Goal: Transaction & Acquisition: Purchase product/service

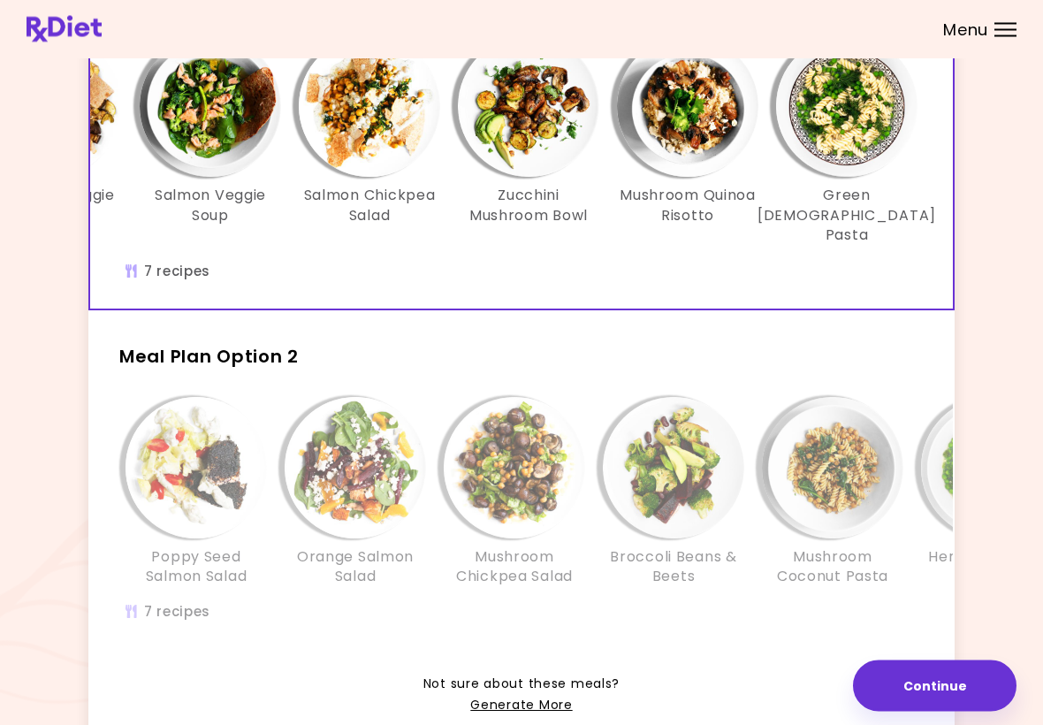
scroll to position [174, 0]
click at [387, 500] on img "Info - Orange Salmon Salad - Meal Plan Option 2" at bounding box center [355, 466] width 141 height 141
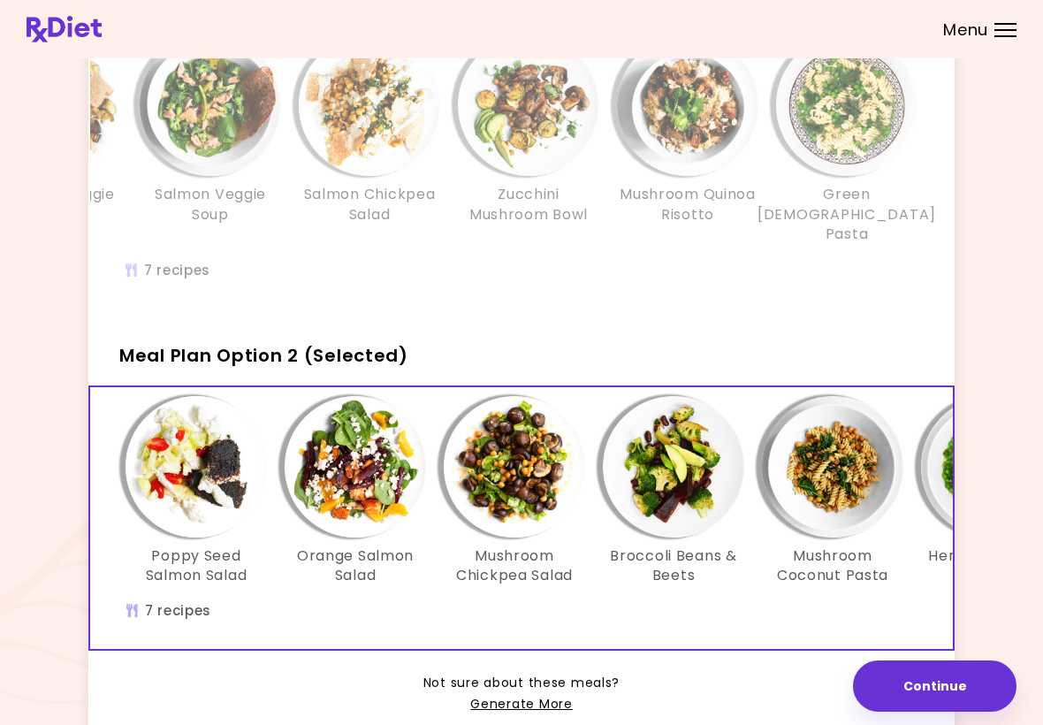
scroll to position [0, 0]
click at [566, 673] on span "Not sure about these meals?" at bounding box center [522, 683] width 196 height 21
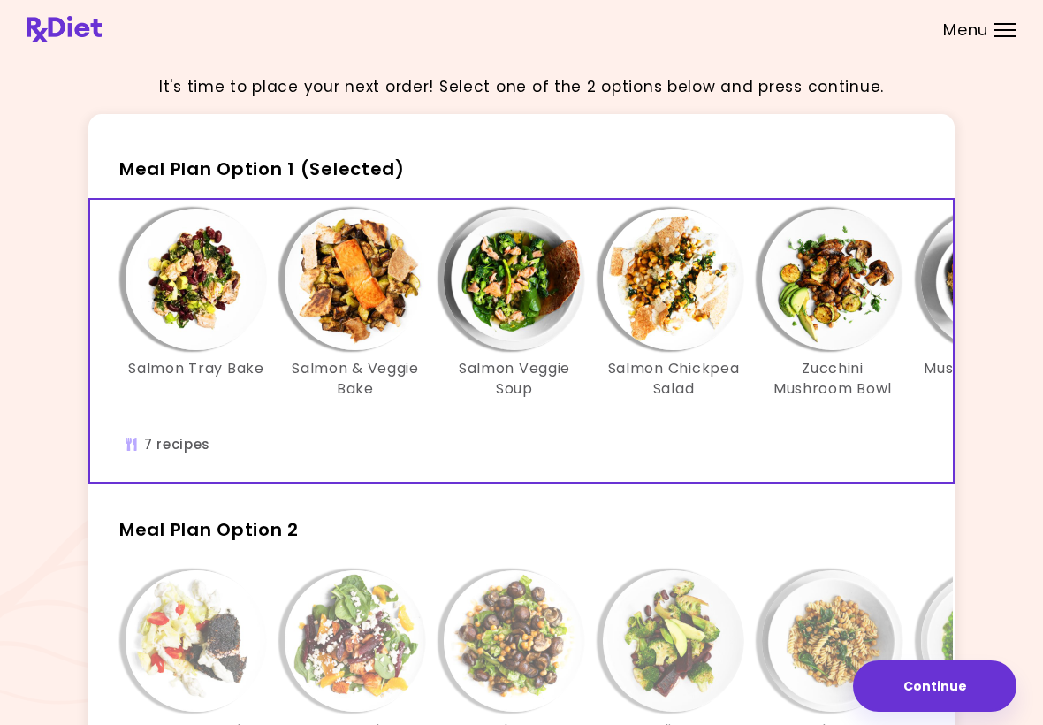
click at [213, 304] on img "Info - Salmon Tray Bake - Meal Plan Option 1 (Selected)" at bounding box center [196, 279] width 141 height 141
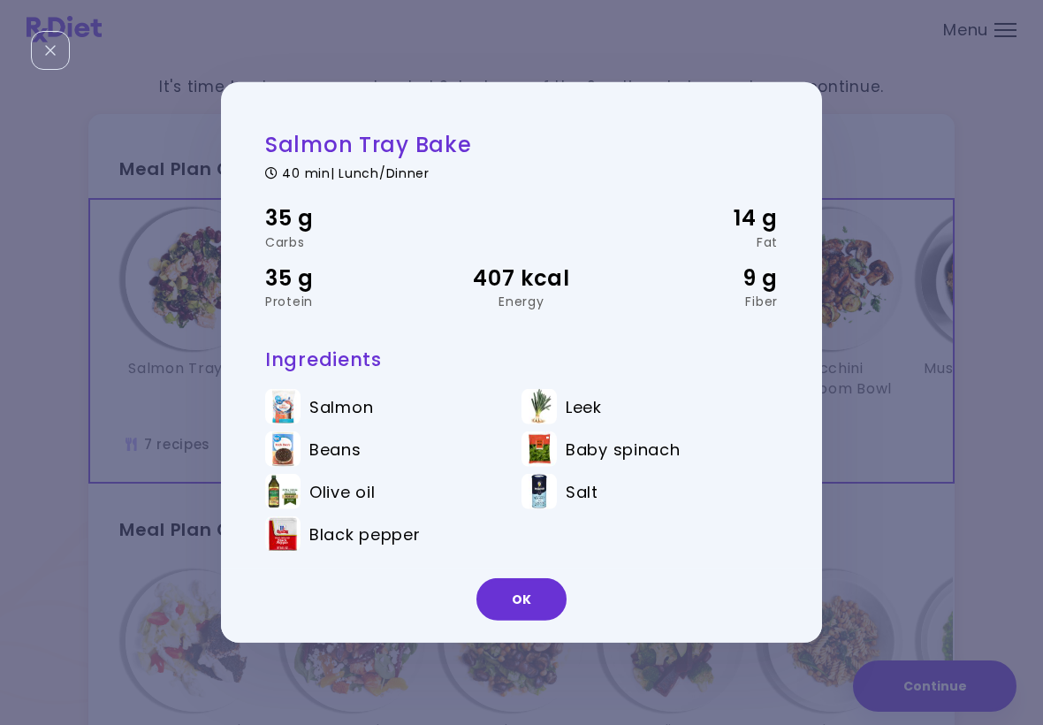
click at [746, 567] on ul "Salmon Leek Beans Baby spinach Olive oil Salt Black pepper" at bounding box center [521, 474] width 513 height 196
click at [521, 612] on button "OK" at bounding box center [522, 599] width 90 height 42
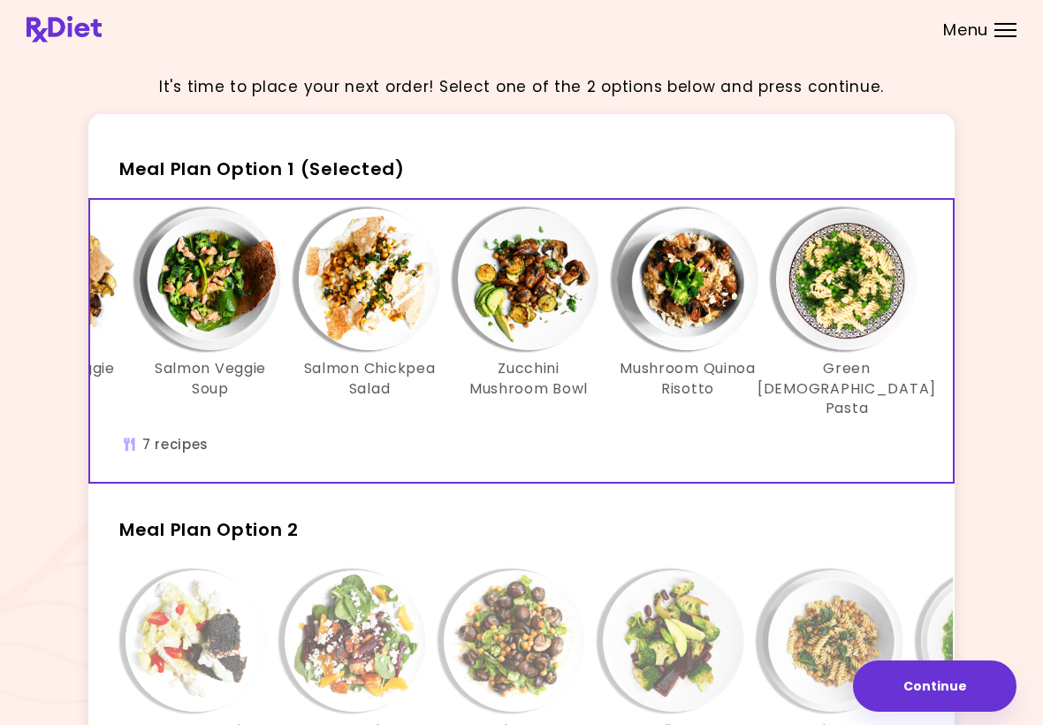
scroll to position [0, 304]
click at [558, 321] on img "Info - Zucchini Mushroom Bowl - Meal Plan Option 1 (Selected)" at bounding box center [528, 279] width 141 height 141
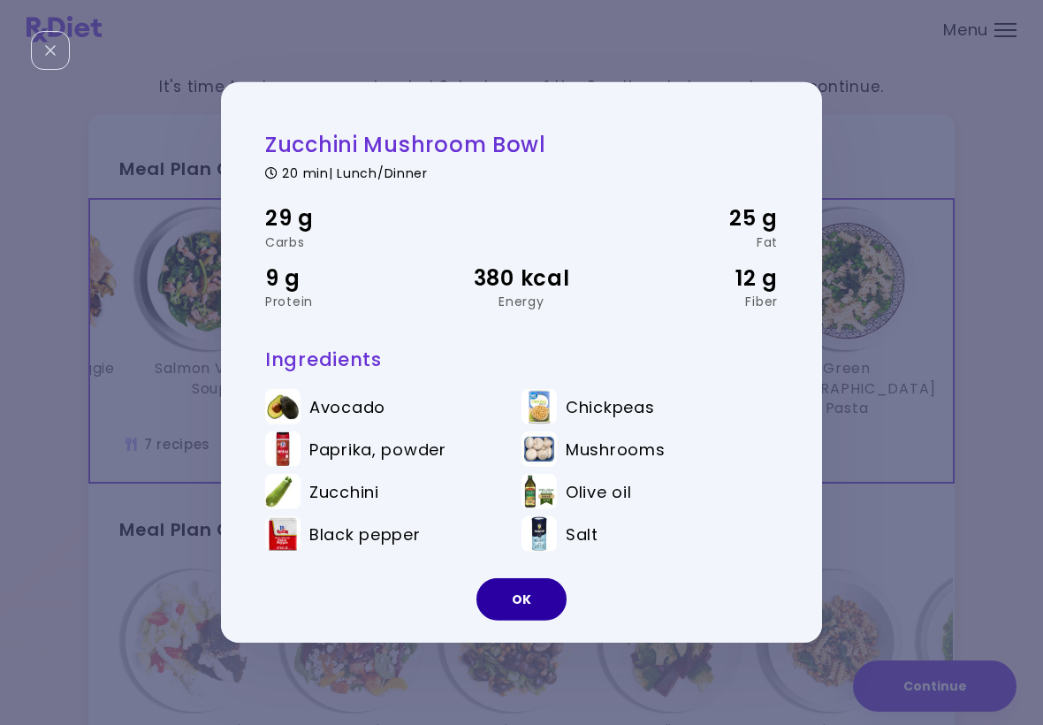
click at [544, 594] on button "OK" at bounding box center [522, 599] width 90 height 42
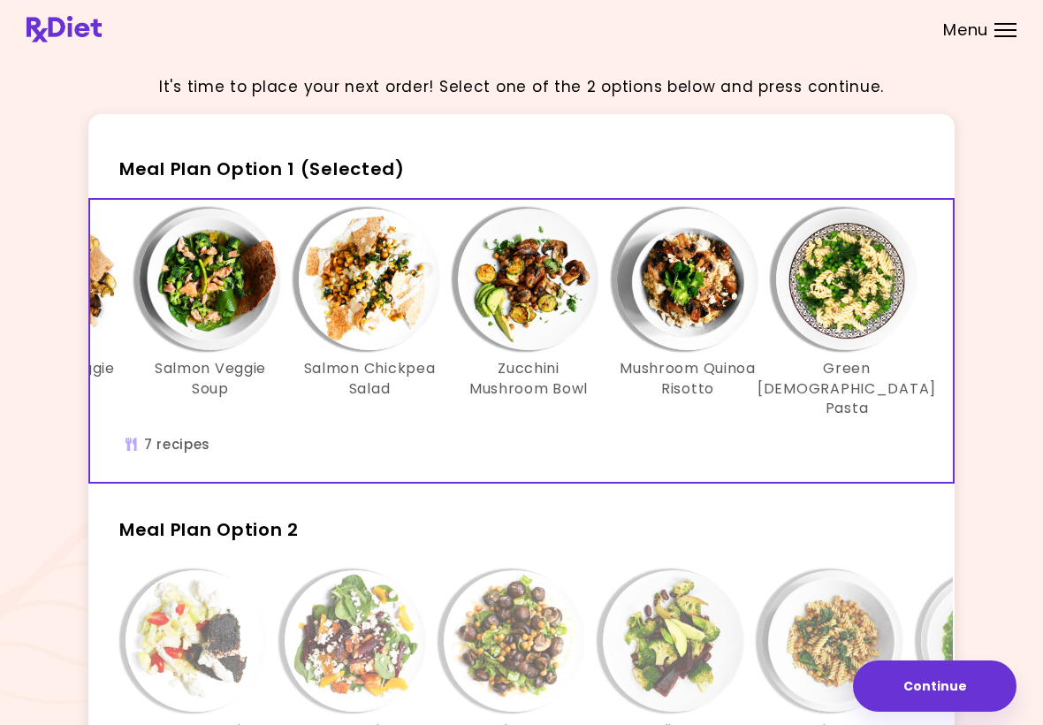
click at [850, 347] on img "Info - Green Goddess Pasta - Meal Plan Option 1 (Selected)" at bounding box center [846, 279] width 141 height 141
click at [859, 323] on img "Info - Green Goddess Pasta - Meal Plan Option 1 (Selected)" at bounding box center [846, 279] width 141 height 141
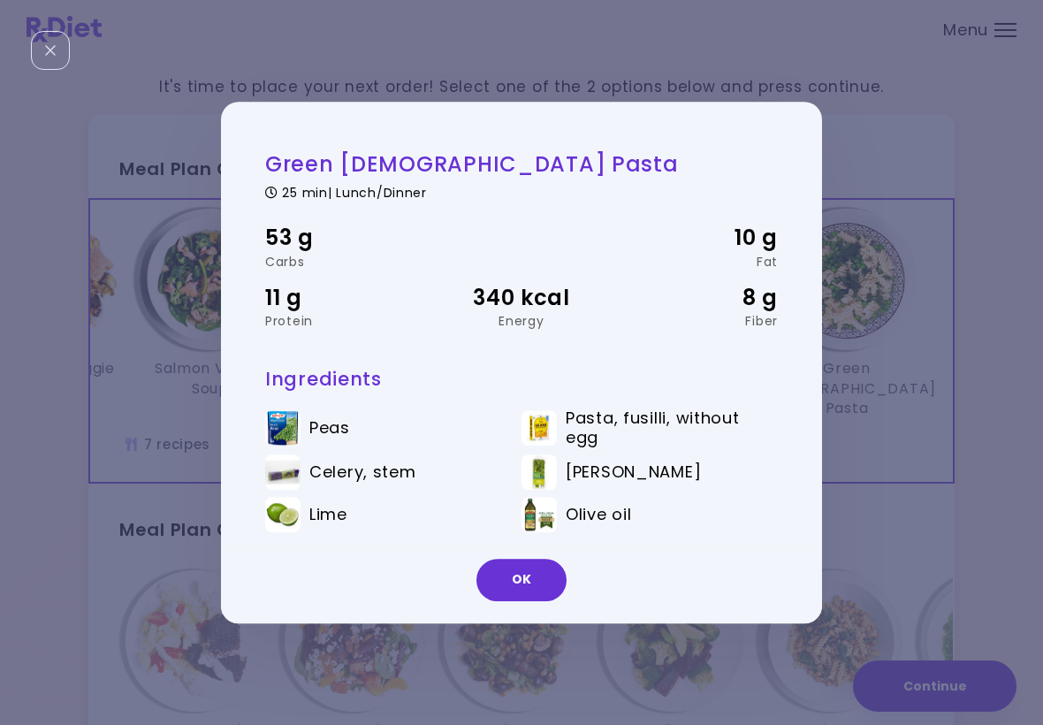
click at [546, 574] on button "OK" at bounding box center [522, 580] width 90 height 42
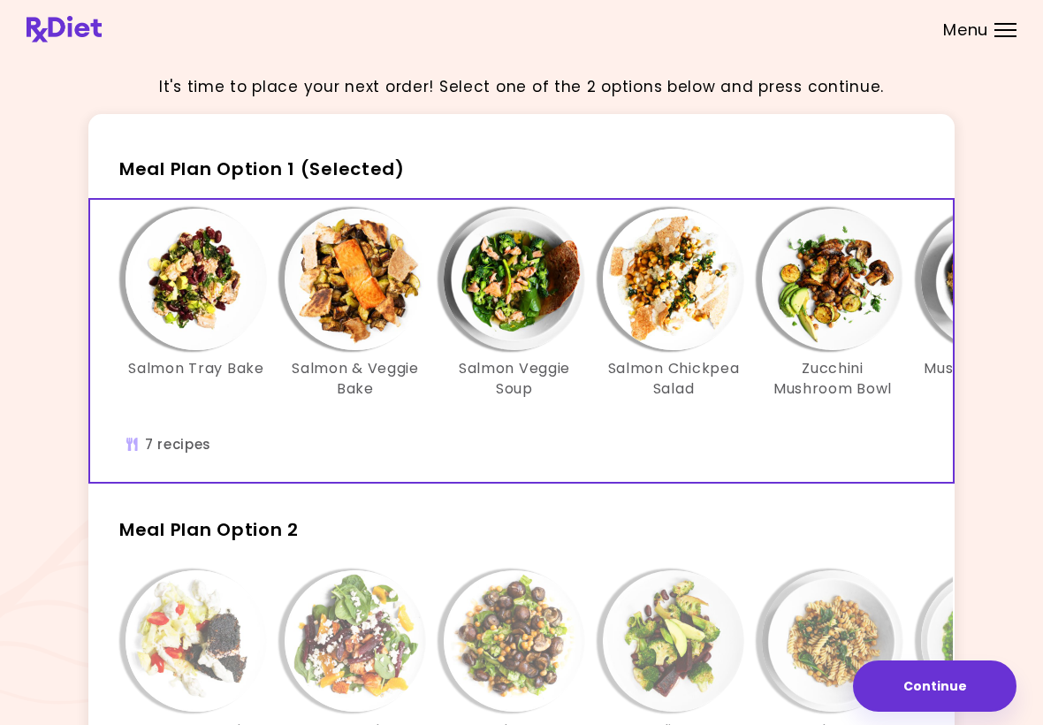
scroll to position [0, 0]
click at [386, 320] on img "Info - Salmon & Veggie Bake - Meal Plan Option 1 (Selected)" at bounding box center [355, 279] width 141 height 141
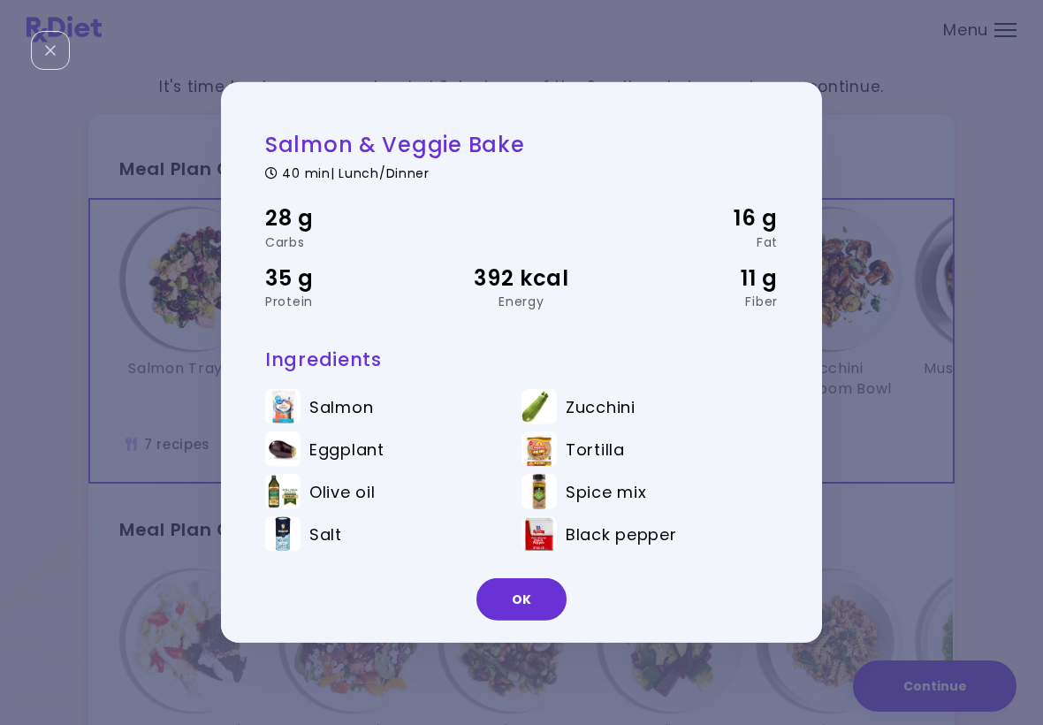
click at [518, 613] on button "OK" at bounding box center [522, 599] width 90 height 42
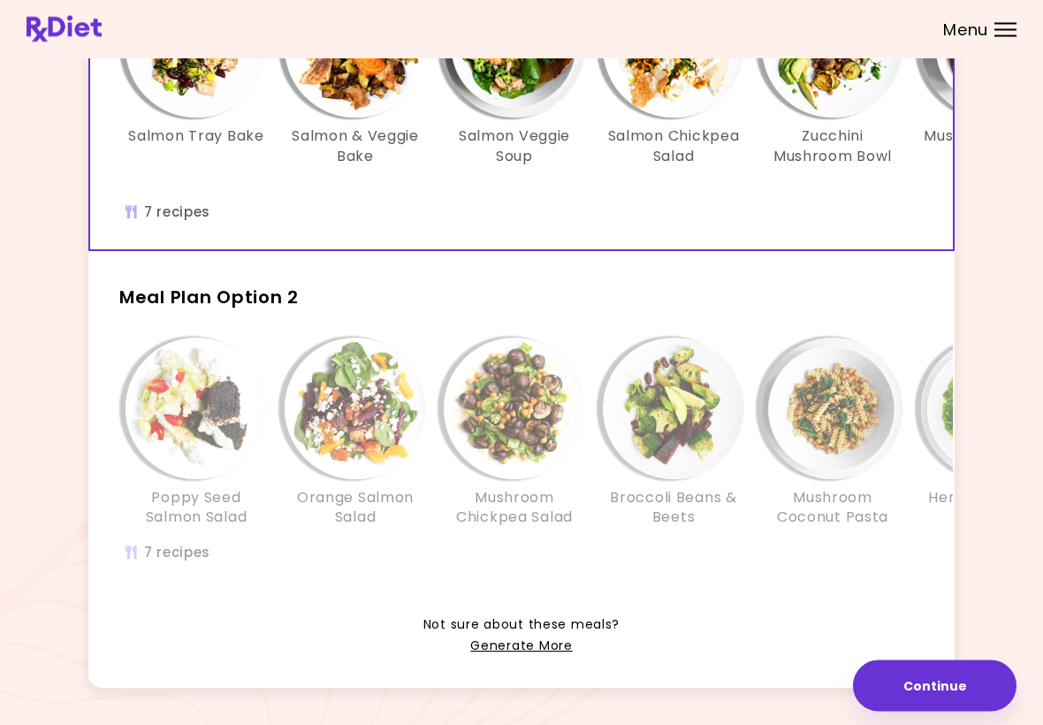
scroll to position [253, 0]
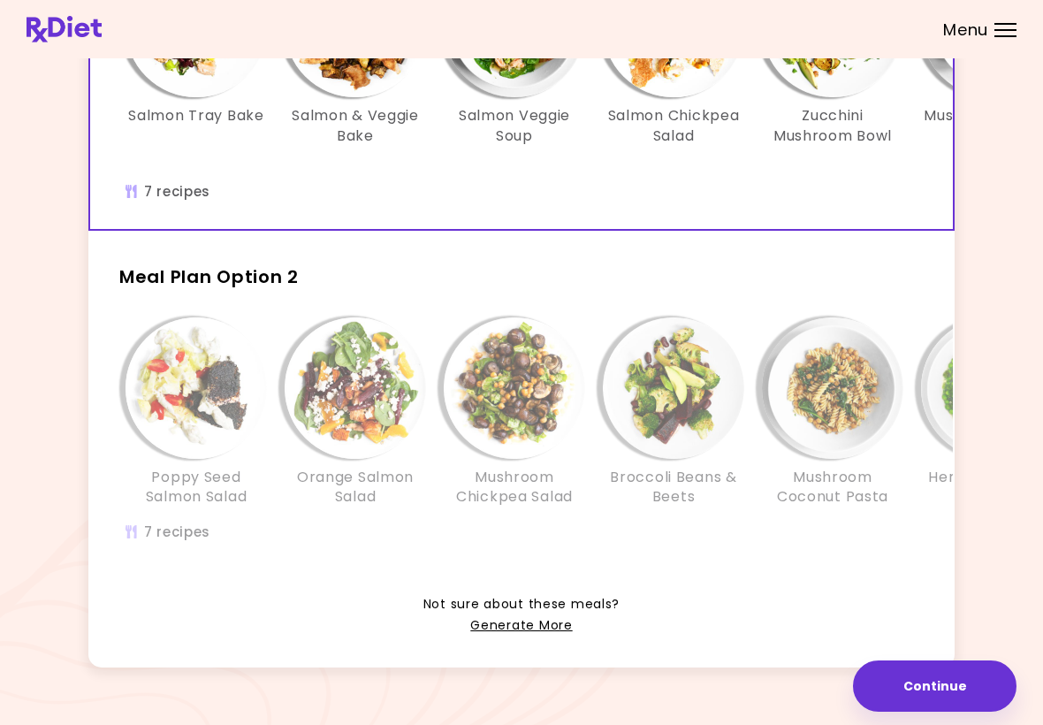
click at [241, 408] on img "Info - Poppy Seed Salmon Salad - Meal Plan Option 2" at bounding box center [196, 387] width 141 height 141
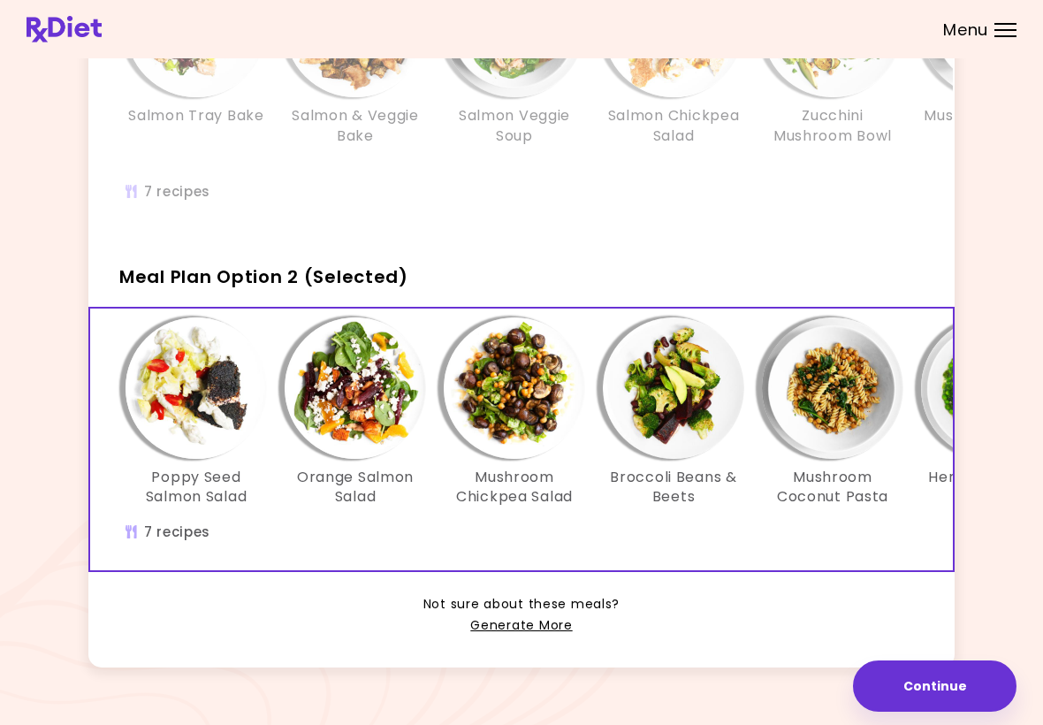
click at [231, 401] on img "Info - Poppy Seed Salmon Salad - Meal Plan Option 2 (Selected)" at bounding box center [196, 387] width 141 height 141
click at [211, 410] on img "Info - Poppy Seed Salmon Salad - Meal Plan Option 2 (Selected)" at bounding box center [196, 387] width 141 height 141
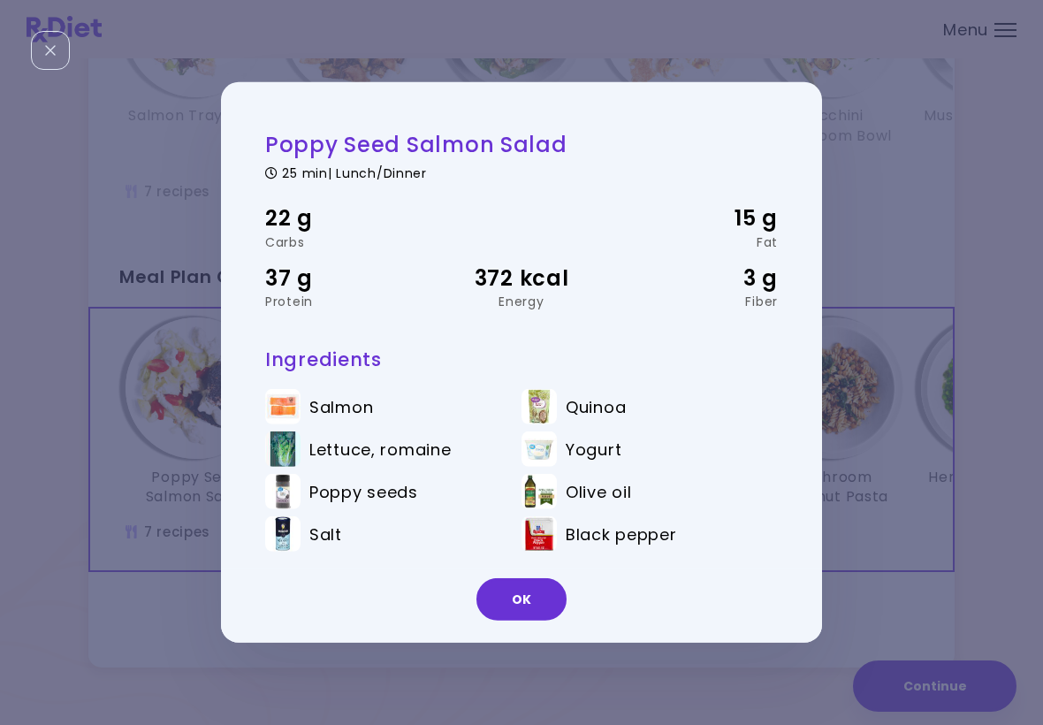
click at [512, 595] on button "OK" at bounding box center [522, 599] width 90 height 42
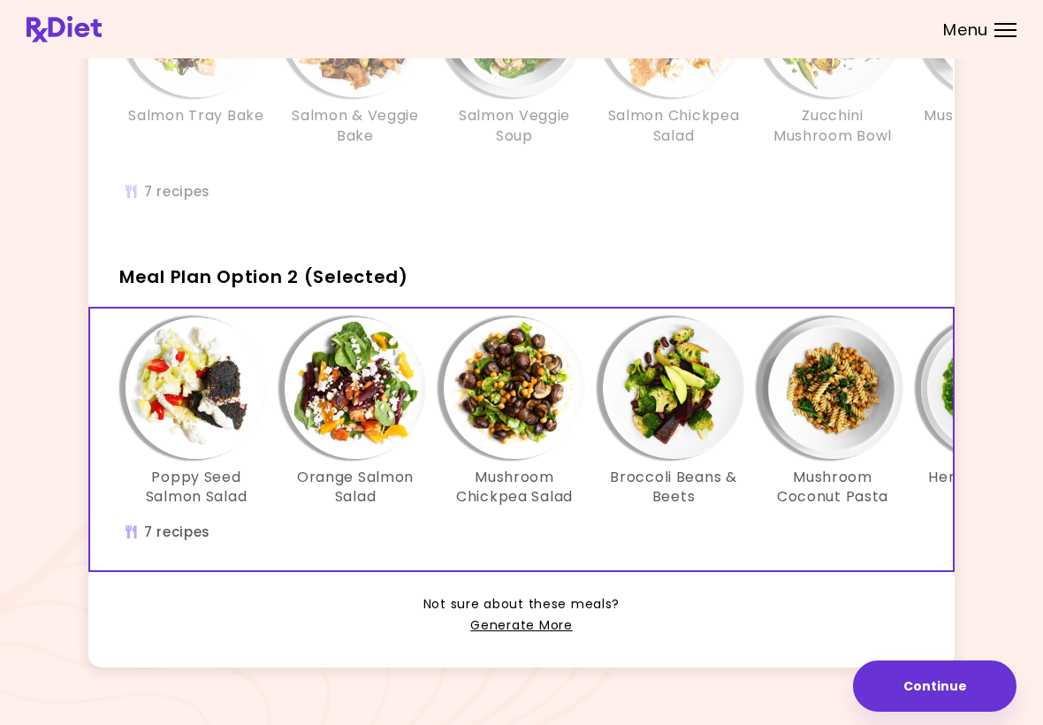
click at [685, 433] on img "Info - Broccoli Beans & Beets - Meal Plan Option 2 (Selected)" at bounding box center [673, 387] width 141 height 141
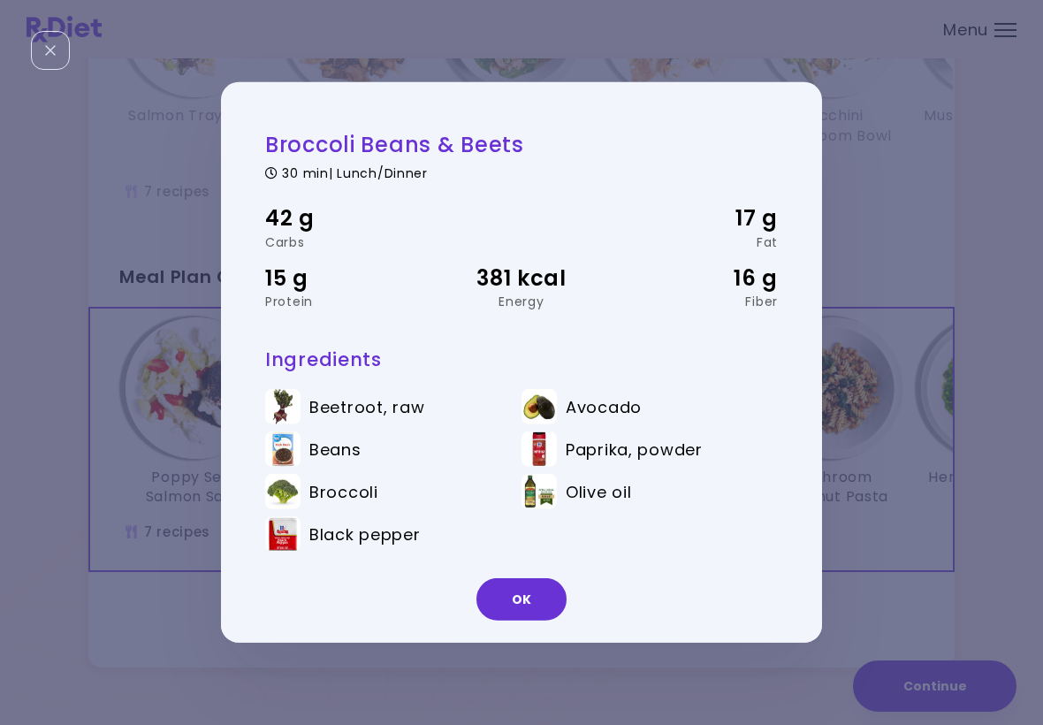
click at [517, 605] on button "OK" at bounding box center [522, 599] width 90 height 42
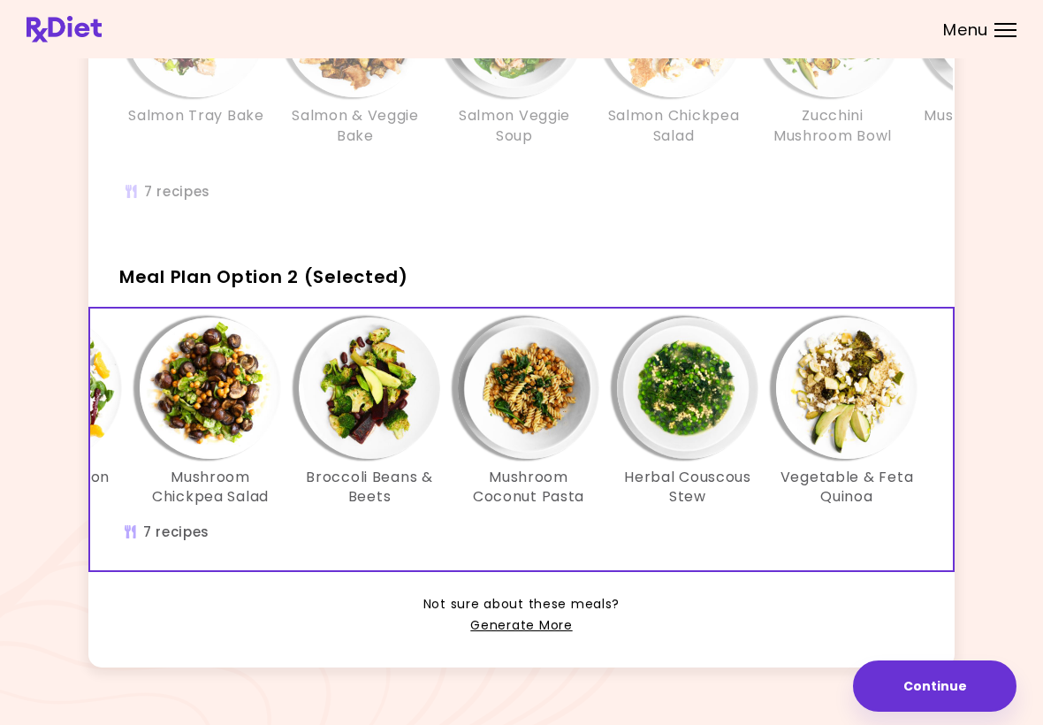
scroll to position [0, 304]
click at [573, 398] on img "Info - Mushroom Coconut Pasta - Meal Plan Option 2 (Selected)" at bounding box center [528, 387] width 141 height 141
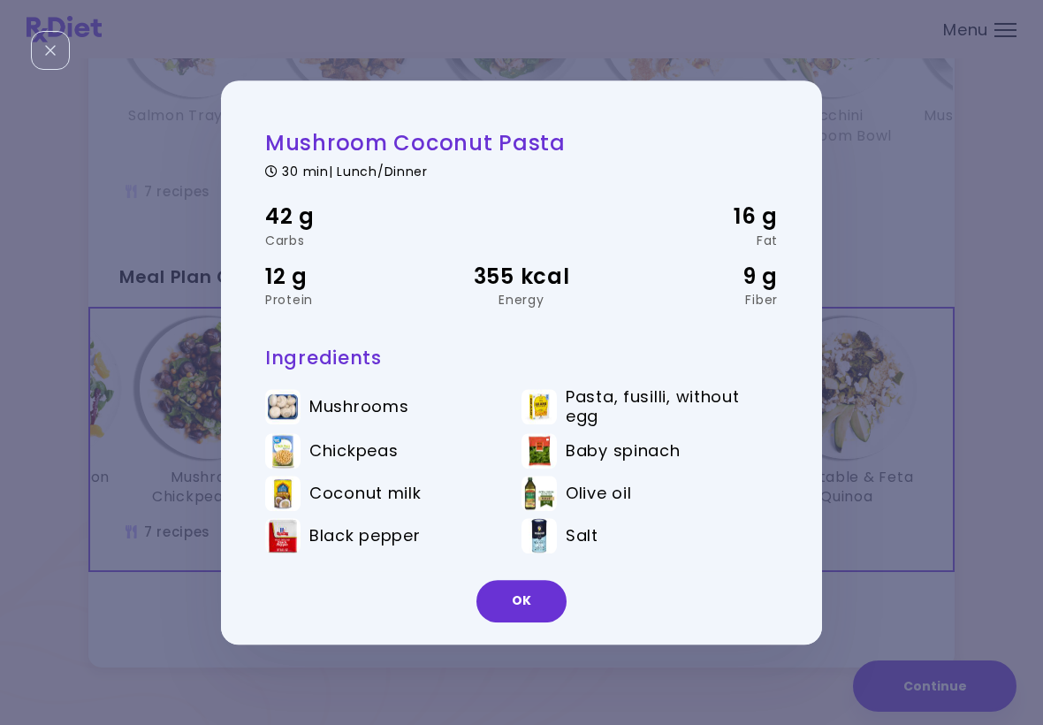
click at [509, 595] on button "OK" at bounding box center [522, 601] width 90 height 42
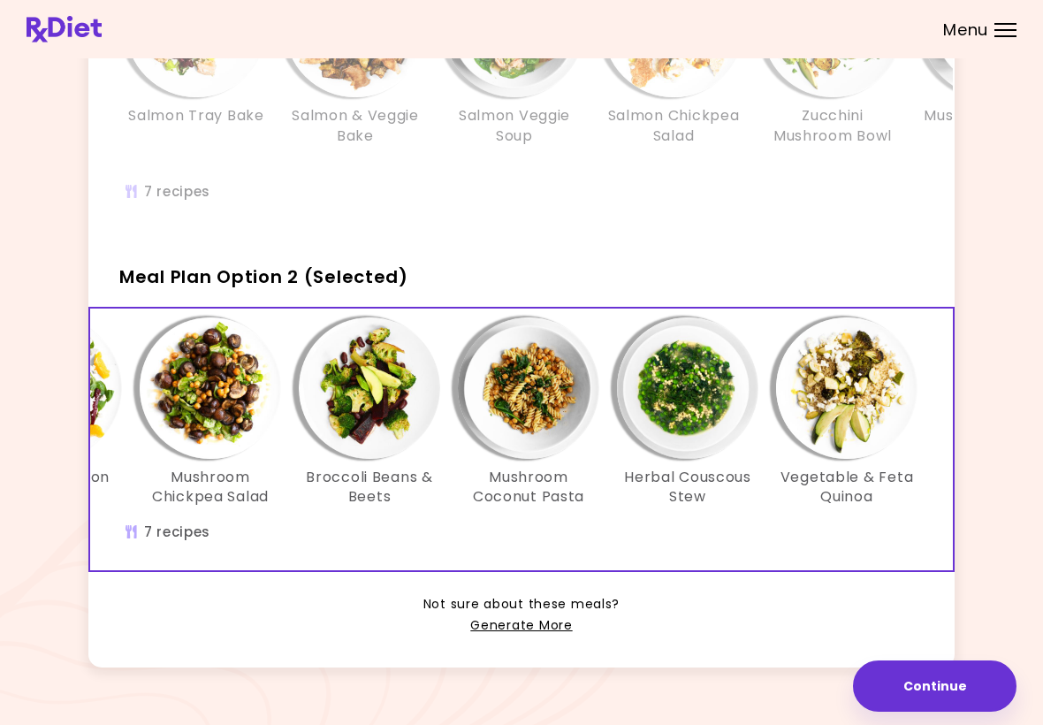
click at [540, 615] on link "Generate More" at bounding box center [521, 625] width 102 height 21
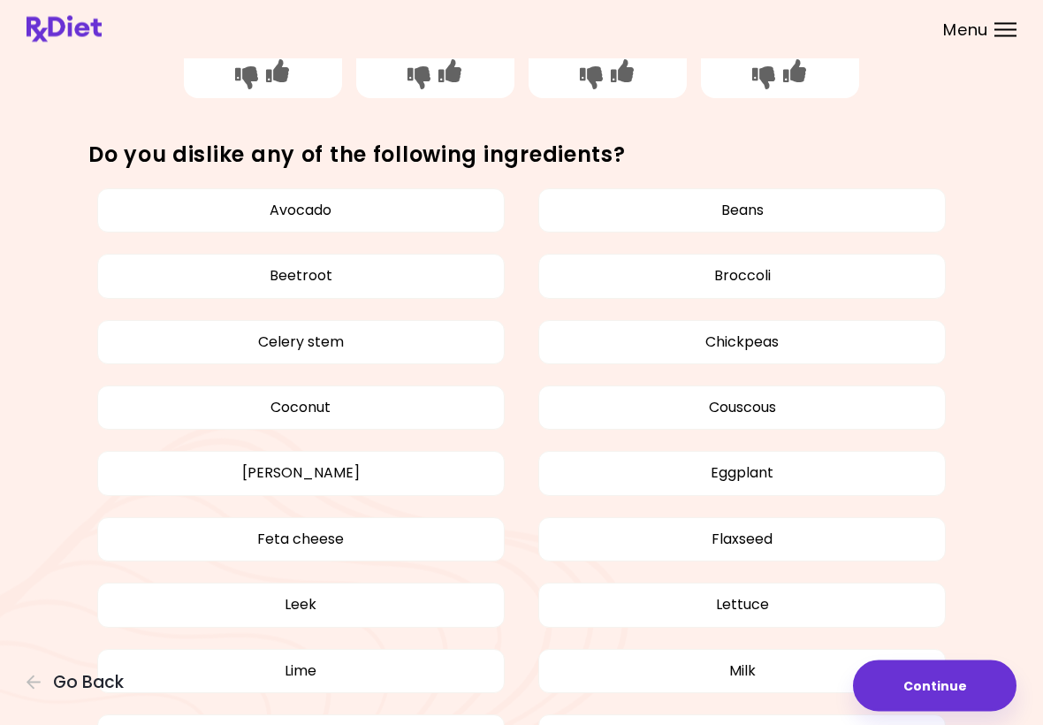
scroll to position [872, 0]
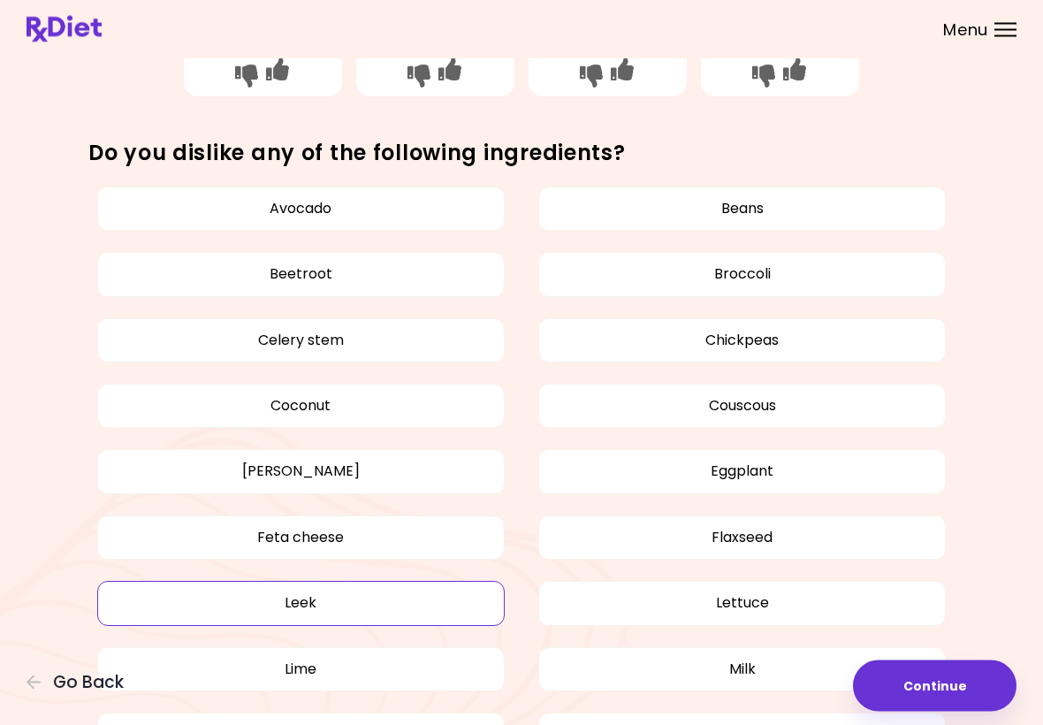
click at [401, 594] on button "Leek" at bounding box center [301, 604] width 408 height 44
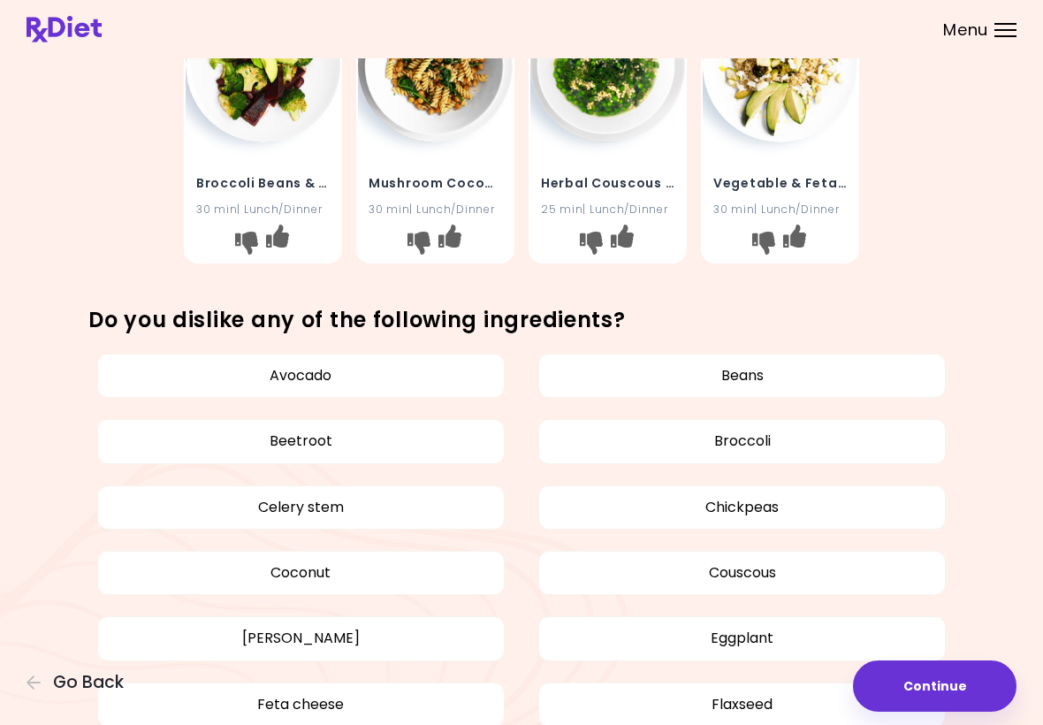
scroll to position [705, 0]
click at [768, 562] on button "Couscous" at bounding box center [742, 574] width 408 height 44
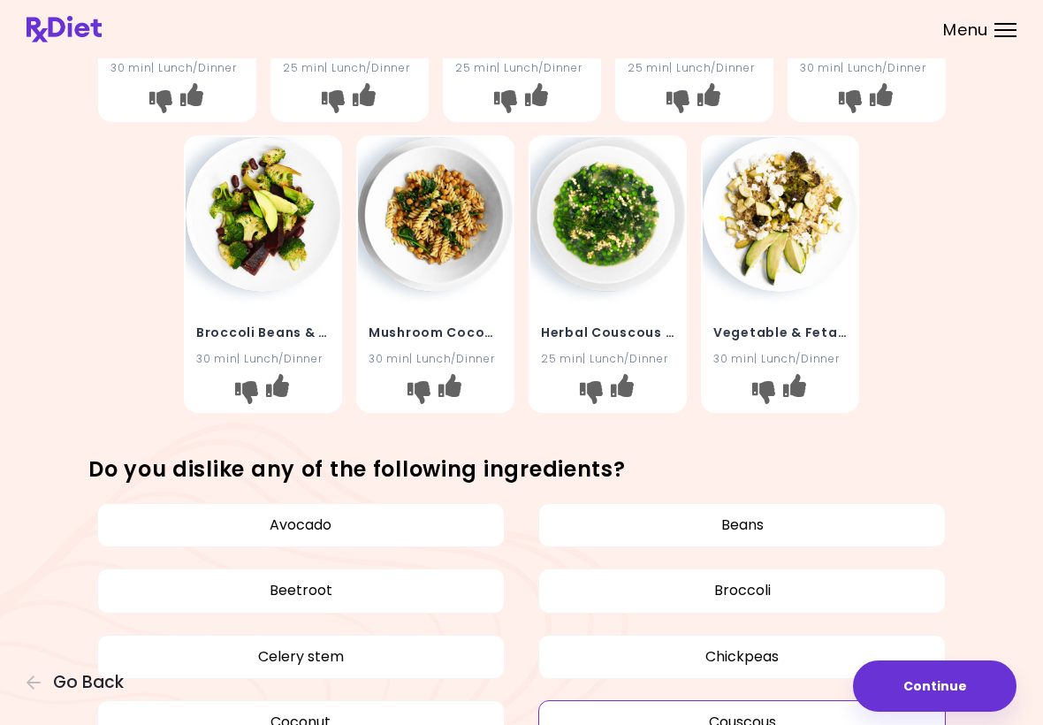
scroll to position [555, 0]
click at [920, 672] on button "Continue" at bounding box center [935, 686] width 164 height 51
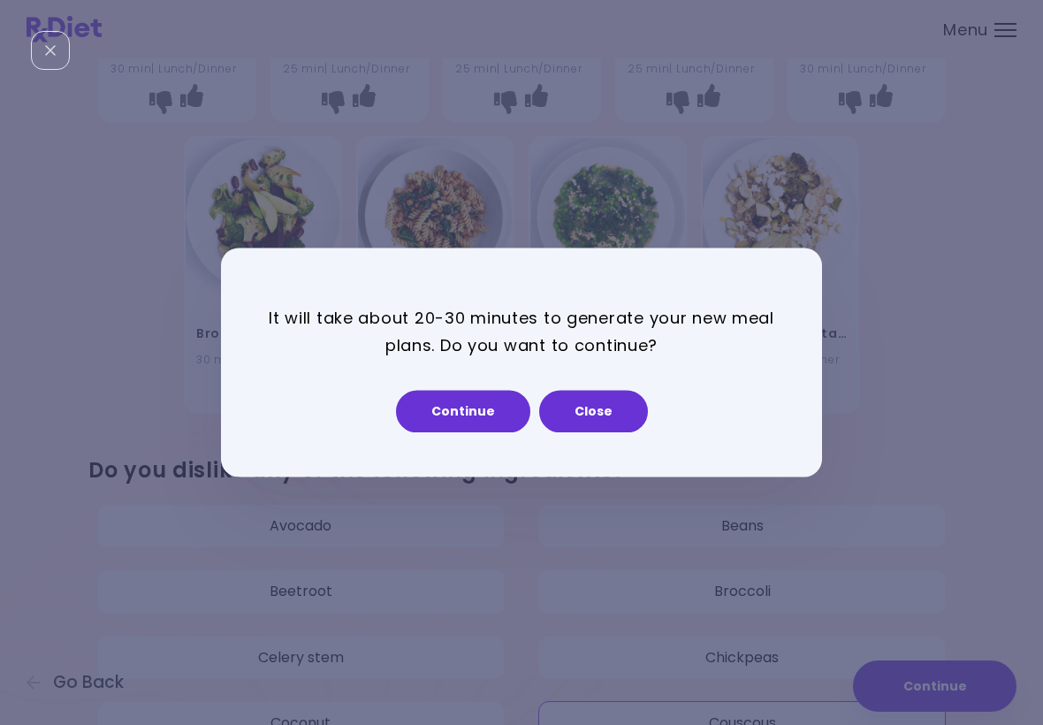
click at [482, 407] on button "Continue" at bounding box center [463, 412] width 134 height 42
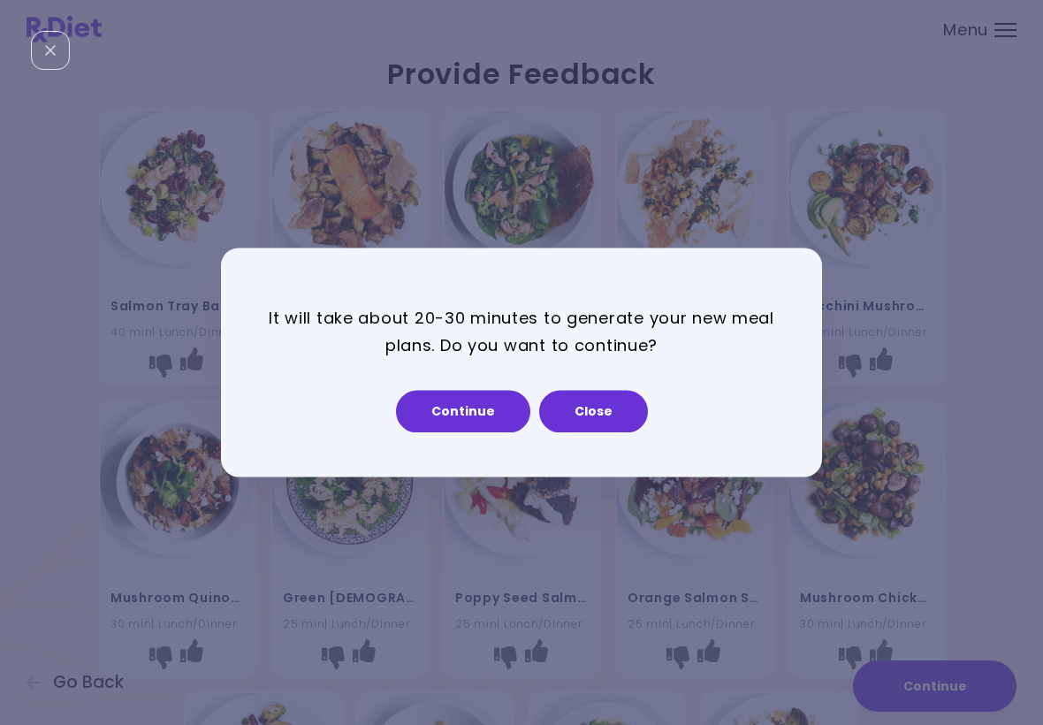
select select "*"
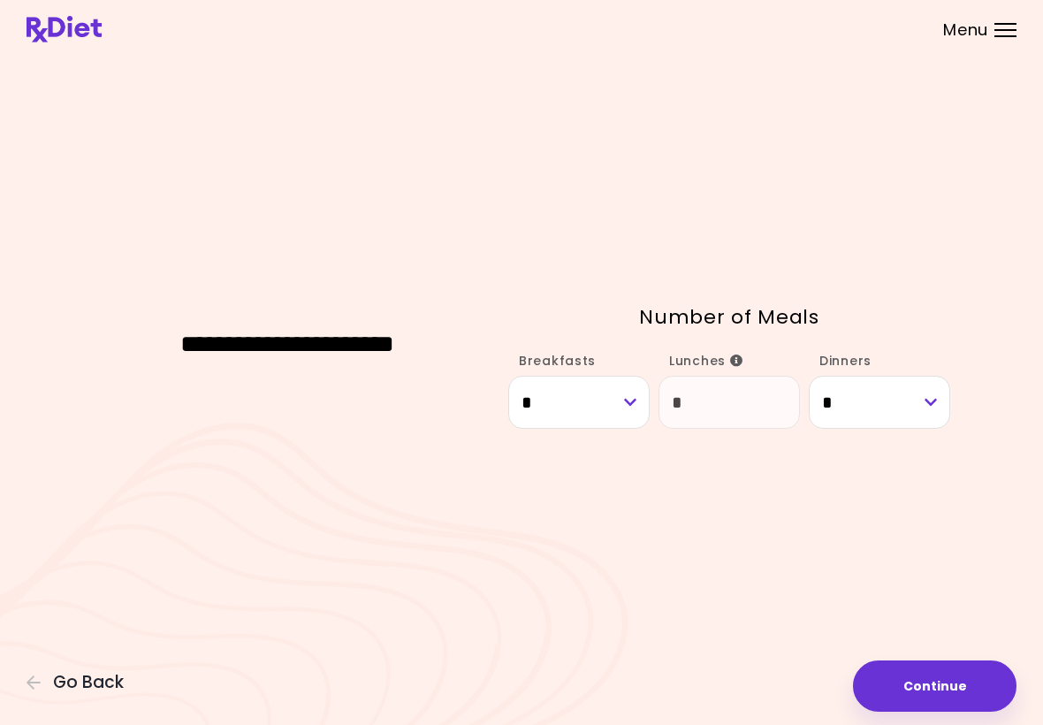
click at [936, 696] on button "Continue" at bounding box center [935, 686] width 164 height 51
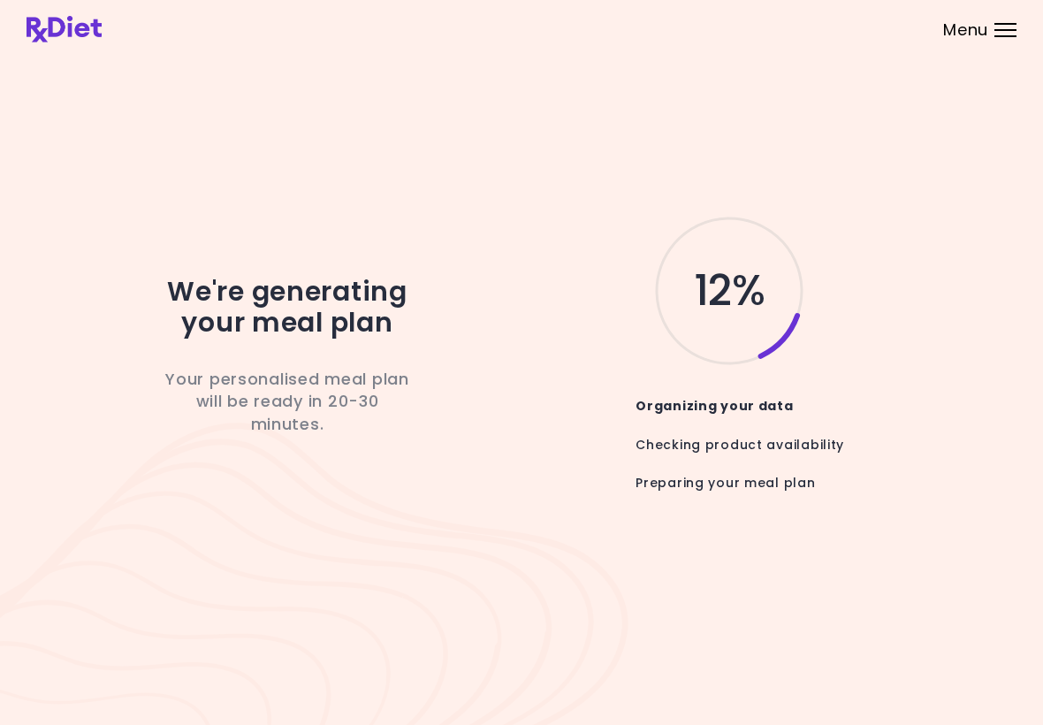
click at [1009, 36] on div at bounding box center [1006, 36] width 22 height 2
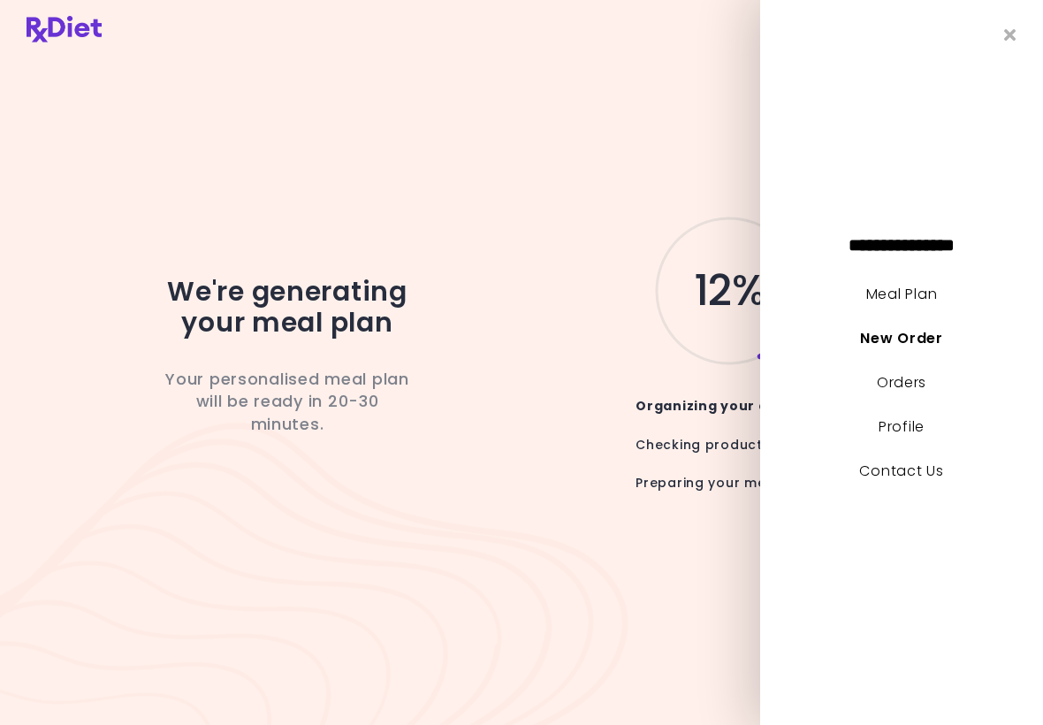
click at [910, 292] on link "Meal Plan" at bounding box center [902, 294] width 71 height 20
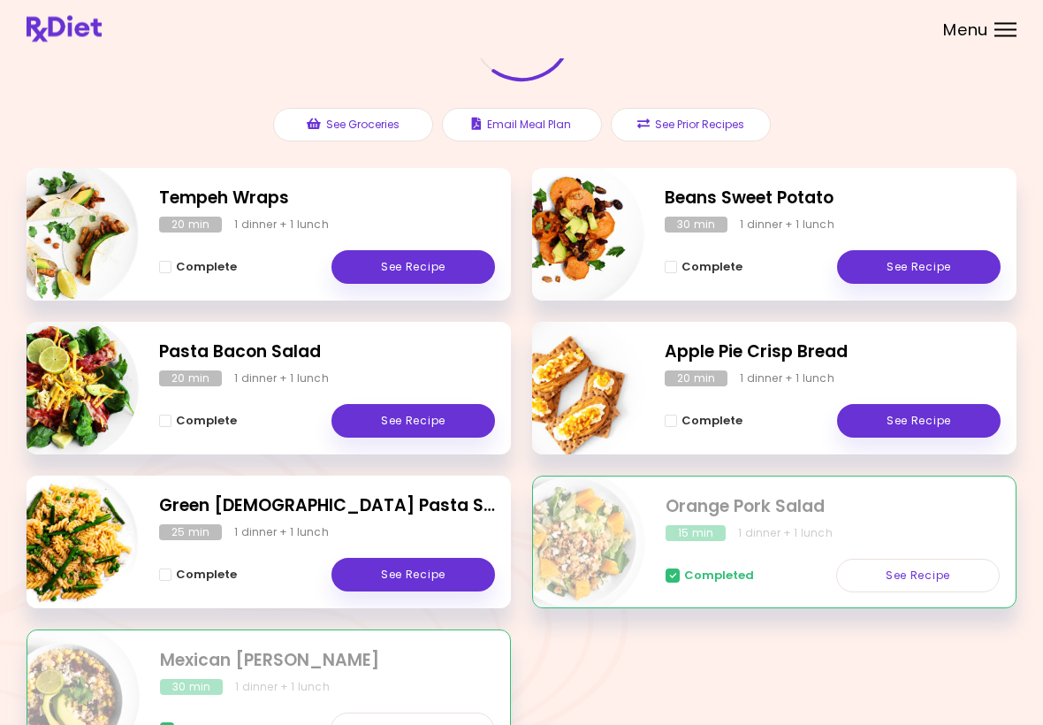
scroll to position [156, 0]
click at [393, 412] on link "See Recipe" at bounding box center [414, 421] width 164 height 34
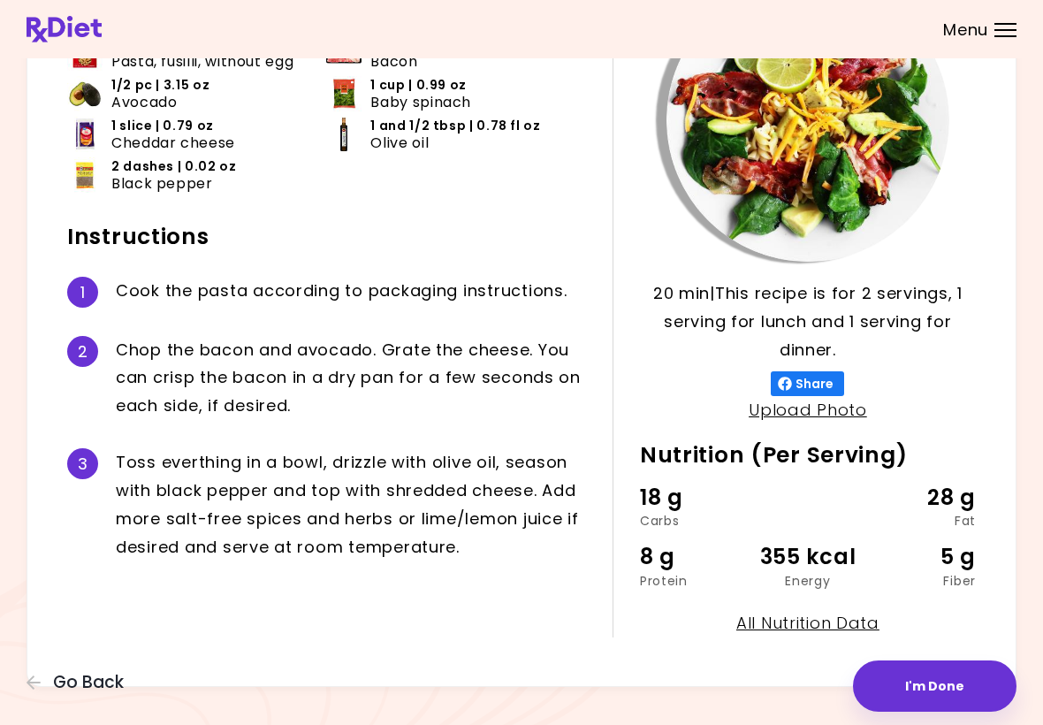
scroll to position [165, 0]
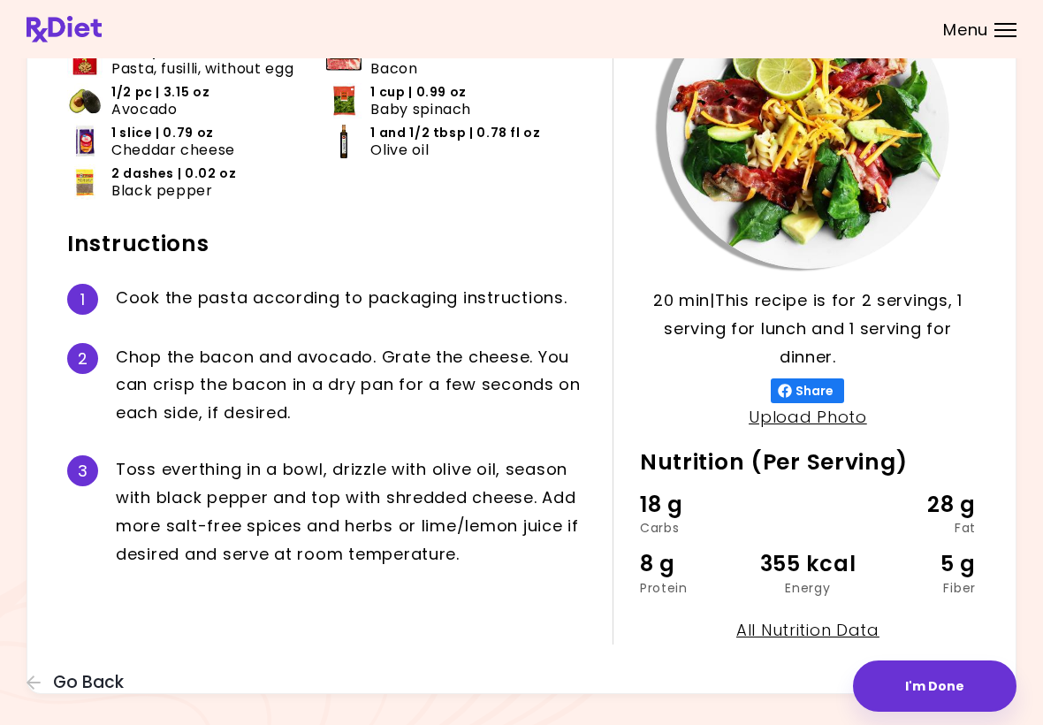
click at [943, 681] on button "I'm Done" at bounding box center [935, 686] width 164 height 51
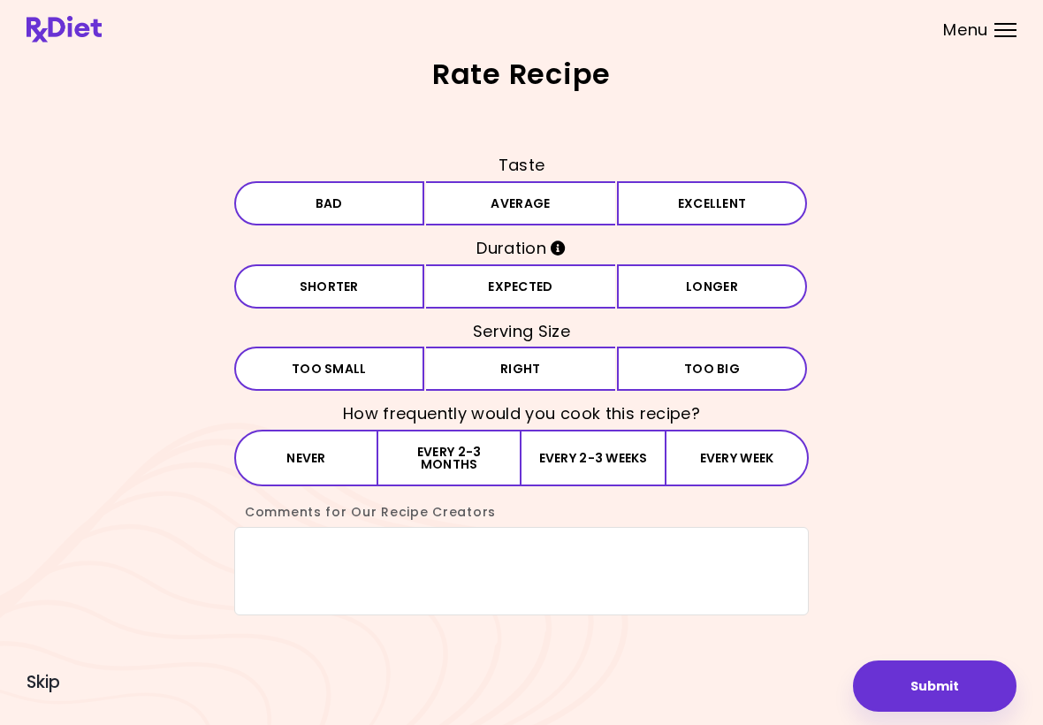
click at [720, 213] on button "Excellent" at bounding box center [712, 203] width 190 height 44
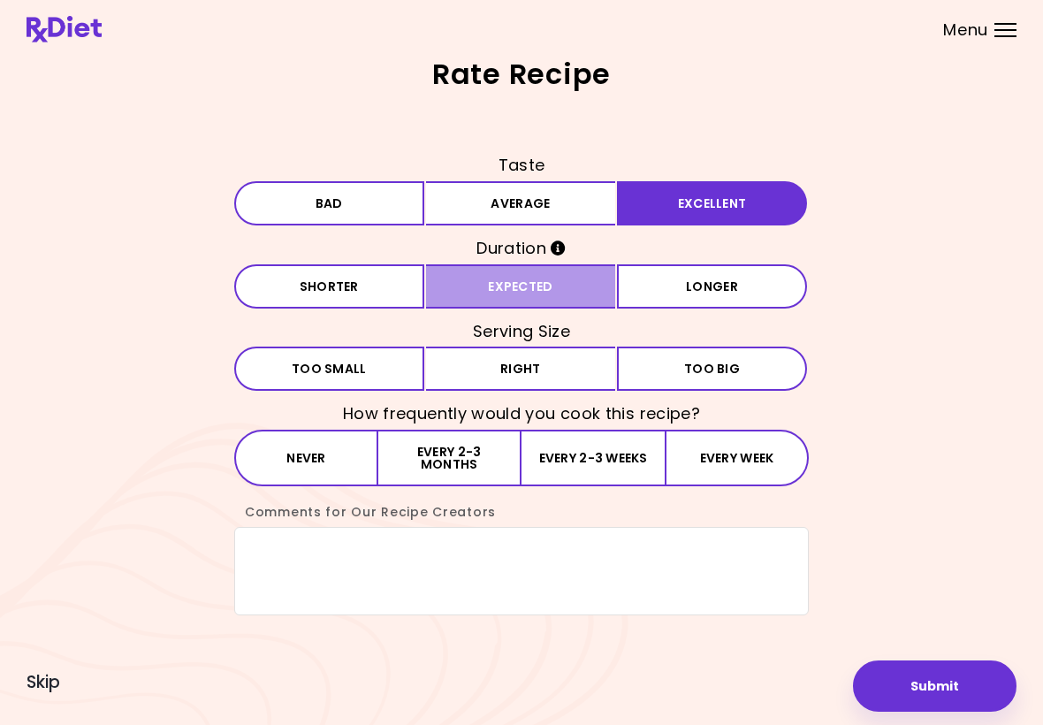
click at [603, 292] on button "Expected" at bounding box center [521, 286] width 190 height 44
click at [593, 365] on button "Right" at bounding box center [521, 369] width 190 height 44
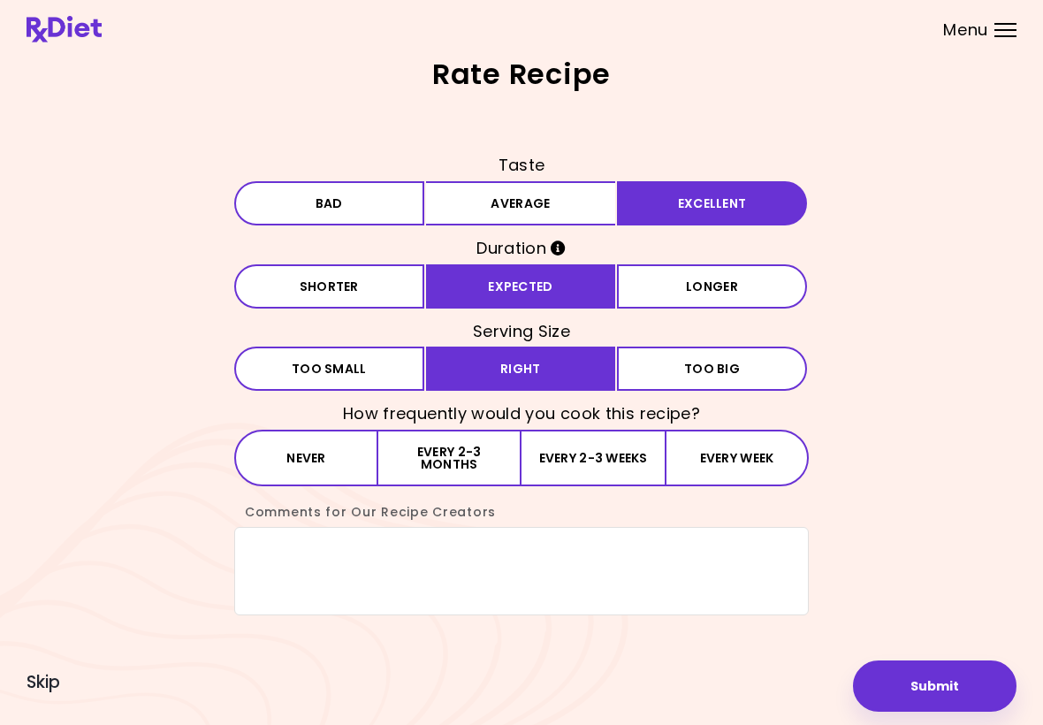
click at [607, 462] on button "Every 2-3 weeks" at bounding box center [593, 458] width 143 height 57
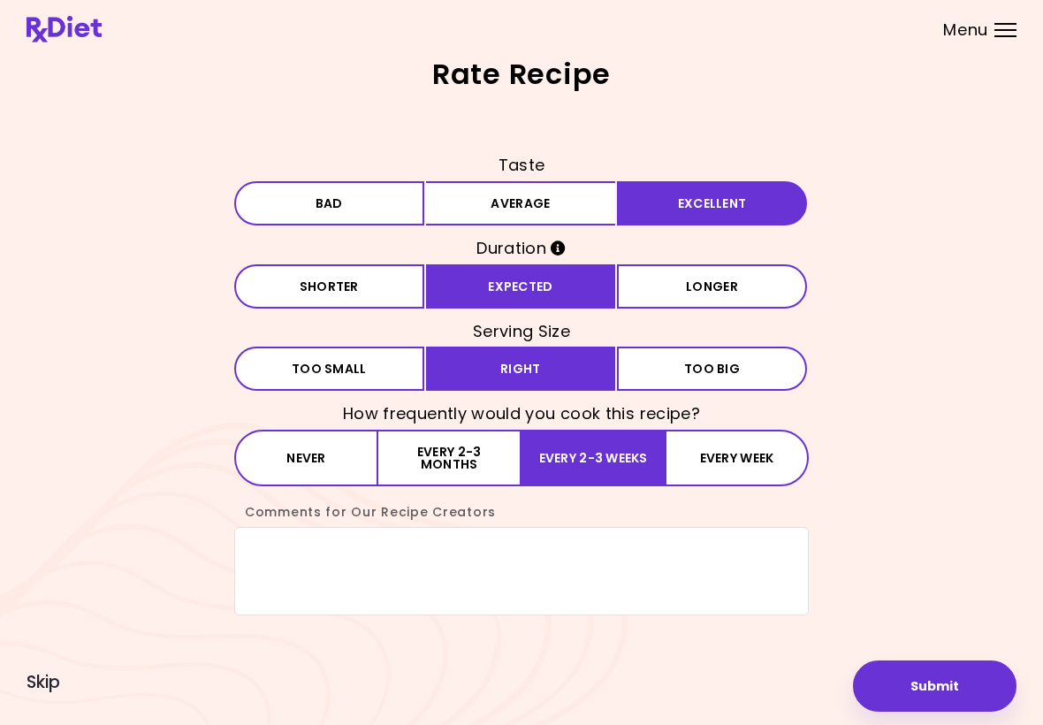
click at [930, 683] on button "Submit" at bounding box center [935, 686] width 164 height 51
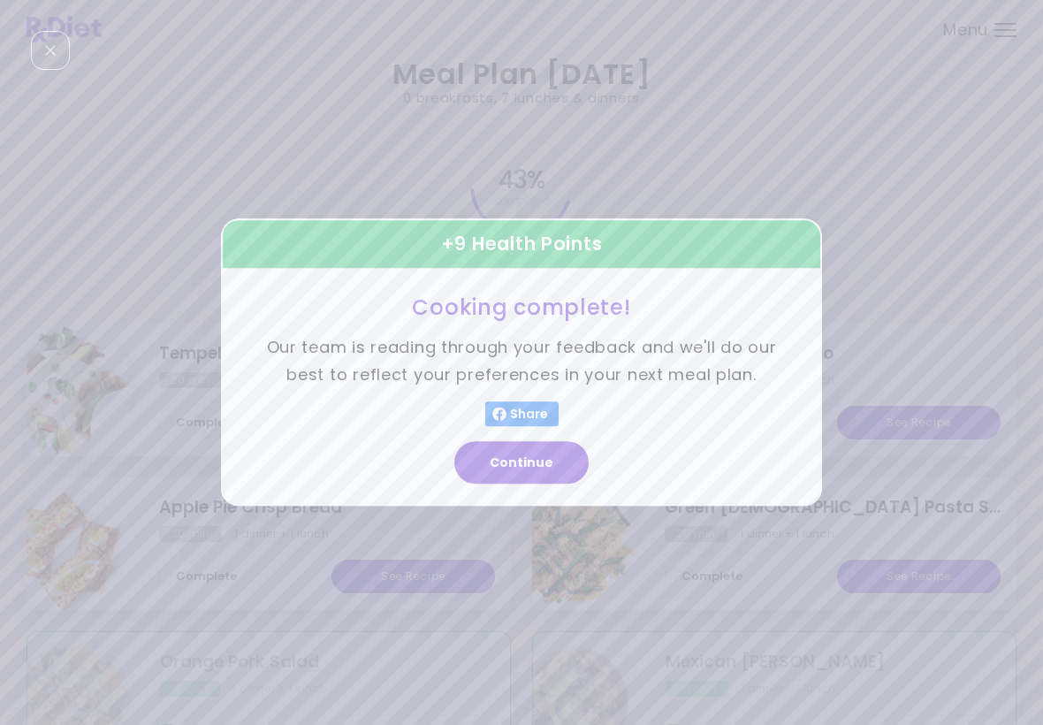
click at [532, 462] on button "Continue" at bounding box center [521, 463] width 134 height 42
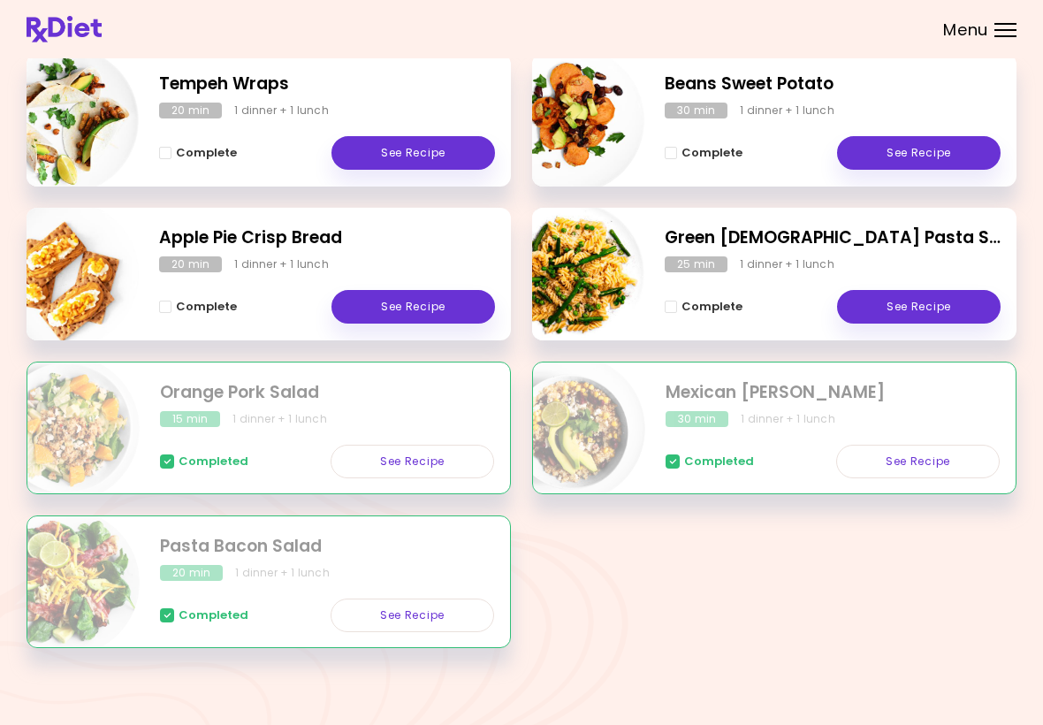
scroll to position [273, 0]
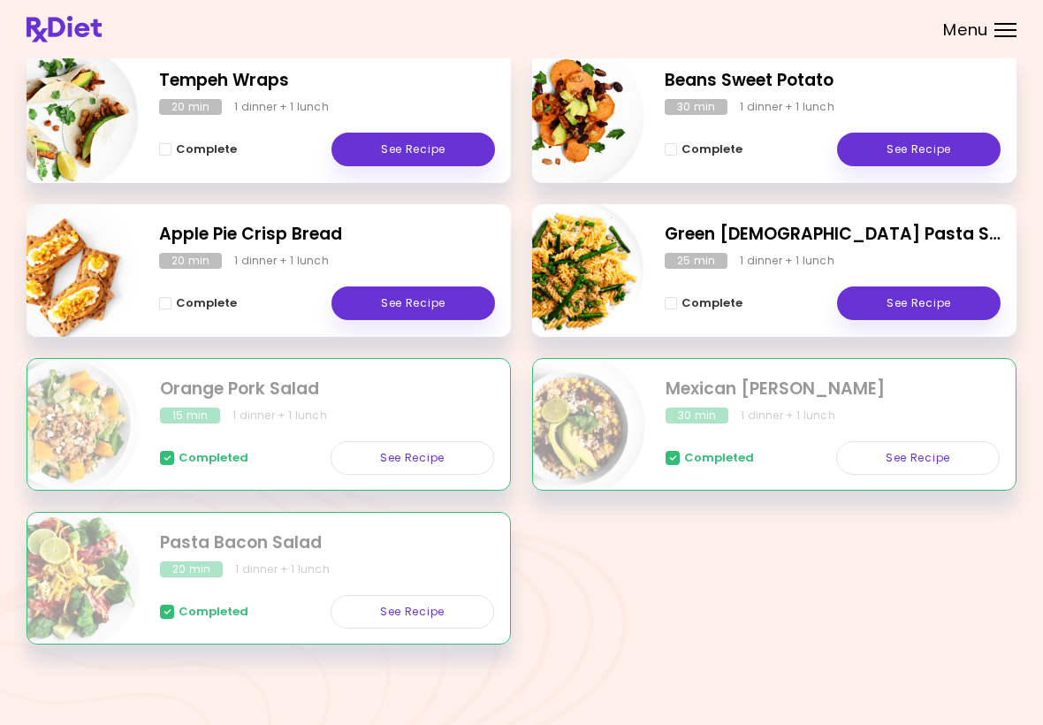
click at [298, 395] on h2 "Orange Pork Salad" at bounding box center [327, 390] width 334 height 26
click at [325, 439] on div "Completed See Recipe" at bounding box center [327, 449] width 334 height 51
click at [425, 455] on link "See Recipe" at bounding box center [413, 458] width 164 height 34
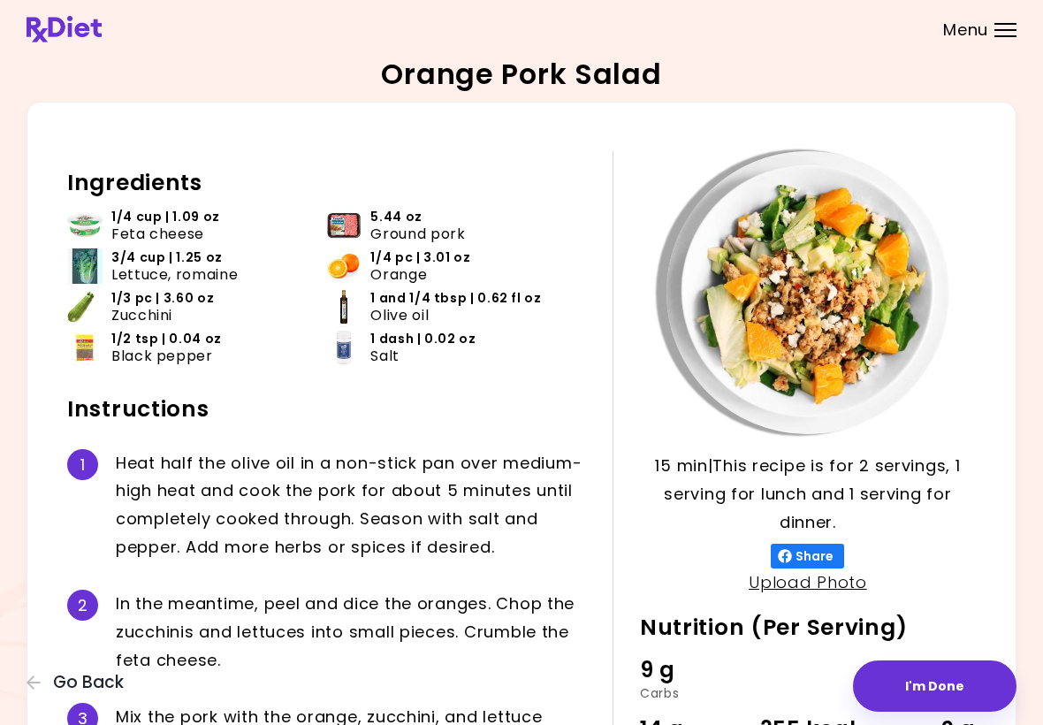
click at [226, 0] on header at bounding box center [521, 29] width 1043 height 58
click at [995, 35] on div at bounding box center [1006, 36] width 22 height 2
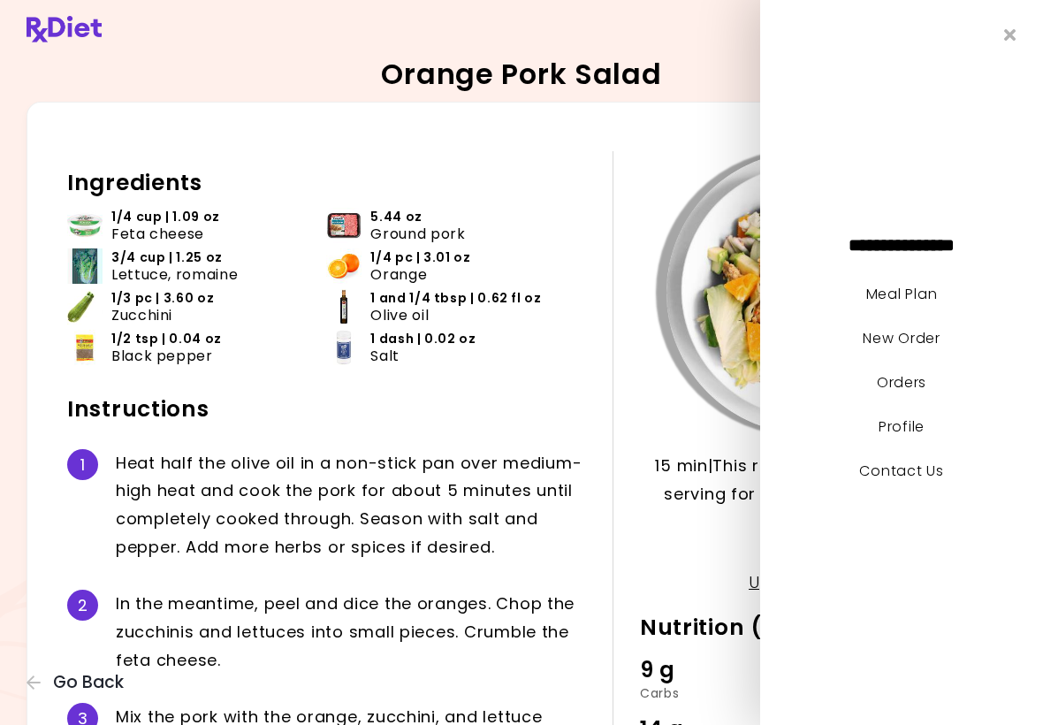
click at [1005, 330] on li "New Order" at bounding box center [901, 347] width 283 height 44
click at [1004, 331] on li "New Order" at bounding box center [901, 347] width 283 height 44
click at [989, 168] on div "**********" at bounding box center [901, 362] width 283 height 725
click at [1007, 34] on icon "Close" at bounding box center [1010, 35] width 12 height 17
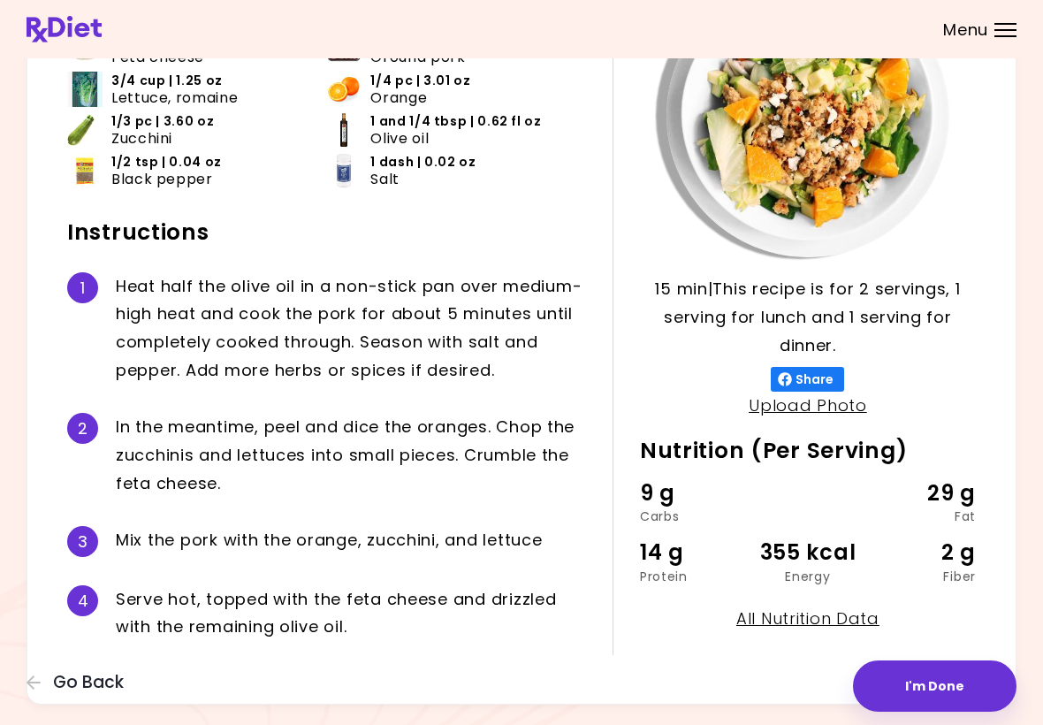
scroll to position [158, 0]
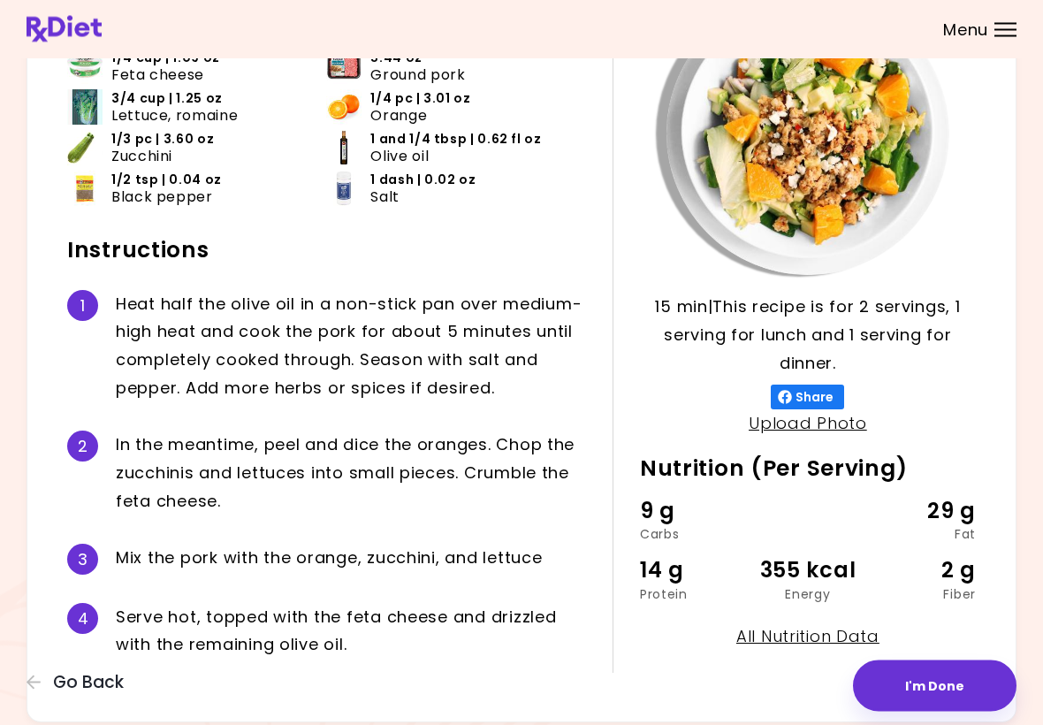
click at [38, 683] on icon "button" at bounding box center [35, 683] width 16 height 16
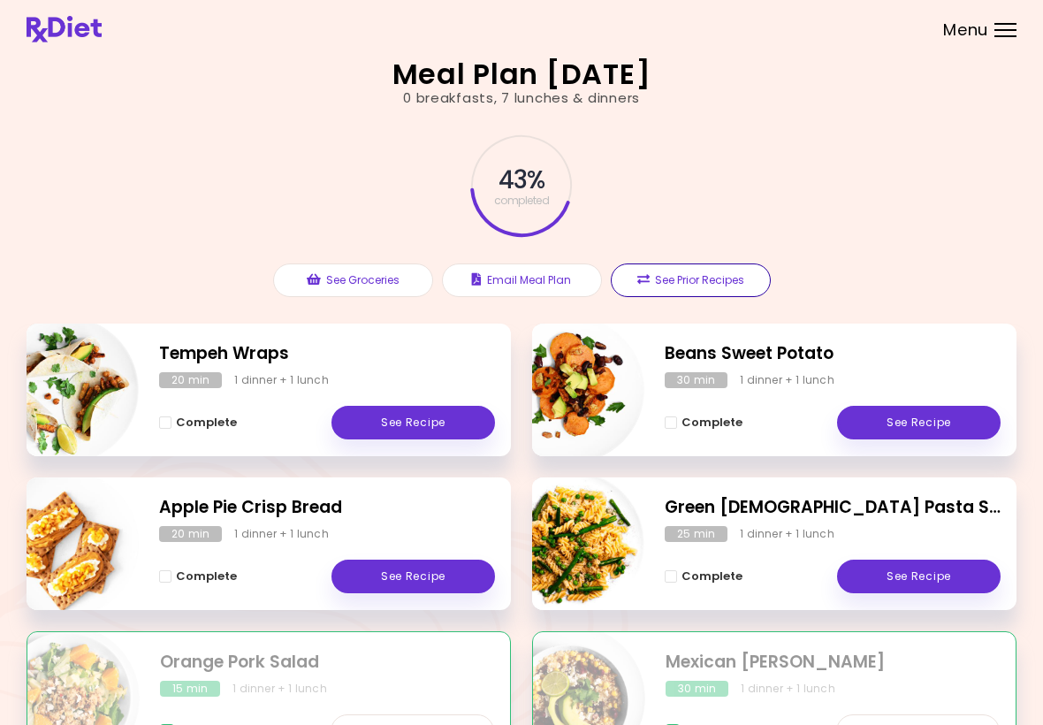
click at [724, 276] on button "See Prior Recipes" at bounding box center [691, 280] width 160 height 34
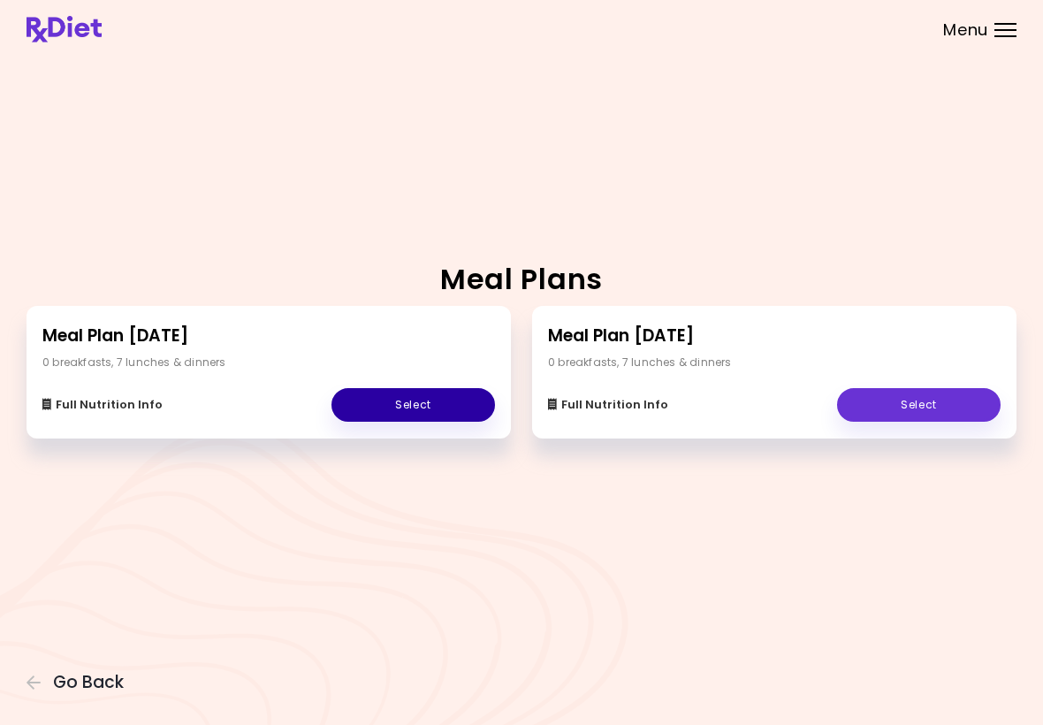
click at [416, 401] on link "Select" at bounding box center [414, 405] width 164 height 34
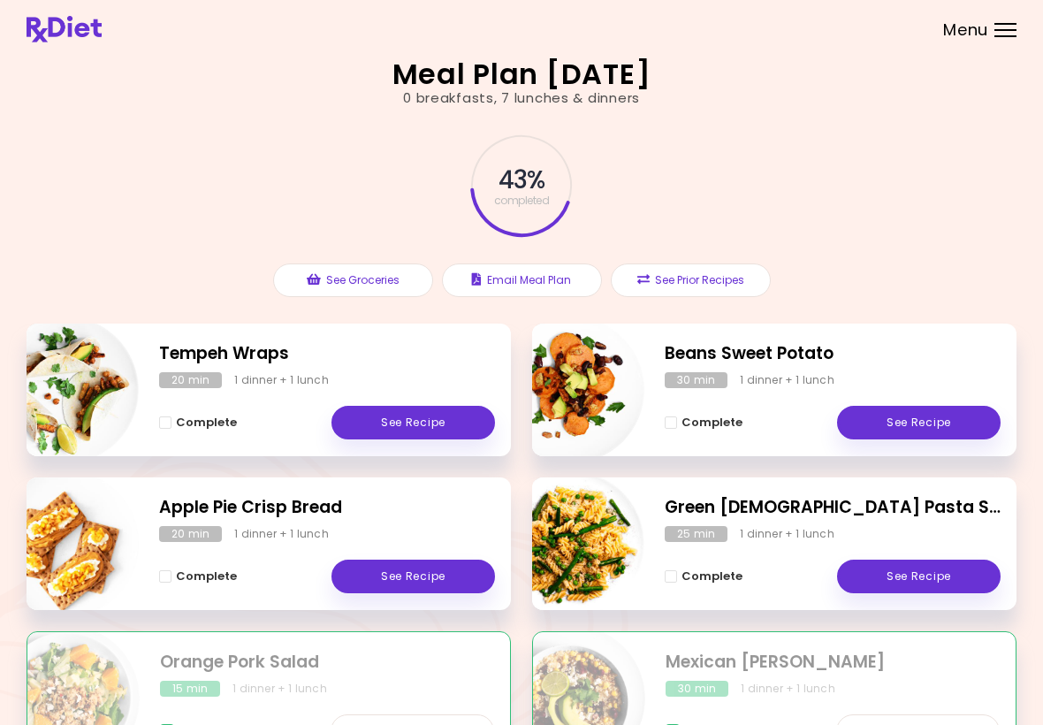
click at [1004, 34] on div "Menu" at bounding box center [1006, 30] width 22 height 14
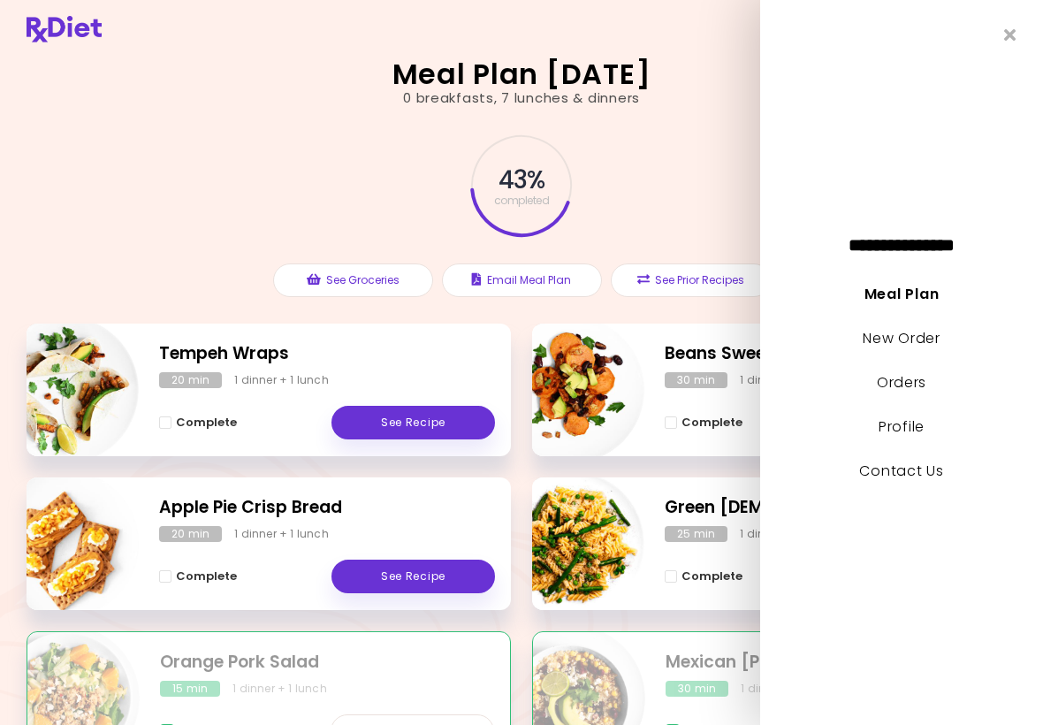
click at [1018, 27] on div "**********" at bounding box center [901, 362] width 283 height 725
click at [1013, 27] on icon "Close" at bounding box center [1010, 35] width 12 height 17
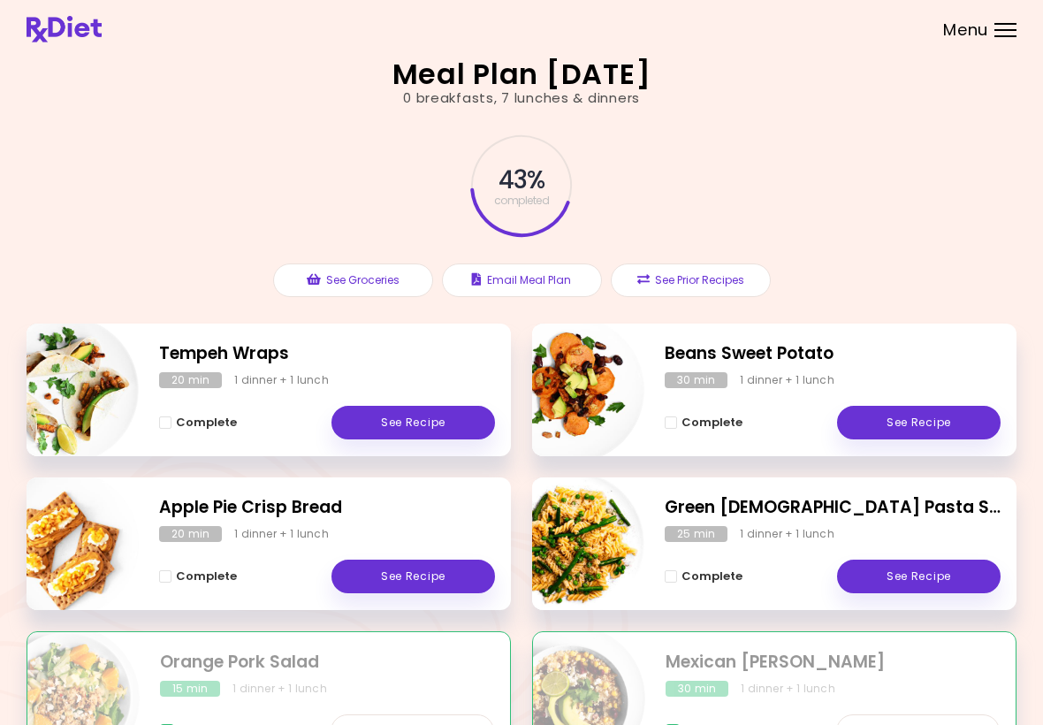
click at [696, 276] on button "See Prior Recipes" at bounding box center [691, 280] width 160 height 34
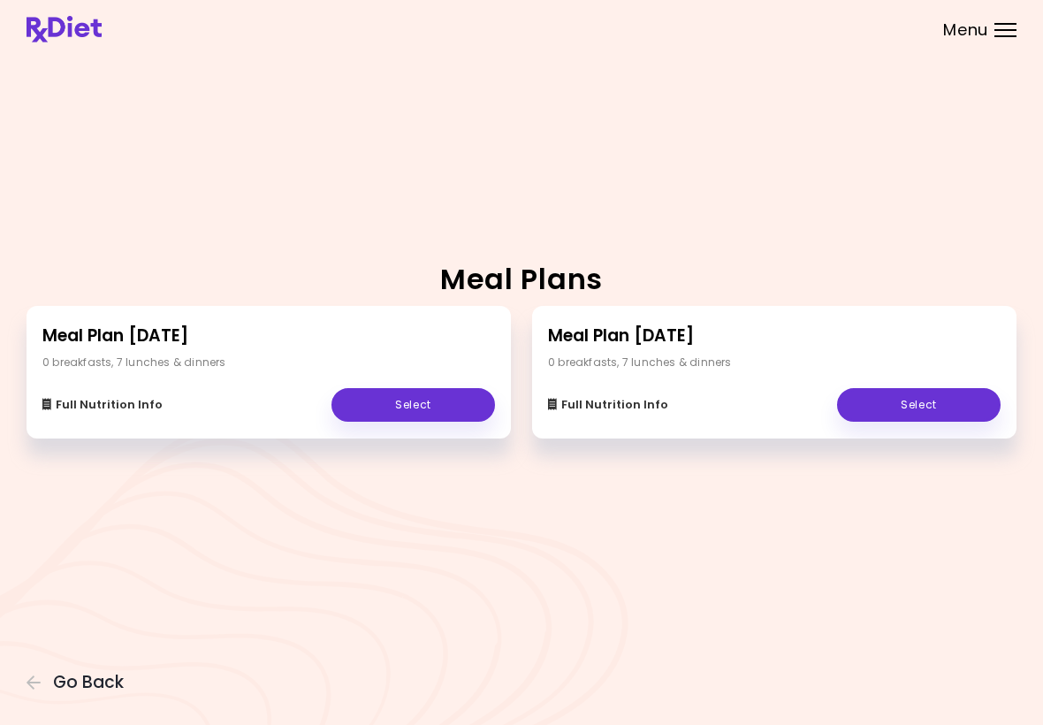
click at [896, 414] on link "Select" at bounding box center [919, 405] width 164 height 34
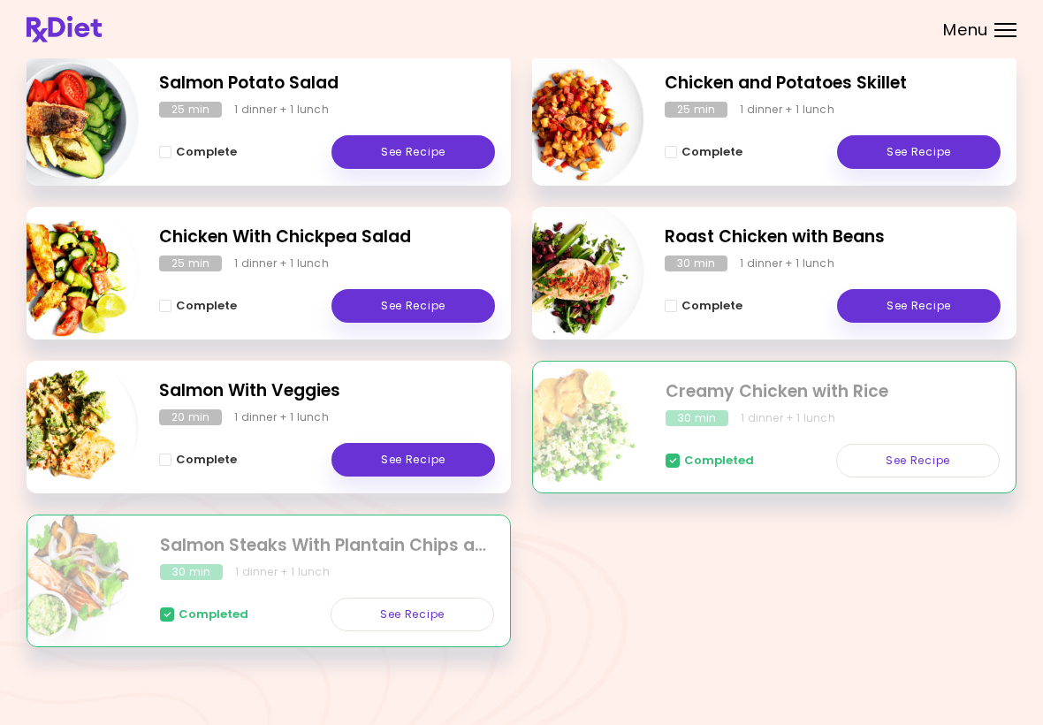
scroll to position [273, 0]
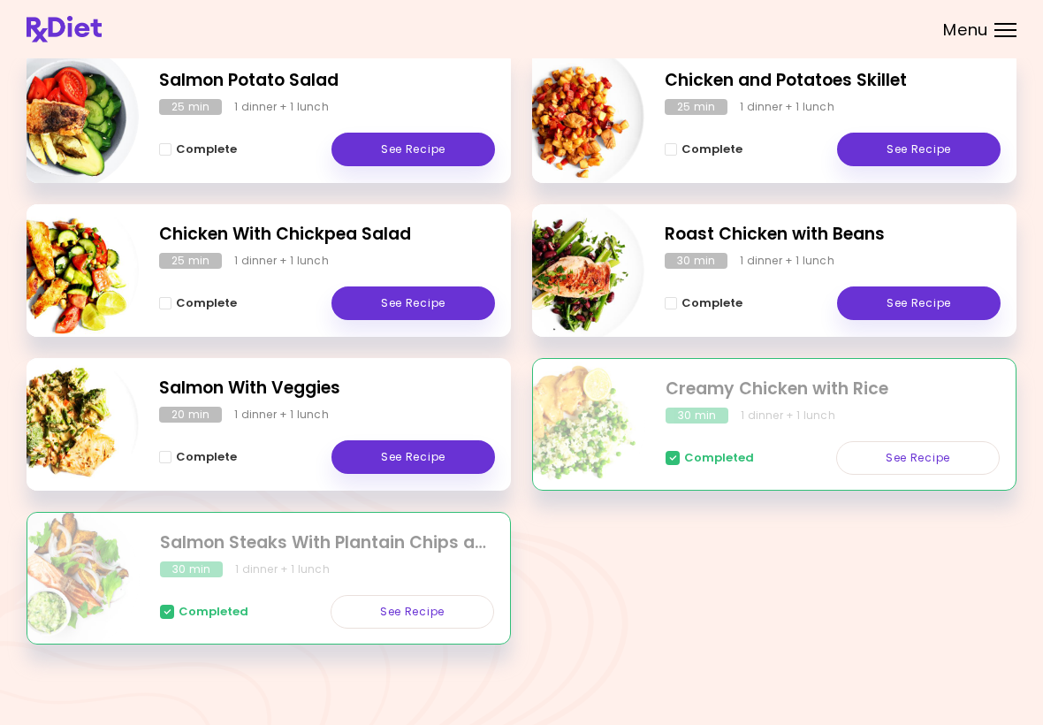
click at [744, 447] on div "Completed" at bounding box center [710, 457] width 88 height 21
click at [923, 456] on link "See Recipe" at bounding box center [918, 458] width 164 height 34
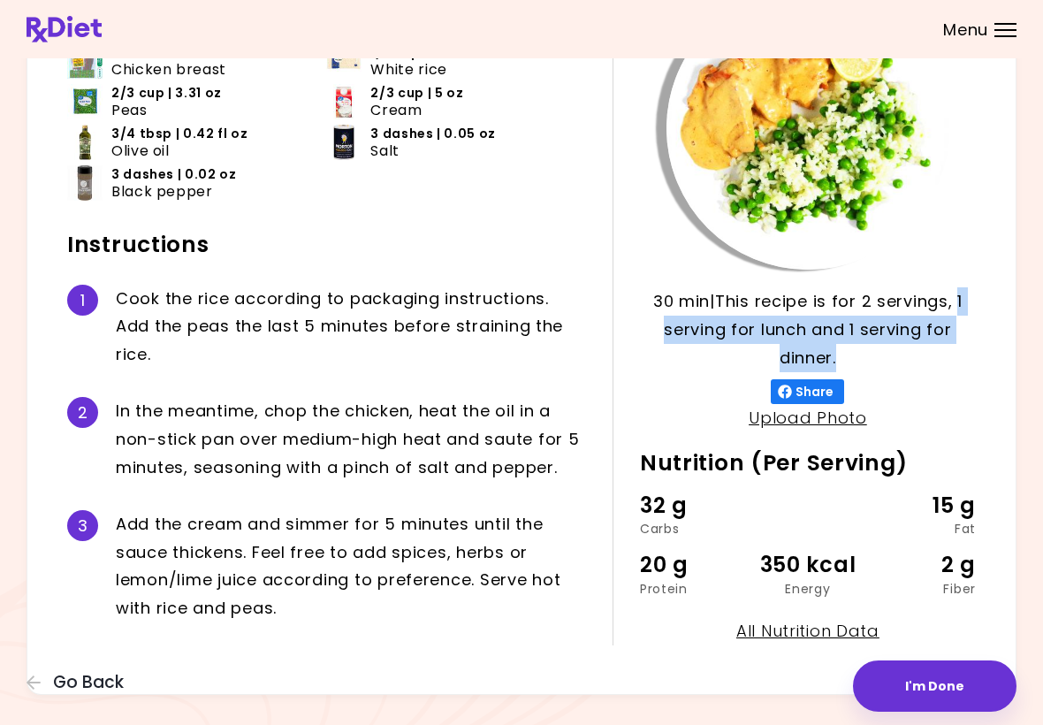
scroll to position [165, 0]
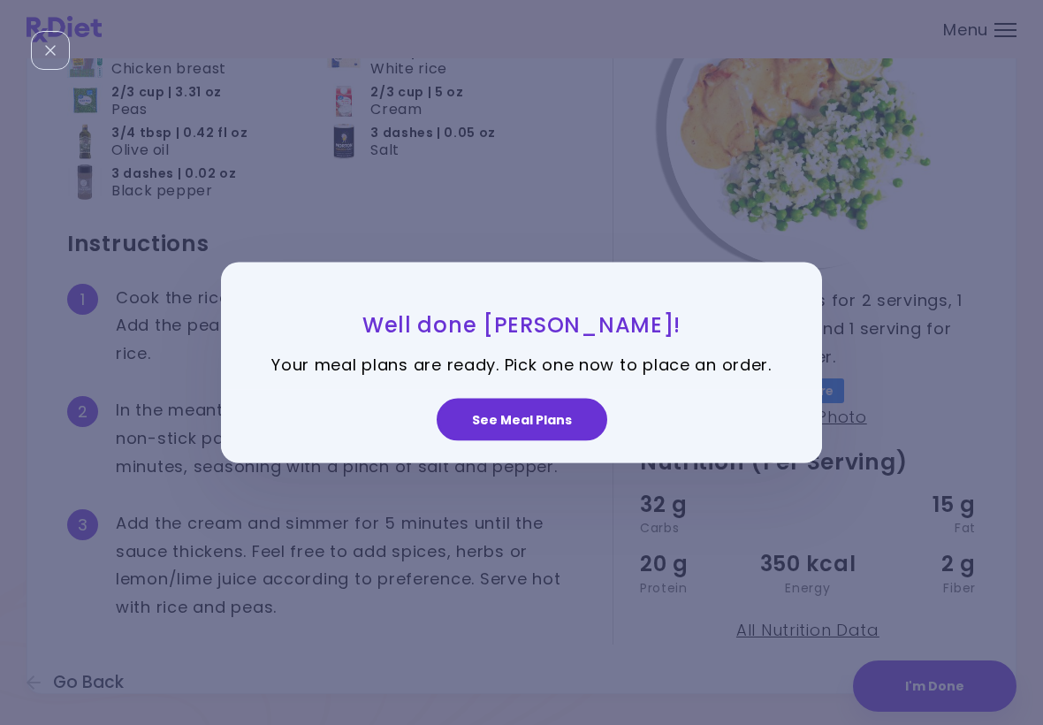
click at [527, 409] on button "See Meal Plans" at bounding box center [522, 419] width 171 height 42
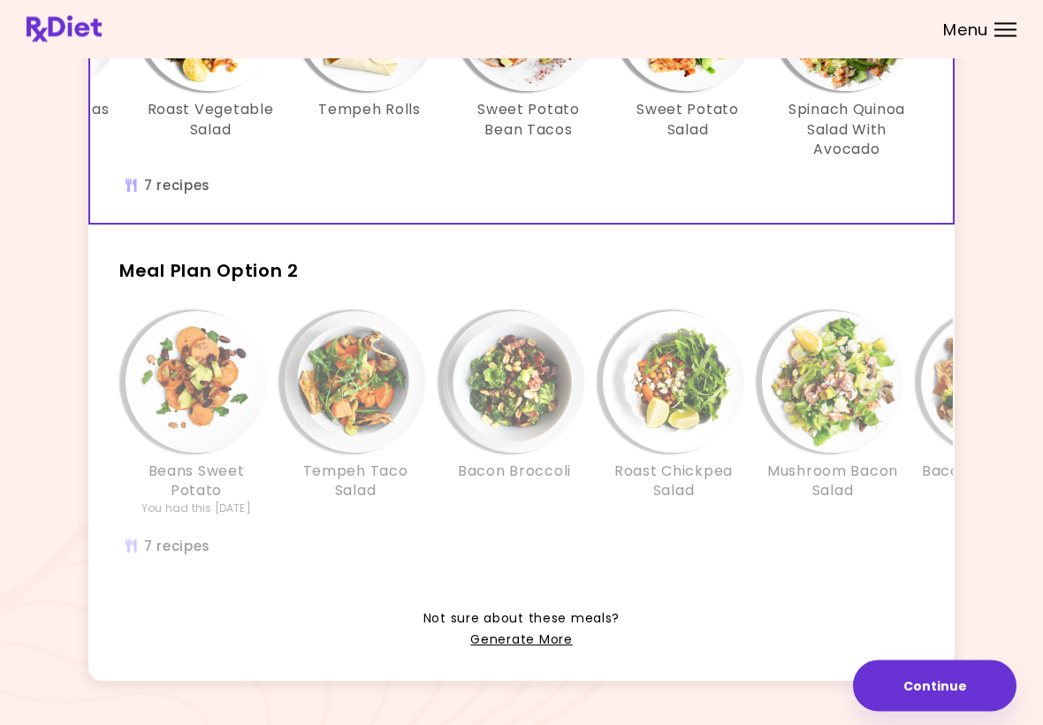
scroll to position [260, 0]
click at [342, 439] on img "Info - Tempeh Taco Salad - Meal Plan Option 2" at bounding box center [355, 380] width 141 height 141
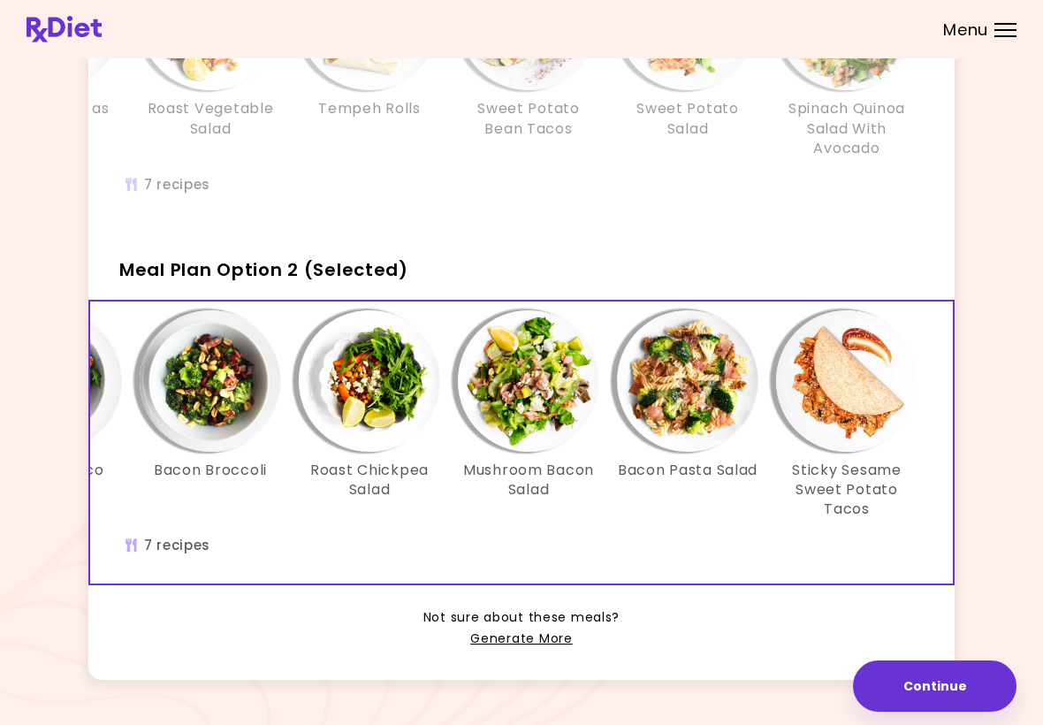
scroll to position [0, 304]
click at [843, 444] on img "Info - Sticky Sesame Sweet Potato Tacos - Meal Plan Option 2 (Selected)" at bounding box center [846, 380] width 141 height 141
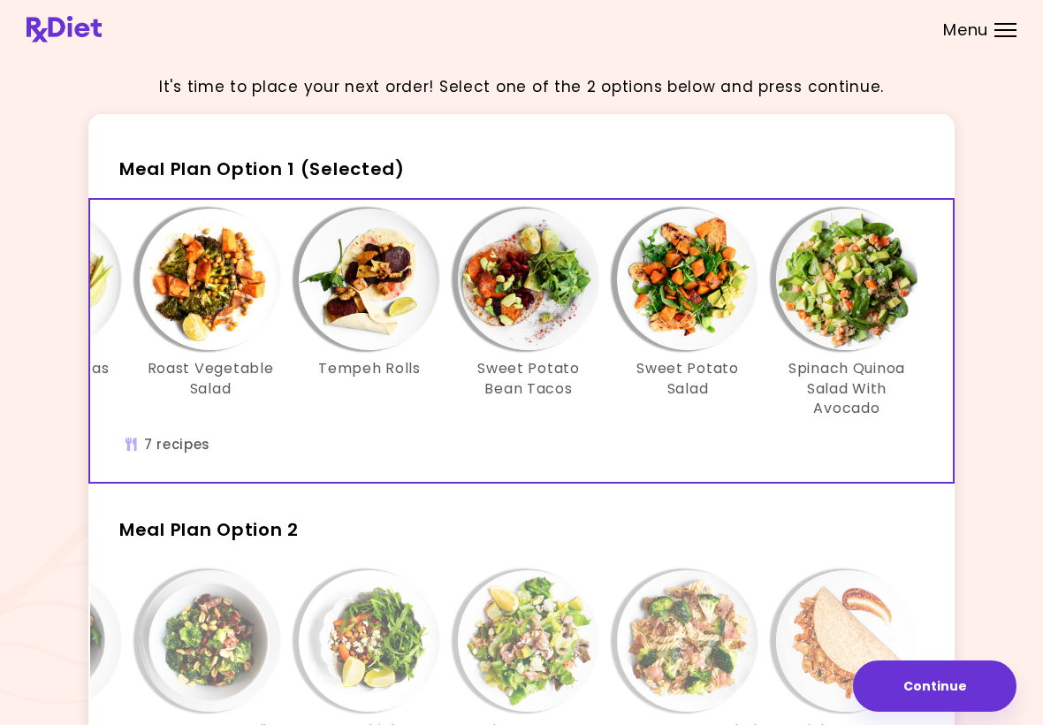
click at [1015, 32] on div "Menu" at bounding box center [1006, 30] width 22 height 14
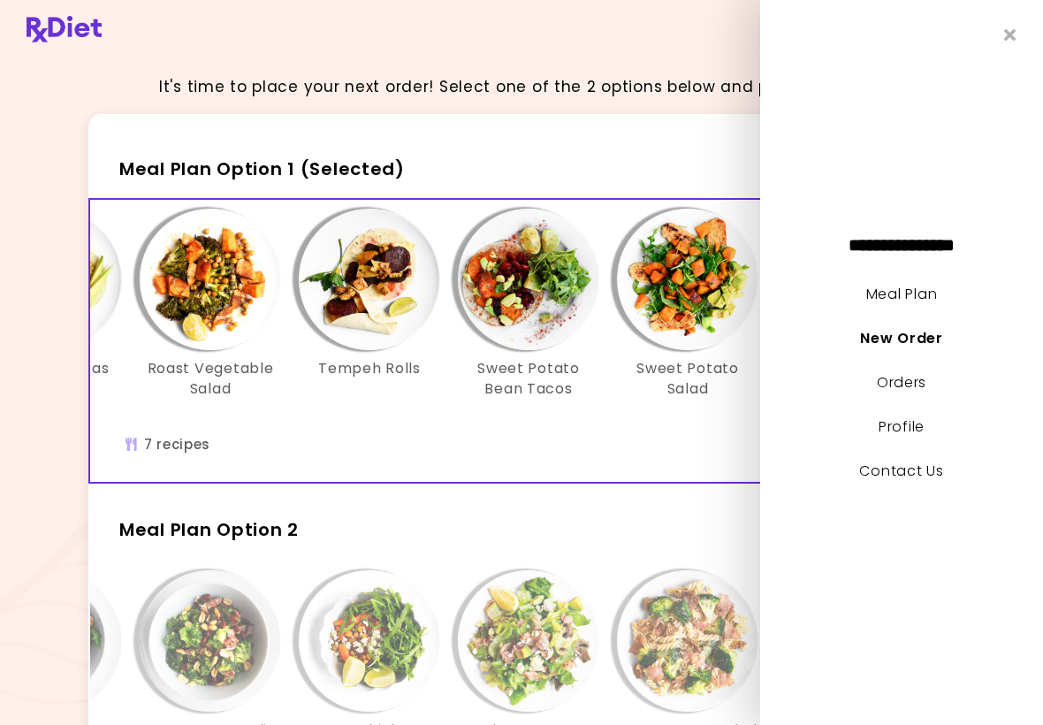
click at [900, 285] on link "Meal Plan" at bounding box center [902, 294] width 71 height 20
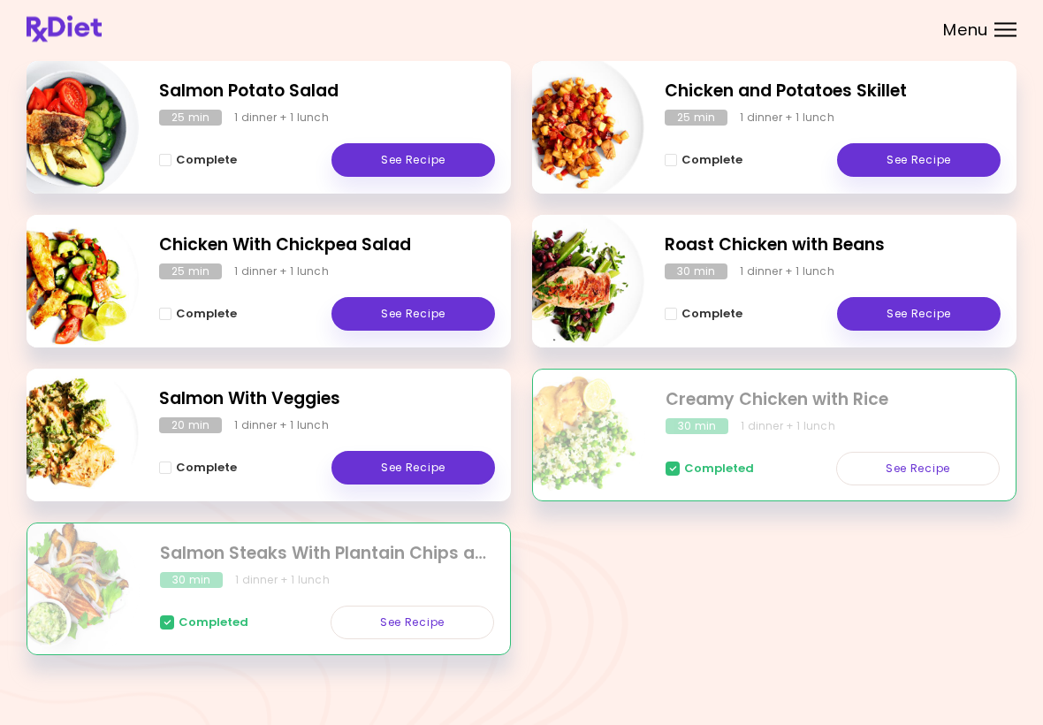
scroll to position [273, 0]
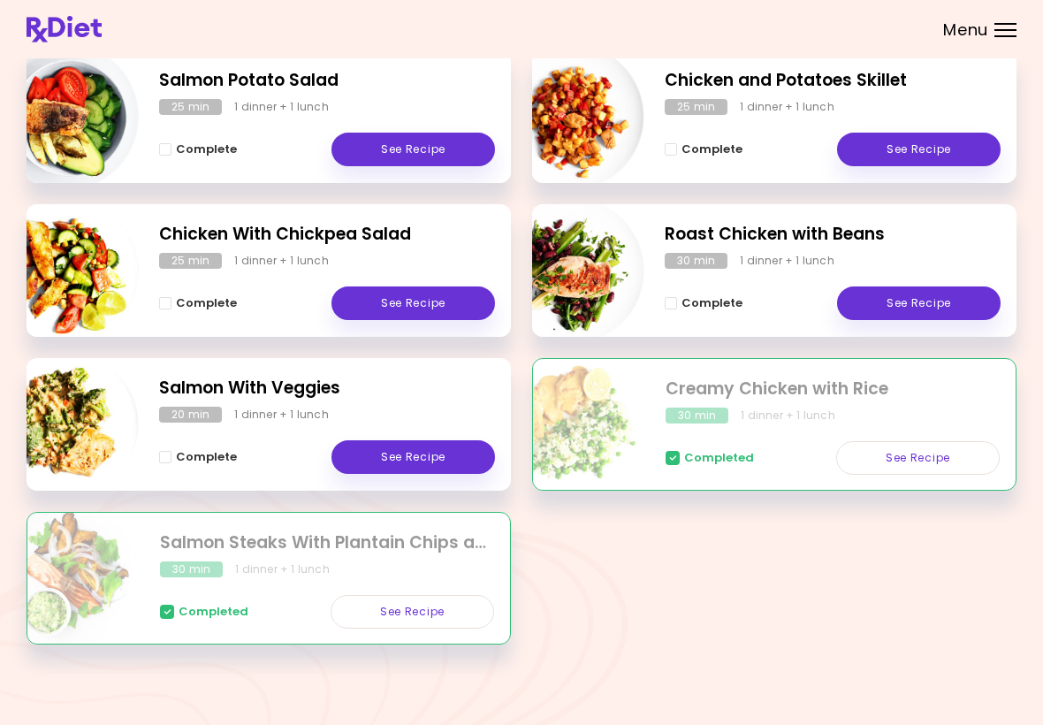
click at [1002, 30] on div at bounding box center [1006, 30] width 22 height 2
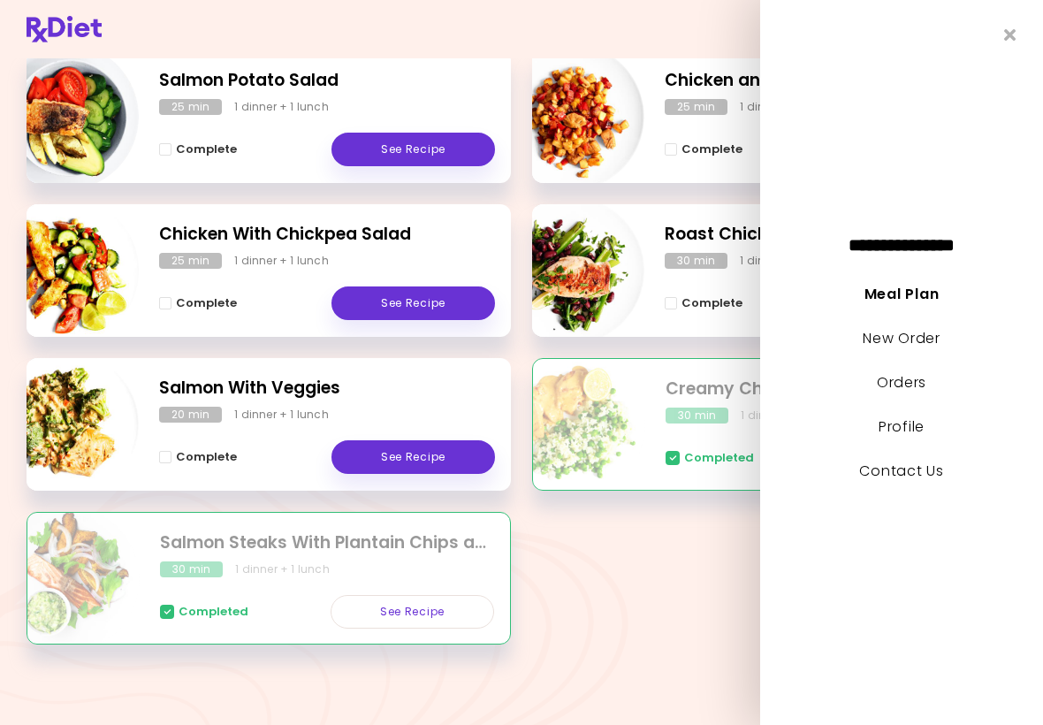
click at [905, 342] on link "New Order" at bounding box center [901, 338] width 77 height 20
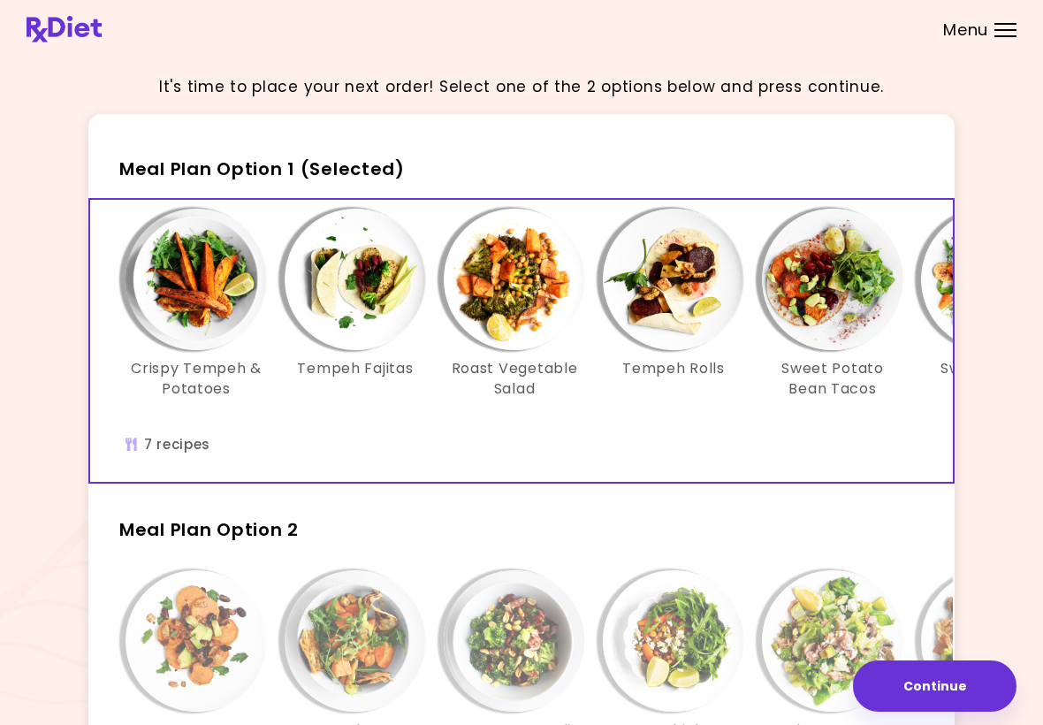
click at [136, 648] on img "Info - Beans Sweet Potato - Meal Plan Option 2" at bounding box center [196, 640] width 141 height 141
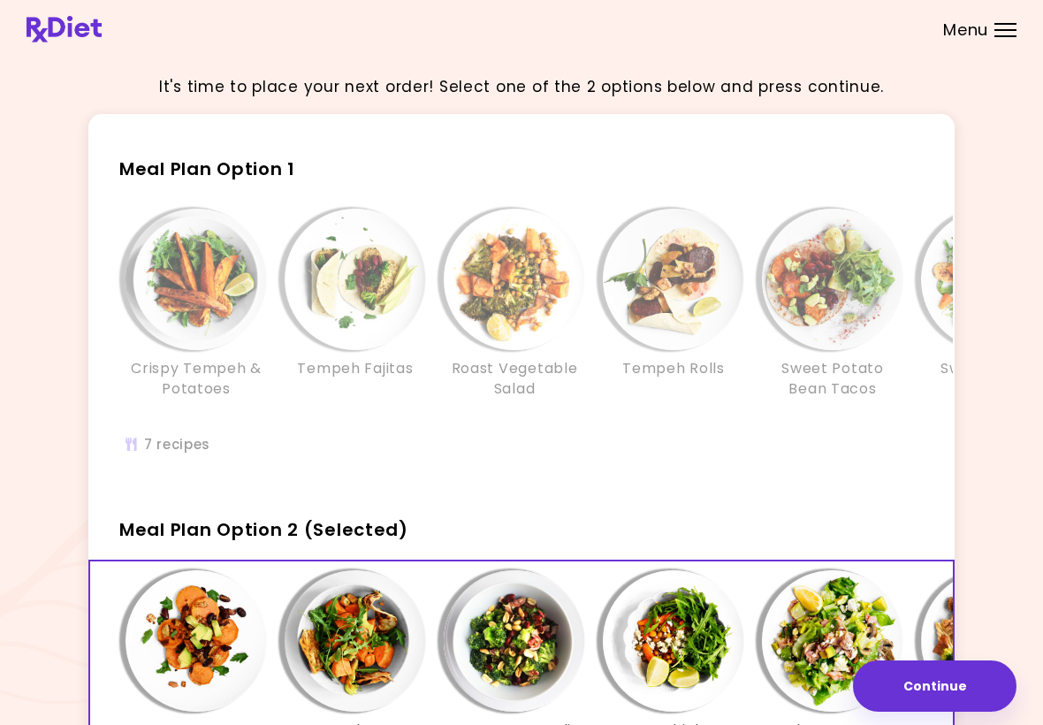
click at [92, 698] on div "Beans Sweet Potato You had this [DATE] Tempeh Taco Salad Bacon Broccoli Roast C…" at bounding box center [673, 702] width 1167 height 282
click at [83, 465] on div "It's time to place your next order! Select one of the 2 options below and press…" at bounding box center [522, 511] width 990 height 902
click at [957, 689] on button "Continue" at bounding box center [935, 686] width 164 height 51
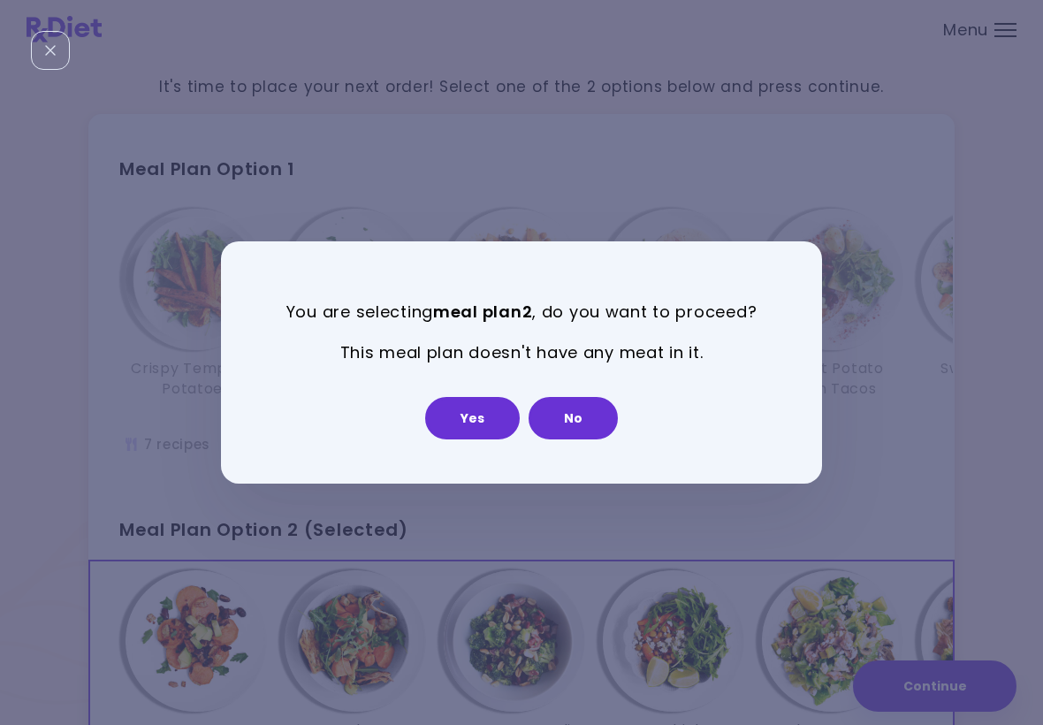
click at [582, 416] on button "No" at bounding box center [573, 418] width 89 height 42
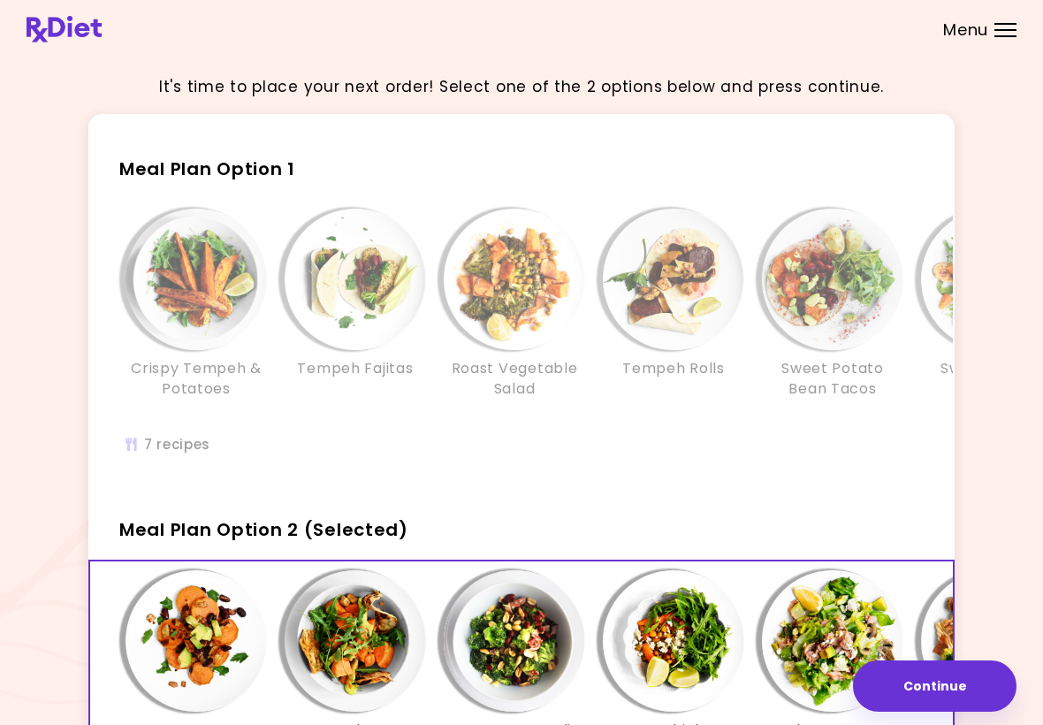
click at [55, 35] on img at bounding box center [64, 29] width 75 height 27
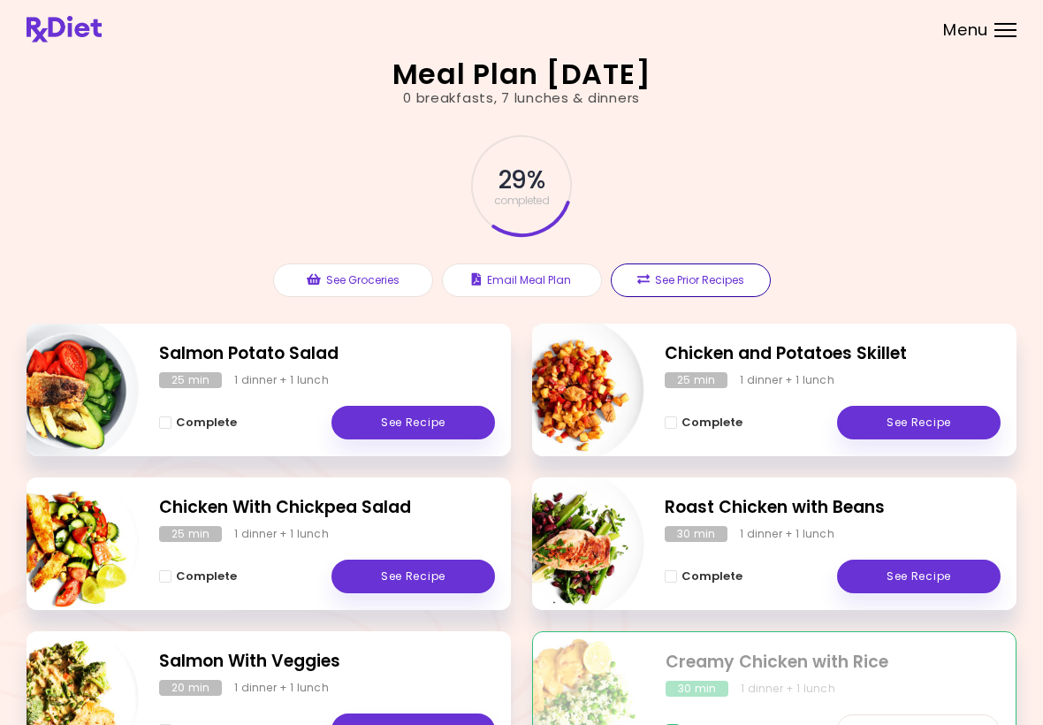
click at [699, 267] on button "See Prior Recipes" at bounding box center [691, 280] width 160 height 34
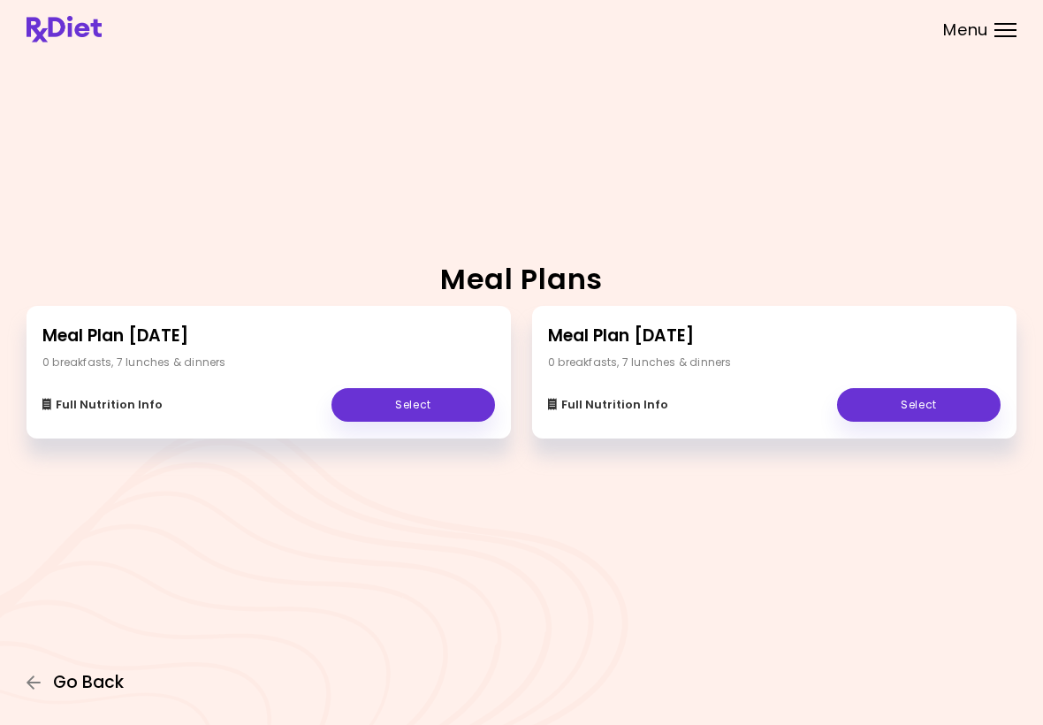
click at [30, 690] on icon "button" at bounding box center [35, 683] width 16 height 16
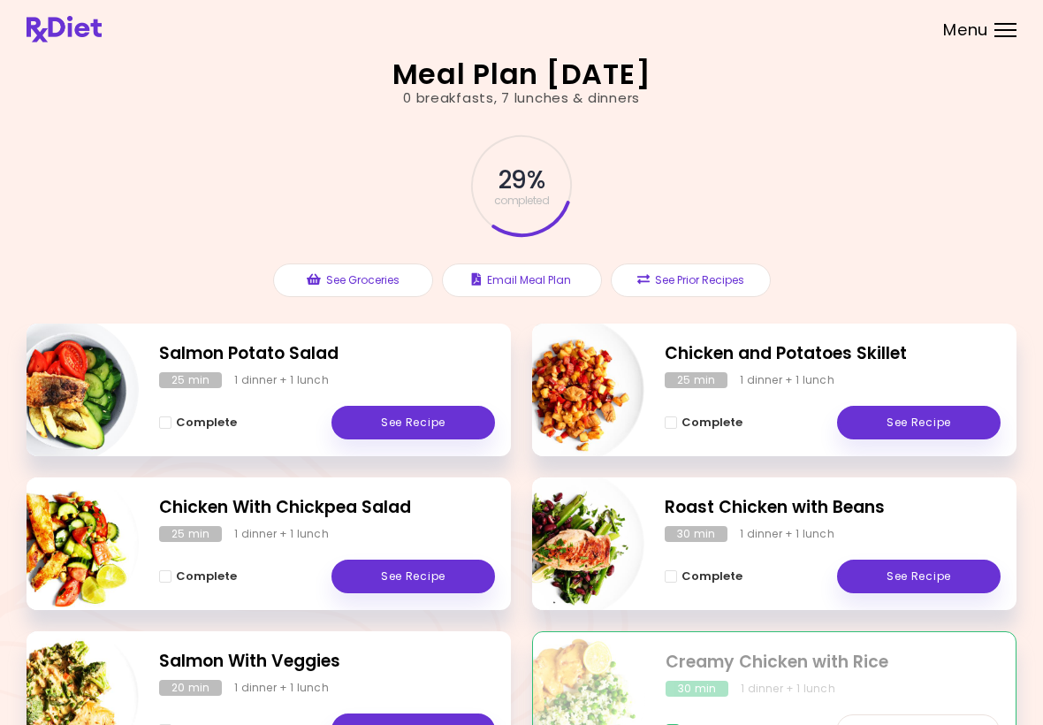
click at [592, 340] on img "Info - Chicken and Potatoes Skillet" at bounding box center [571, 390] width 147 height 147
select select "*"
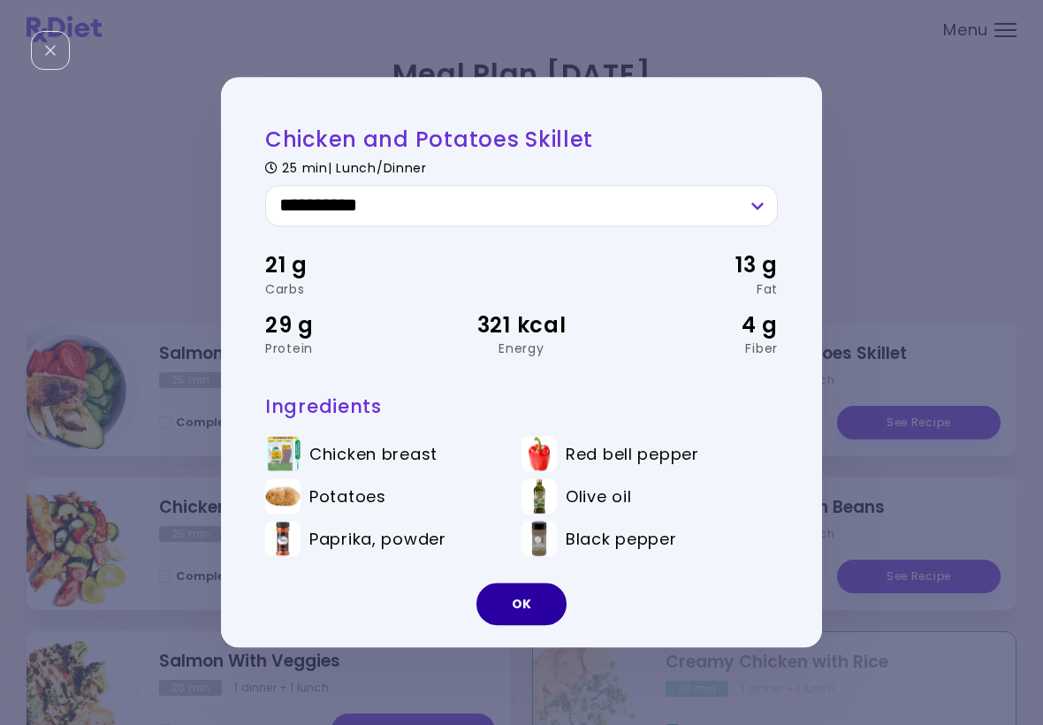
click at [535, 587] on button "OK" at bounding box center [522, 605] width 90 height 42
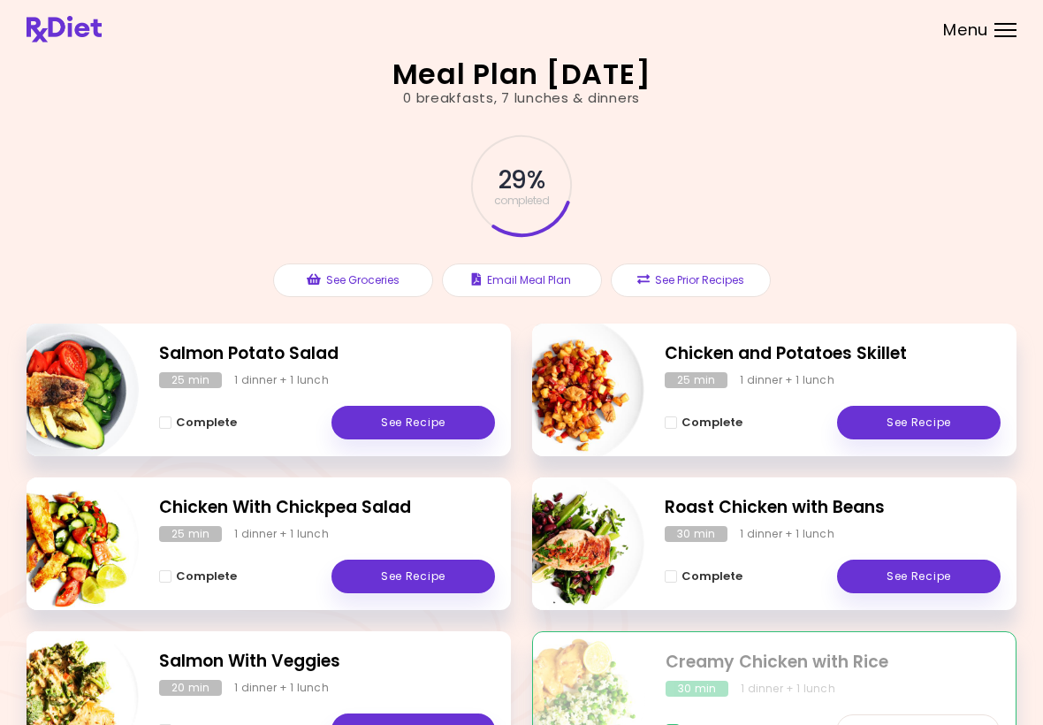
click at [540, 187] on span "29 %" at bounding box center [521, 180] width 45 height 30
click at [1012, 32] on div "Menu" at bounding box center [1006, 30] width 22 height 14
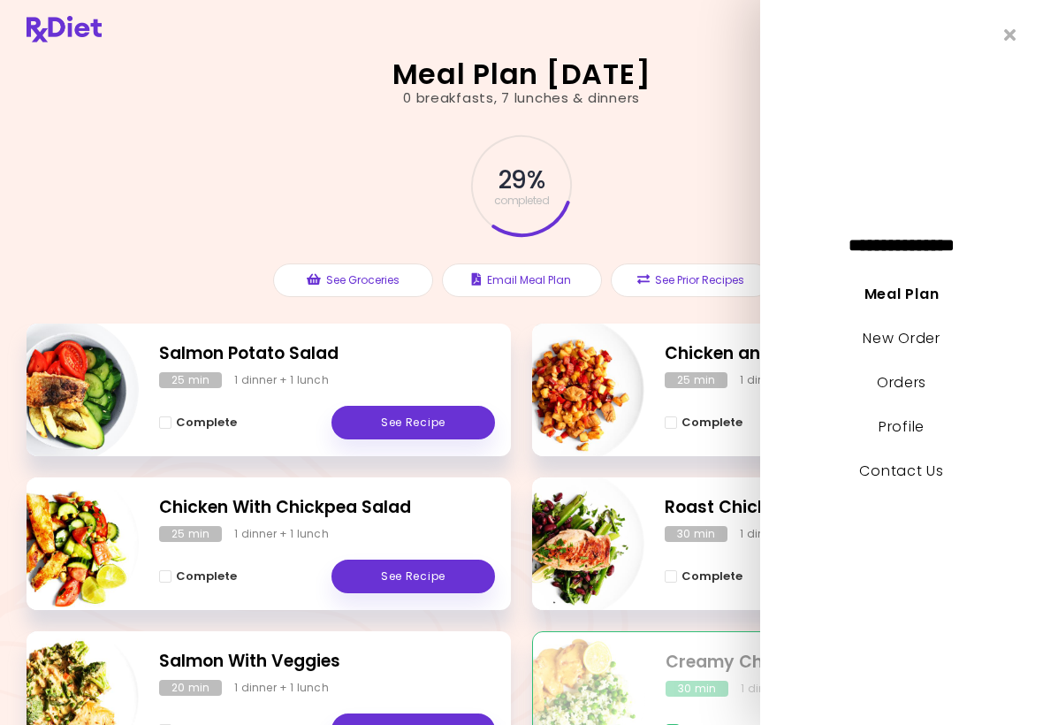
click at [1019, 361] on li "New Order" at bounding box center [901, 347] width 283 height 44
click at [806, 512] on div "**********" at bounding box center [901, 362] width 283 height 725
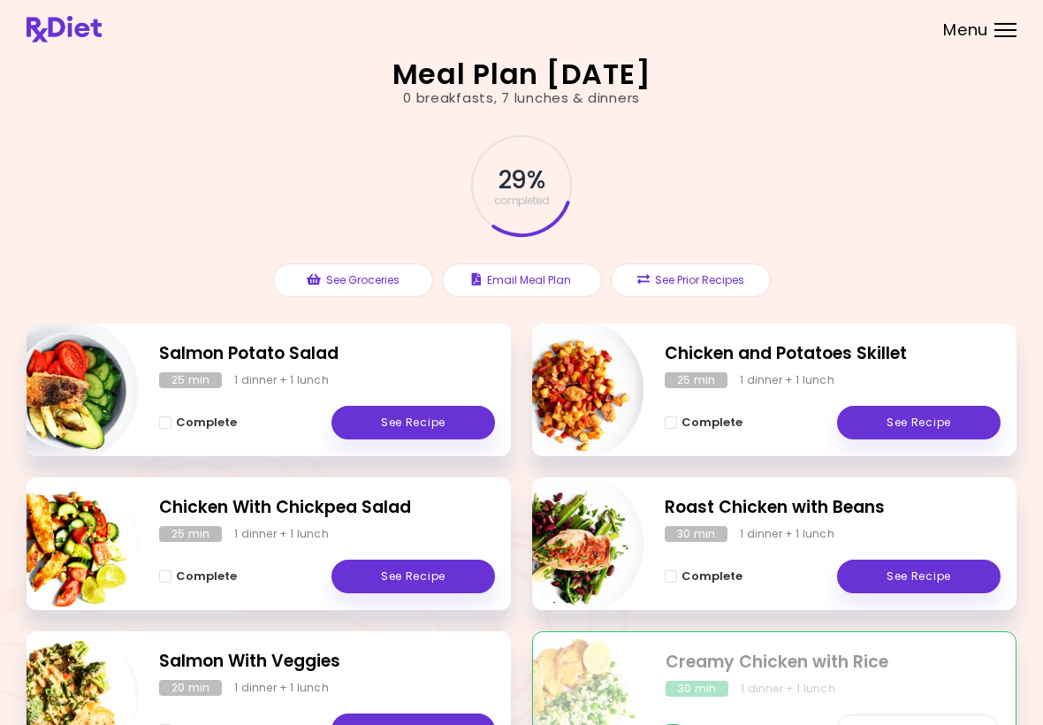
click at [726, 393] on div "Complete See Recipe" at bounding box center [833, 413] width 336 height 51
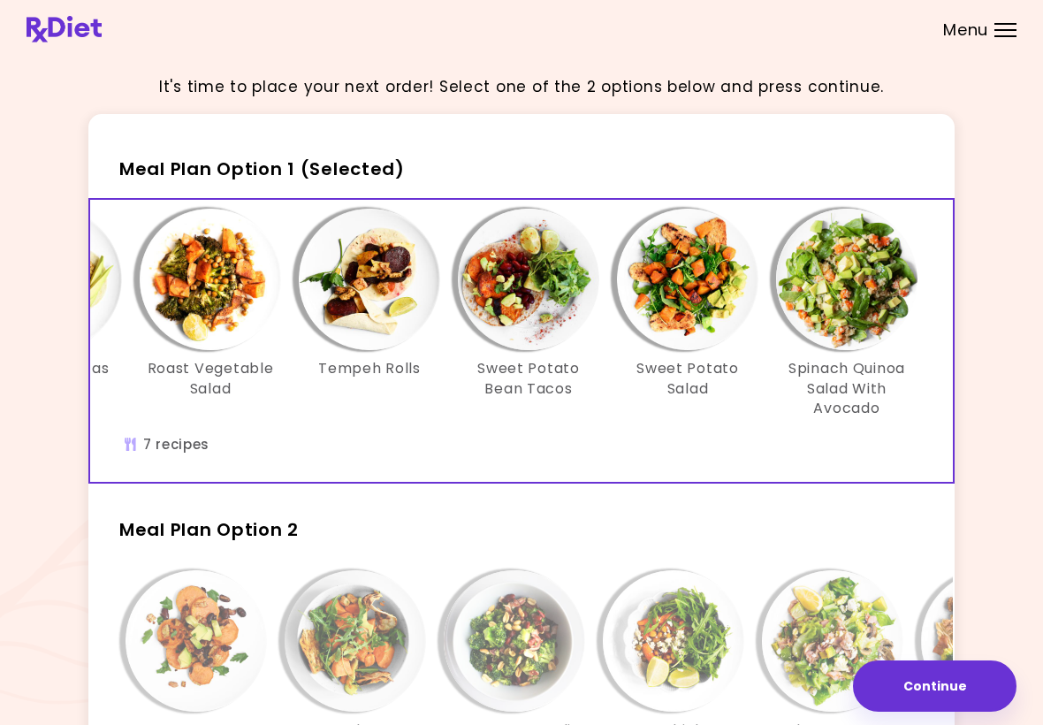
scroll to position [0, 304]
click at [366, 157] on span "Meal Plan Option 1 (Selected)" at bounding box center [262, 169] width 286 height 25
click at [351, 162] on span "Meal Plan Option 1 (Selected)" at bounding box center [262, 169] width 286 height 25
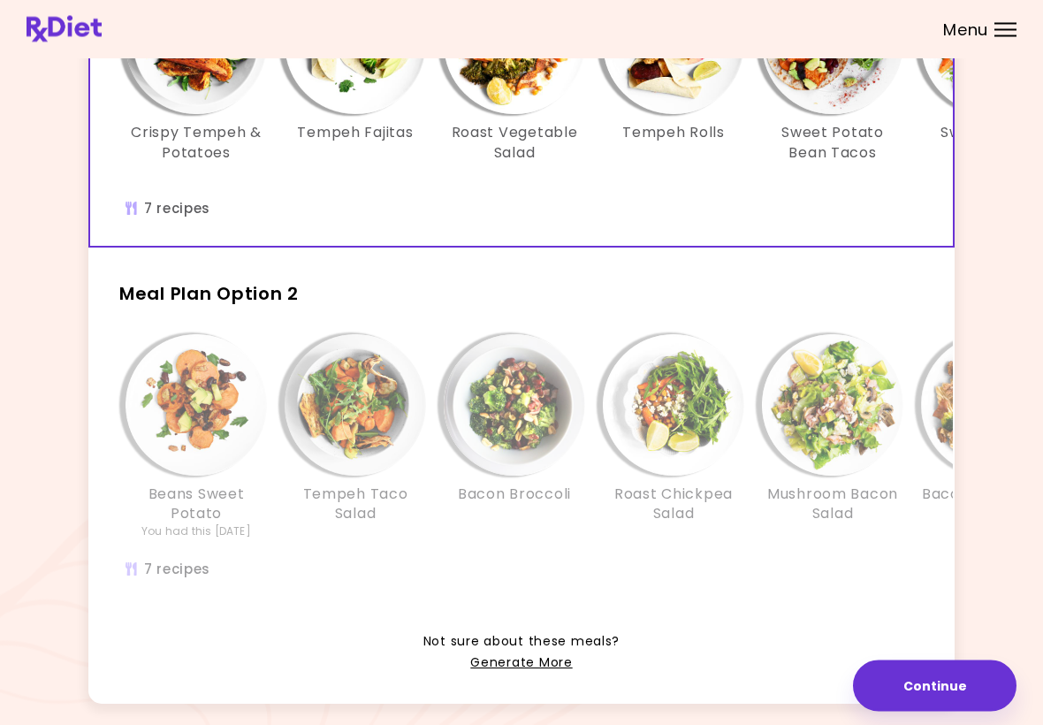
scroll to position [292, 0]
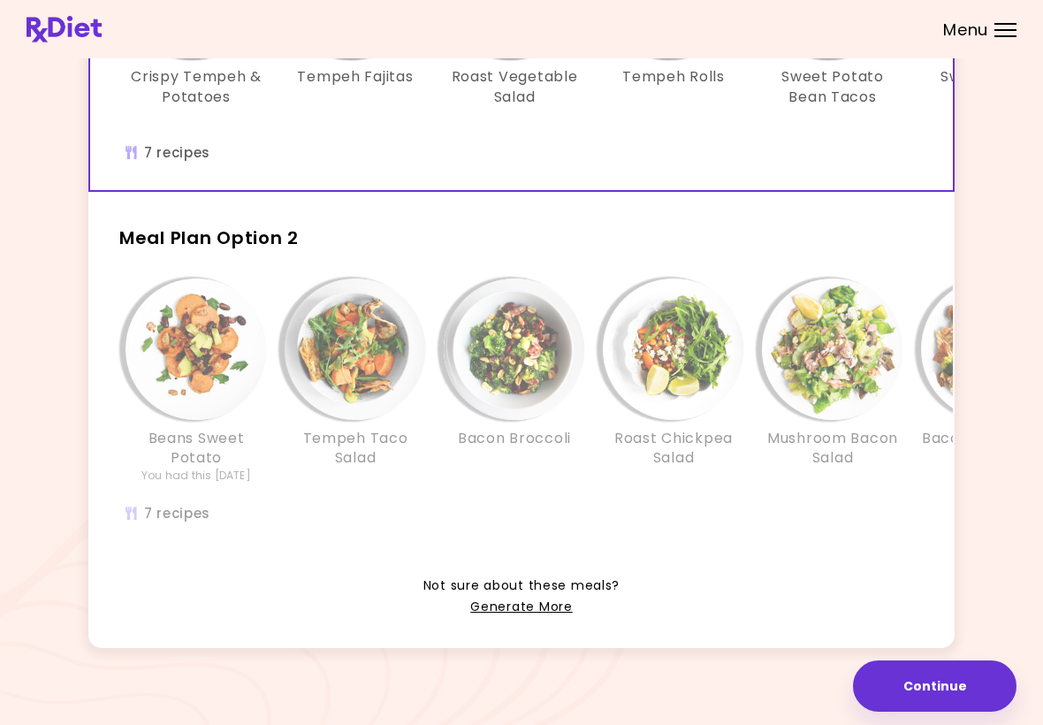
click at [539, 602] on link "Generate More" at bounding box center [521, 607] width 102 height 21
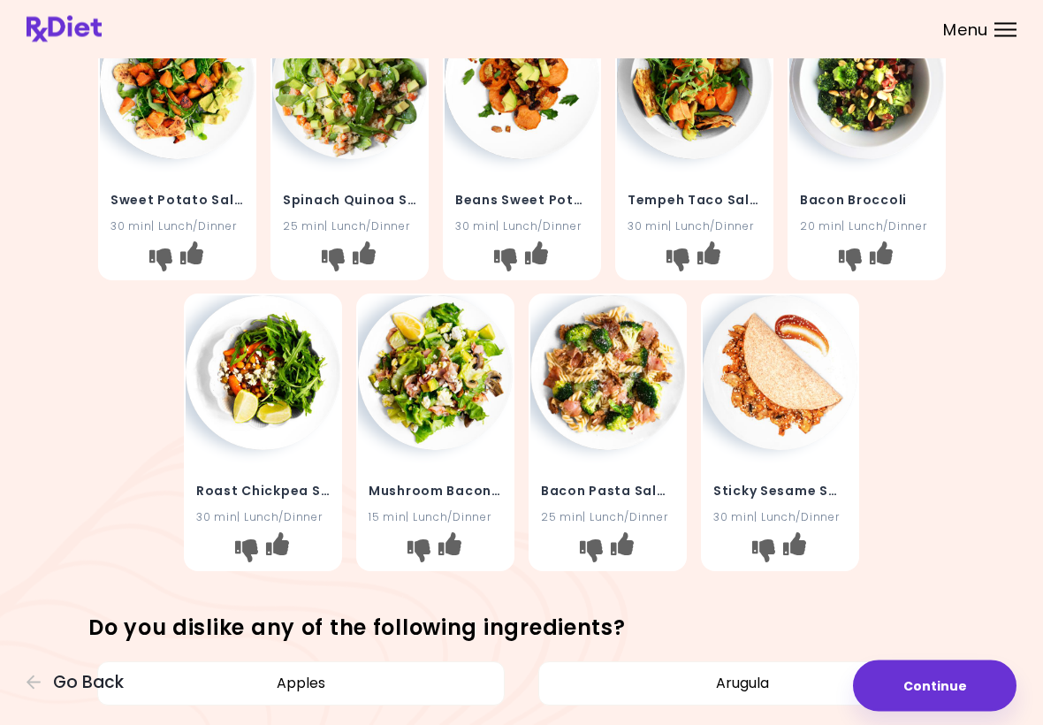
scroll to position [400, 0]
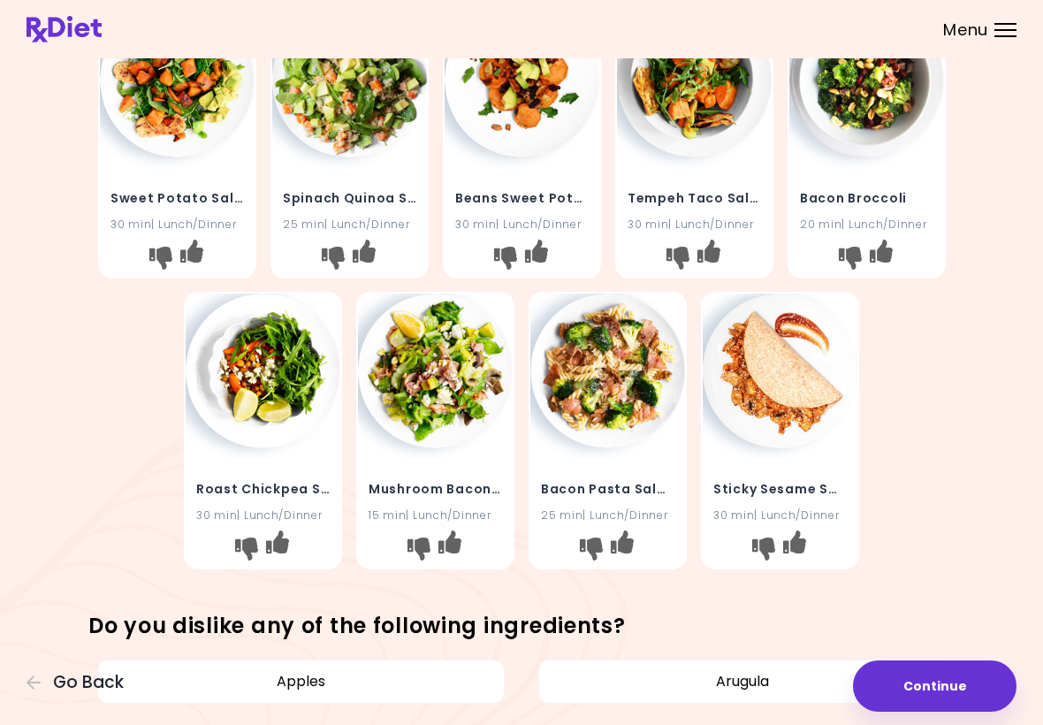
click at [802, 546] on icon "I like this recipe" at bounding box center [794, 542] width 23 height 23
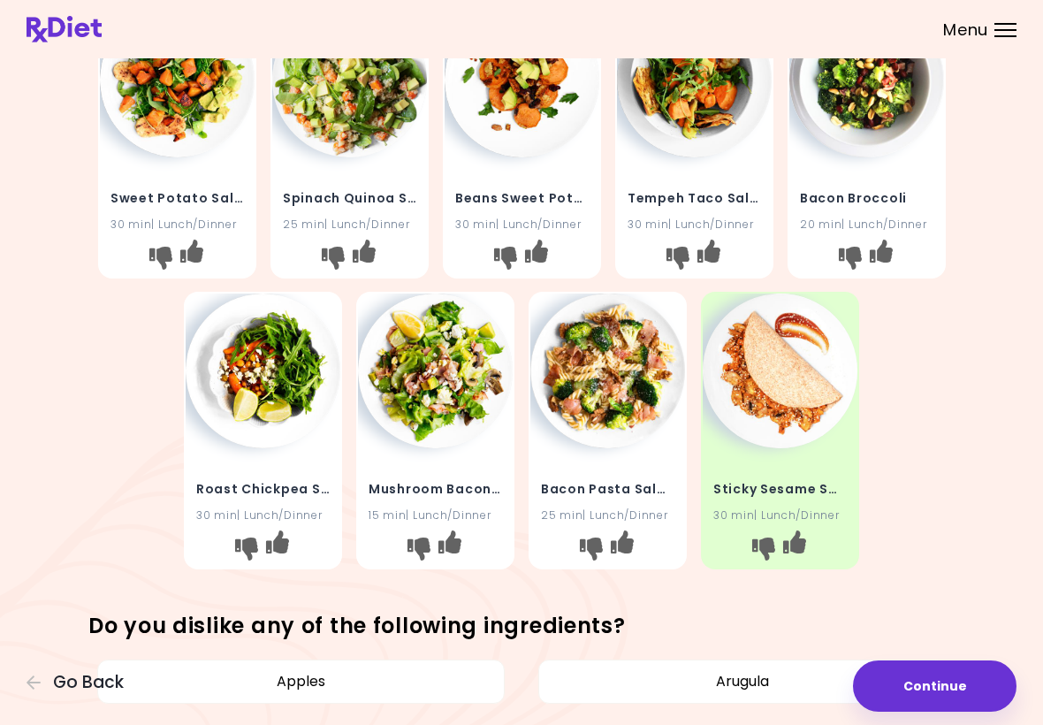
click at [631, 535] on icon "I like this recipe" at bounding box center [622, 542] width 23 height 23
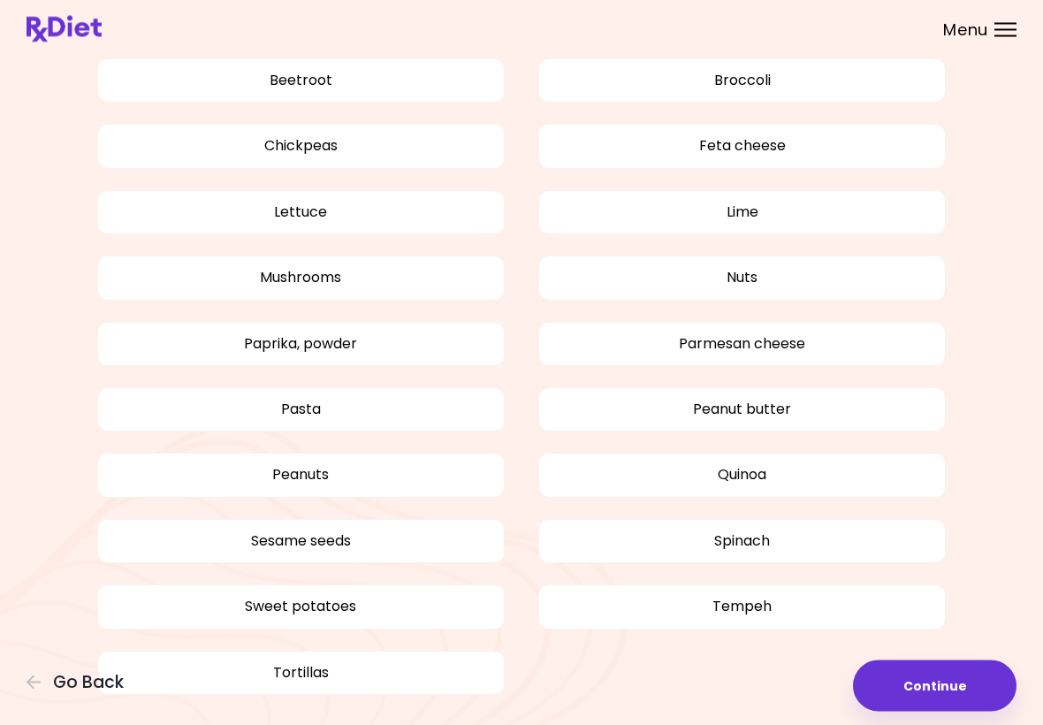
scroll to position [1199, 0]
click at [822, 612] on button "Tempeh" at bounding box center [742, 606] width 408 height 44
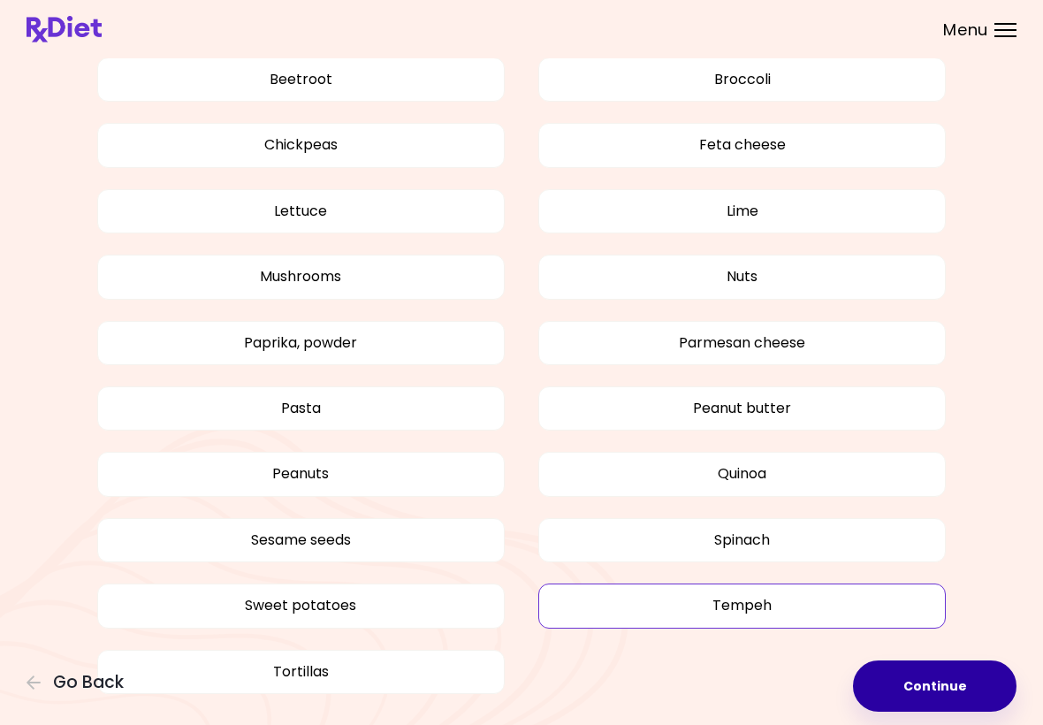
click at [966, 680] on button "Continue" at bounding box center [935, 686] width 164 height 51
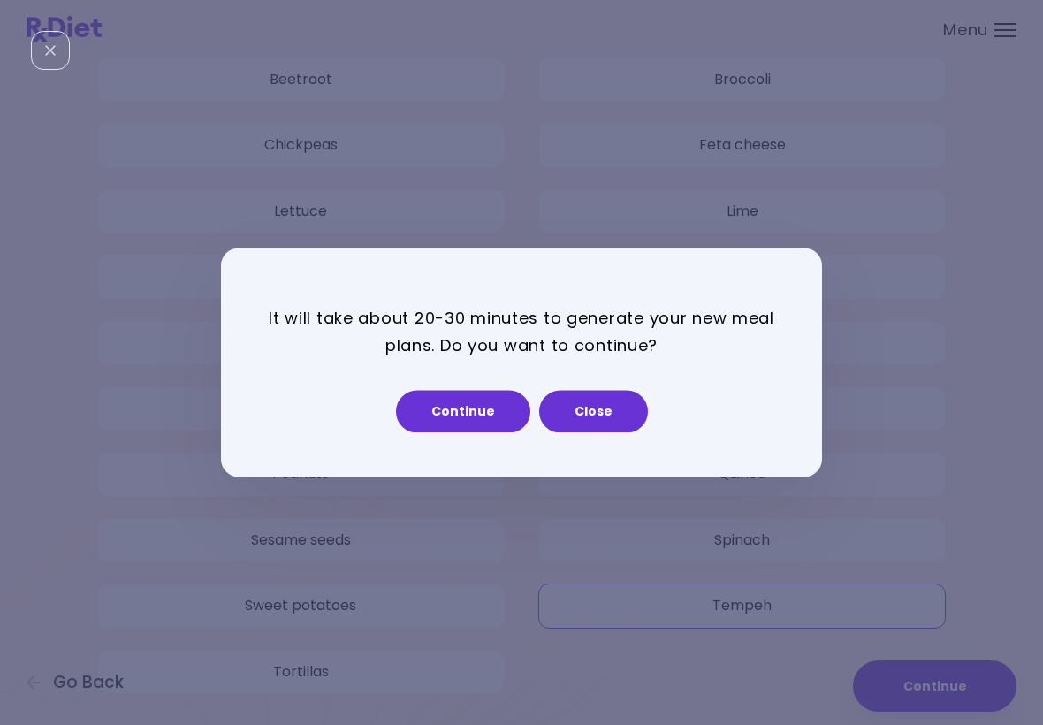
click at [468, 415] on button "Continue" at bounding box center [463, 412] width 134 height 42
select select "*"
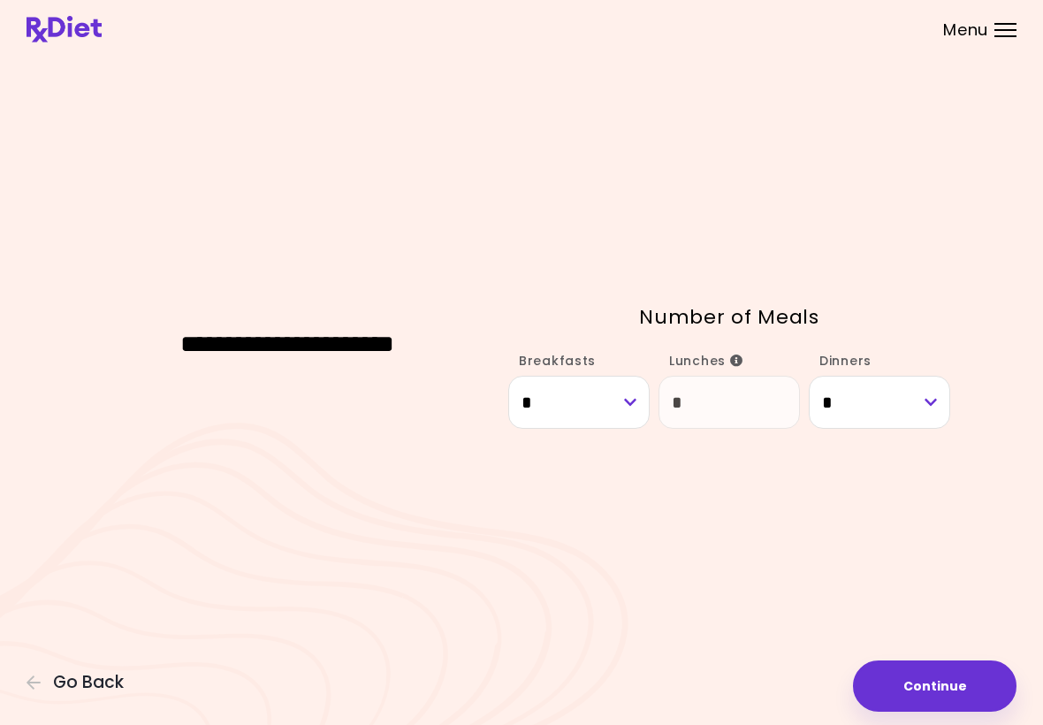
click at [962, 669] on button "Continue" at bounding box center [935, 686] width 164 height 51
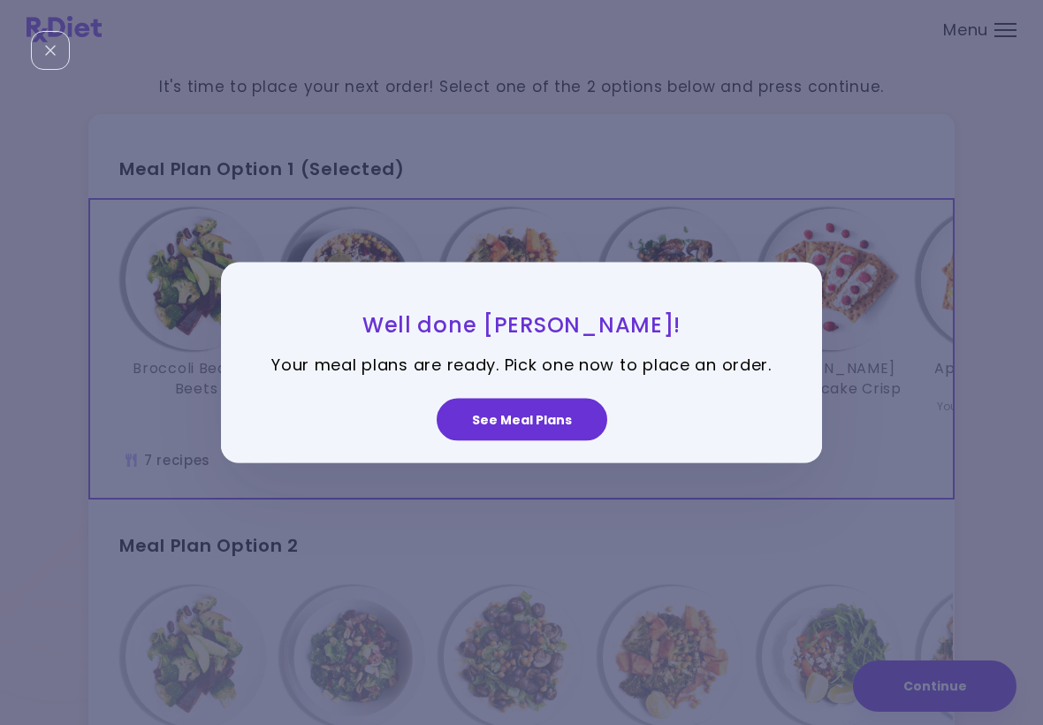
click at [521, 416] on button "See Meal Plans" at bounding box center [522, 419] width 171 height 42
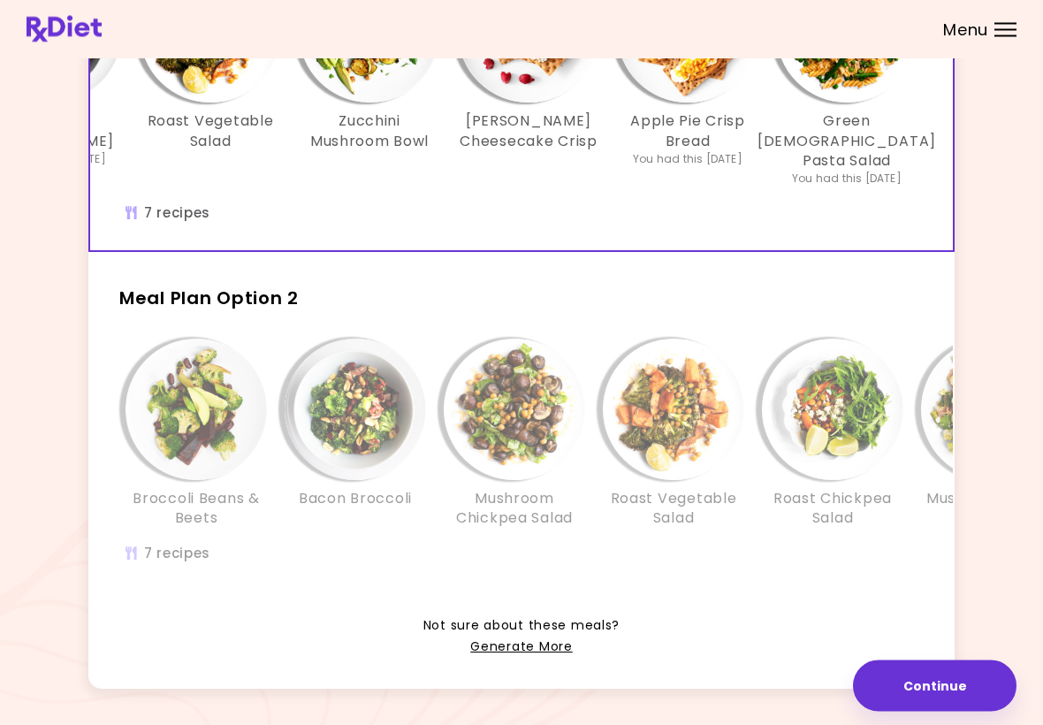
scroll to position [269, 0]
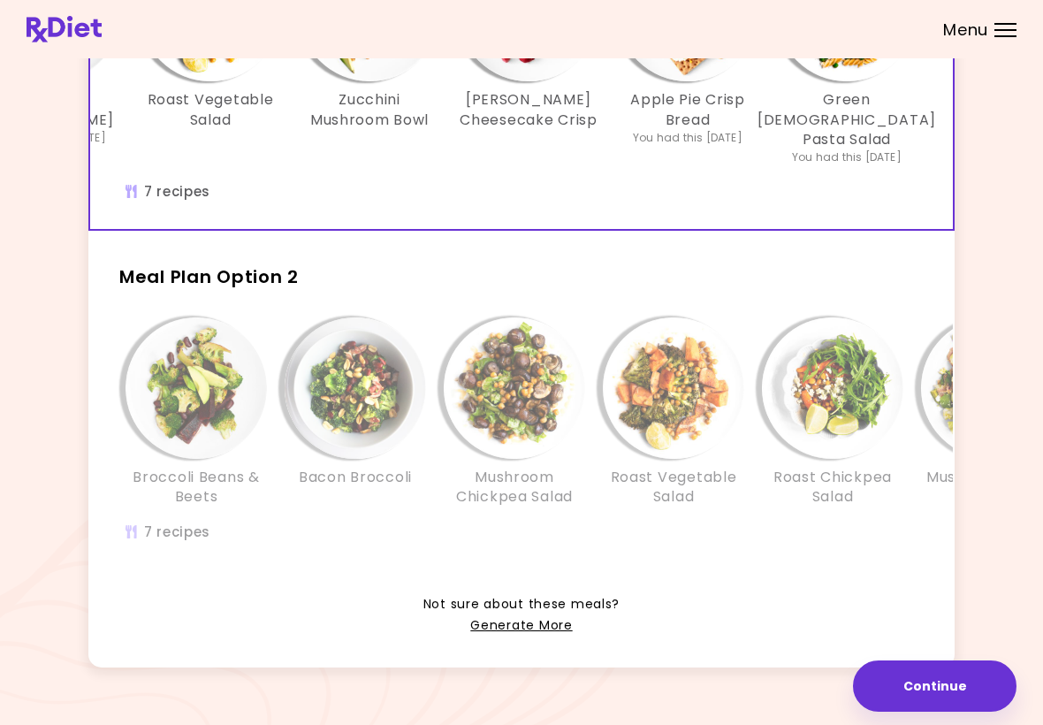
click at [867, 426] on img "Info - Roast Chickpea Salad - Meal Plan Option 2" at bounding box center [832, 387] width 141 height 141
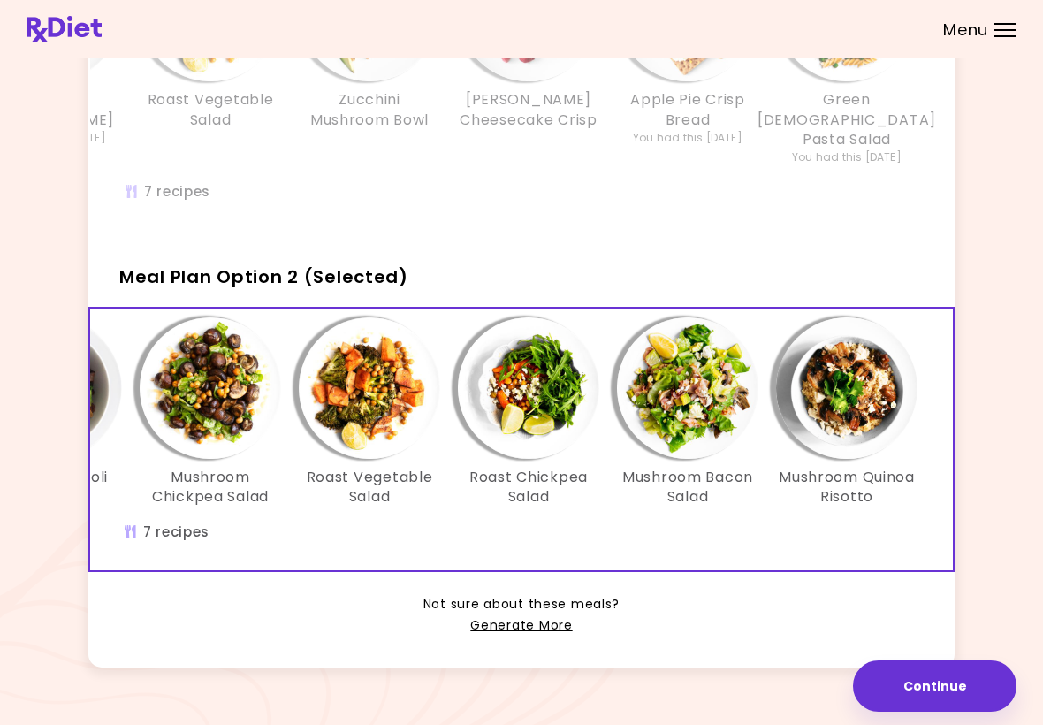
scroll to position [0, 304]
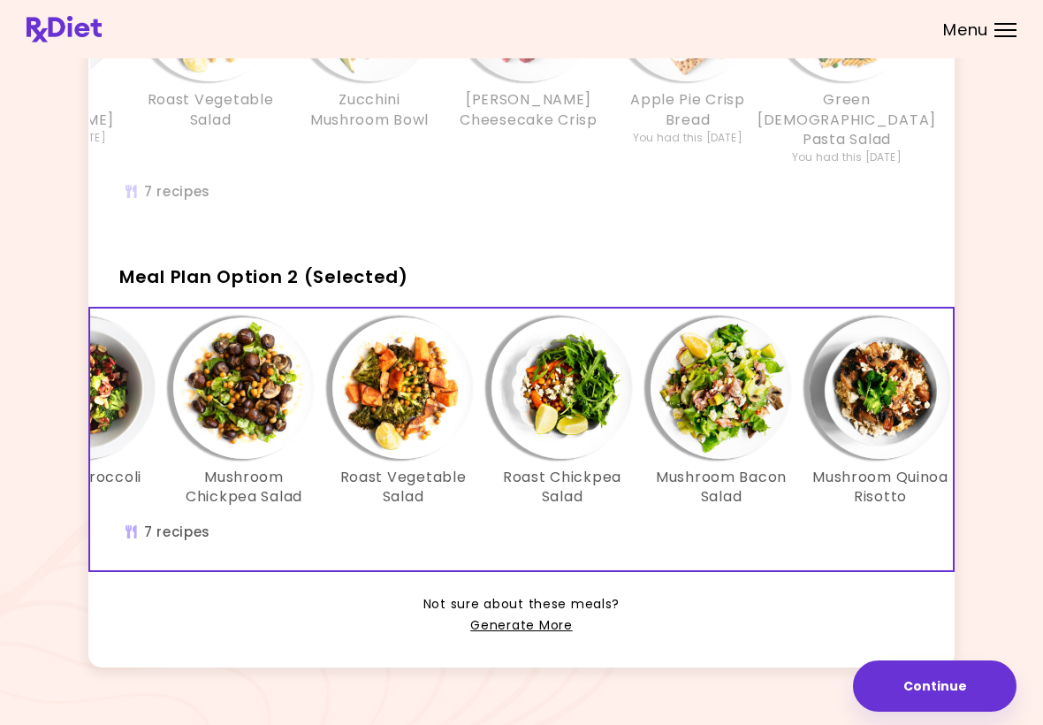
click at [808, 541] on div "Broccoli Beans & Beets Bacon Broccoli Mushroom Chickpea Salad Roast Vegetable S…" at bounding box center [403, 440] width 1167 height 263
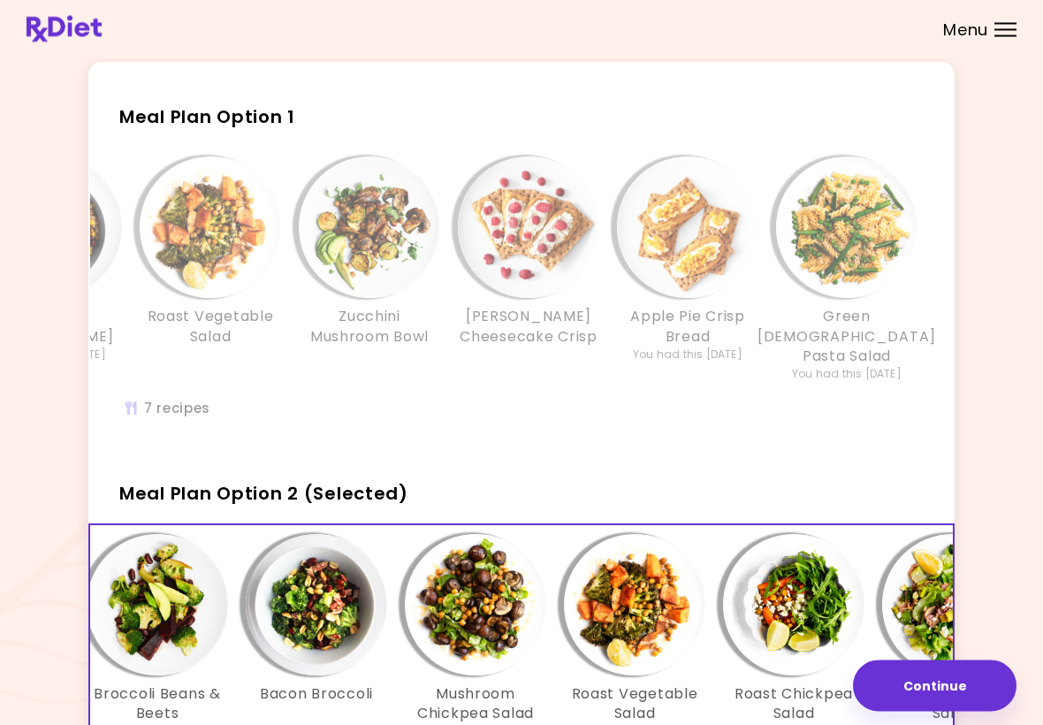
scroll to position [0, 0]
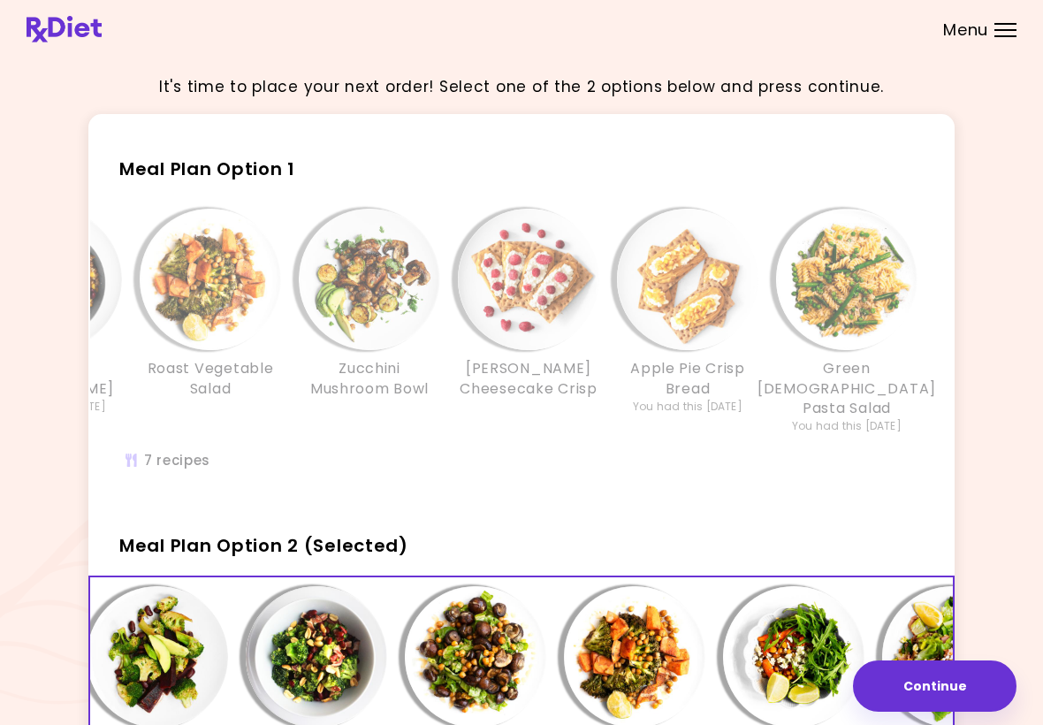
click at [927, 685] on button "Continue" at bounding box center [935, 686] width 164 height 51
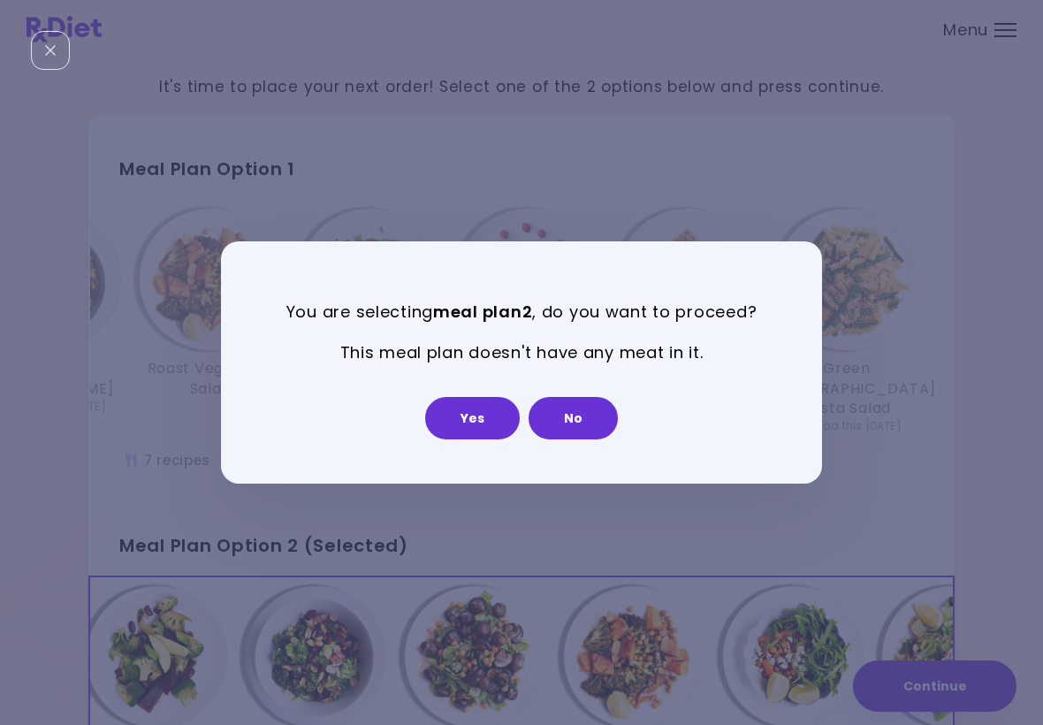
click at [562, 424] on button "No" at bounding box center [573, 418] width 89 height 42
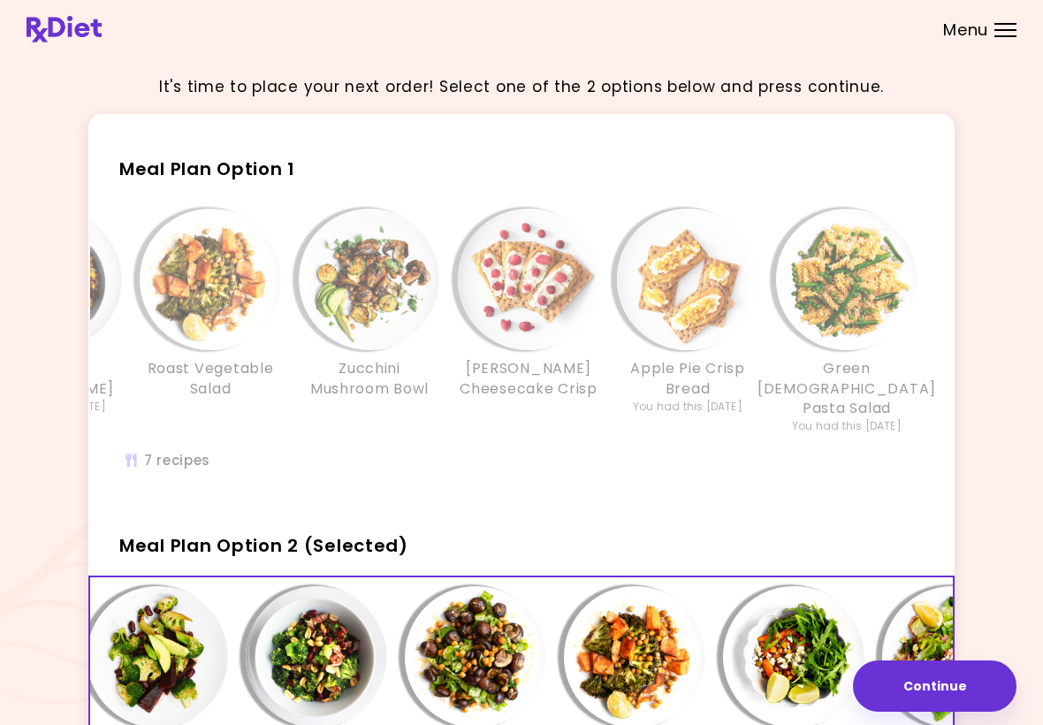
click at [912, 230] on div "Info - Green Goddess Pasta Salad - Meal Plan Option 1" at bounding box center [846, 279] width 141 height 141
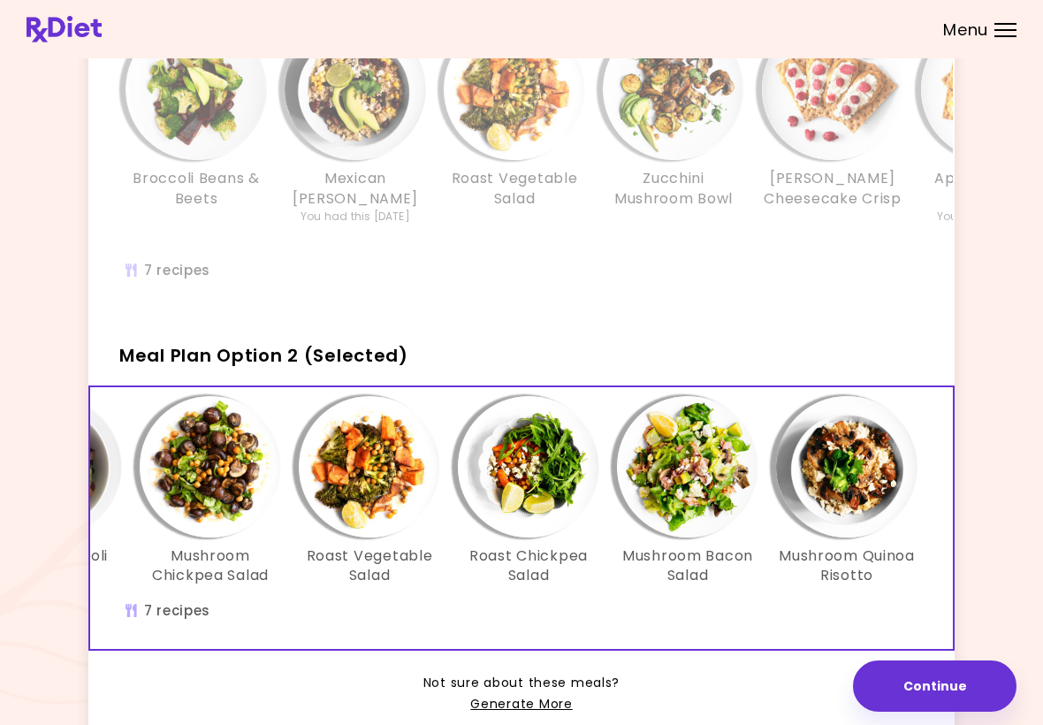
scroll to position [269, 0]
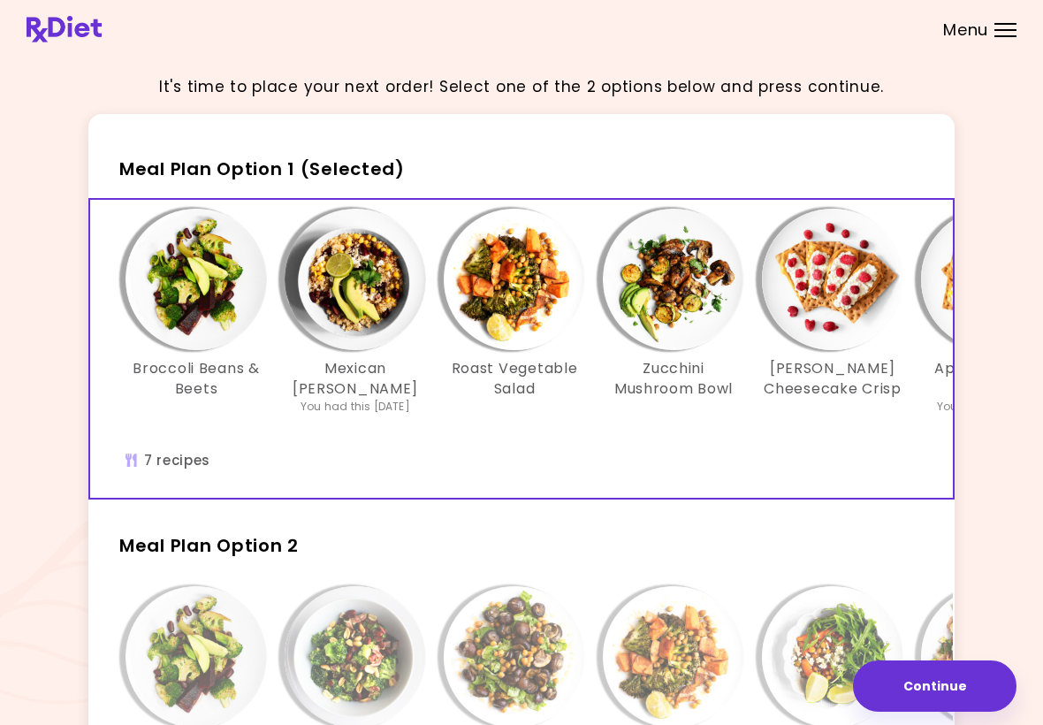
click at [42, 24] on img at bounding box center [64, 29] width 75 height 27
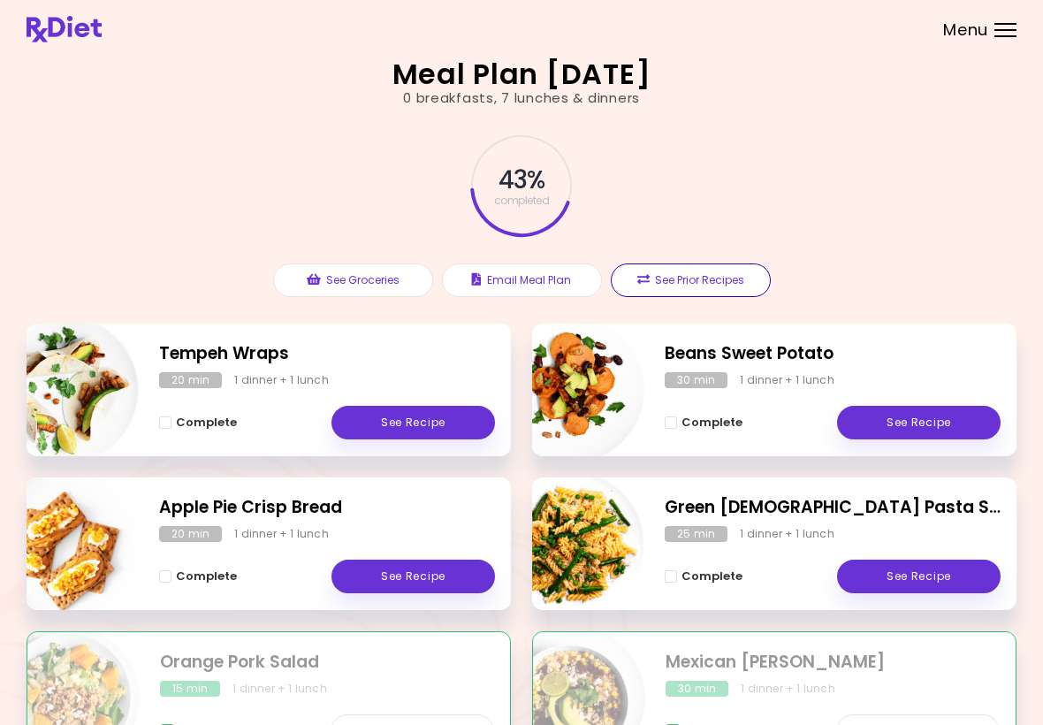
click at [704, 277] on button "See Prior Recipes" at bounding box center [691, 280] width 160 height 34
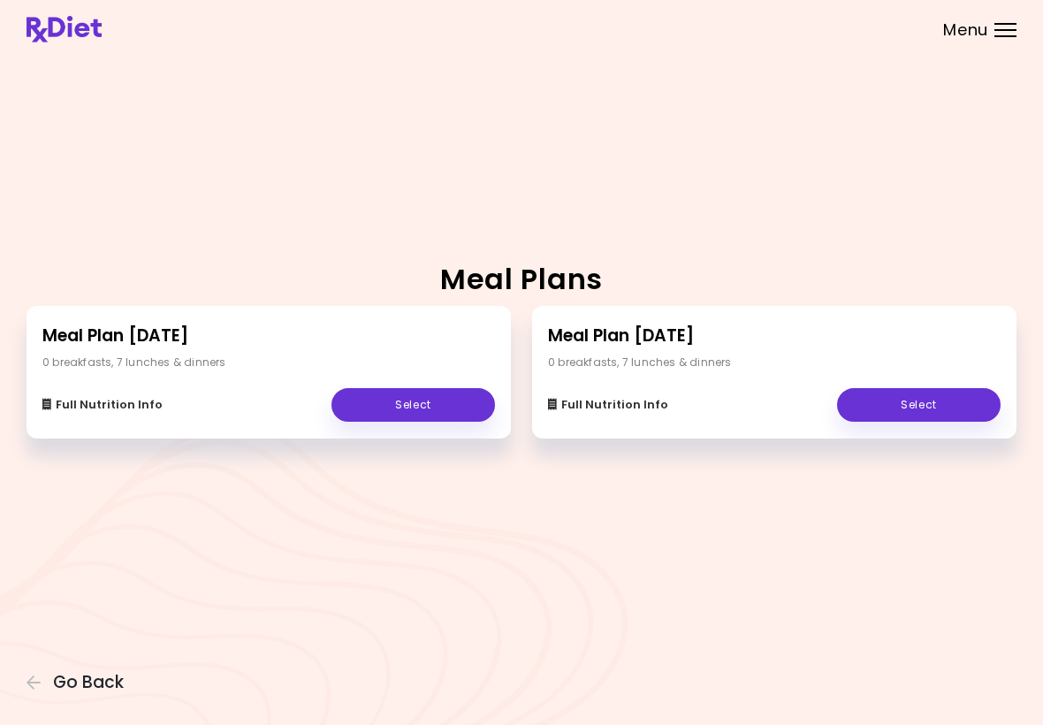
click at [42, 681] on icon "button" at bounding box center [35, 683] width 16 height 16
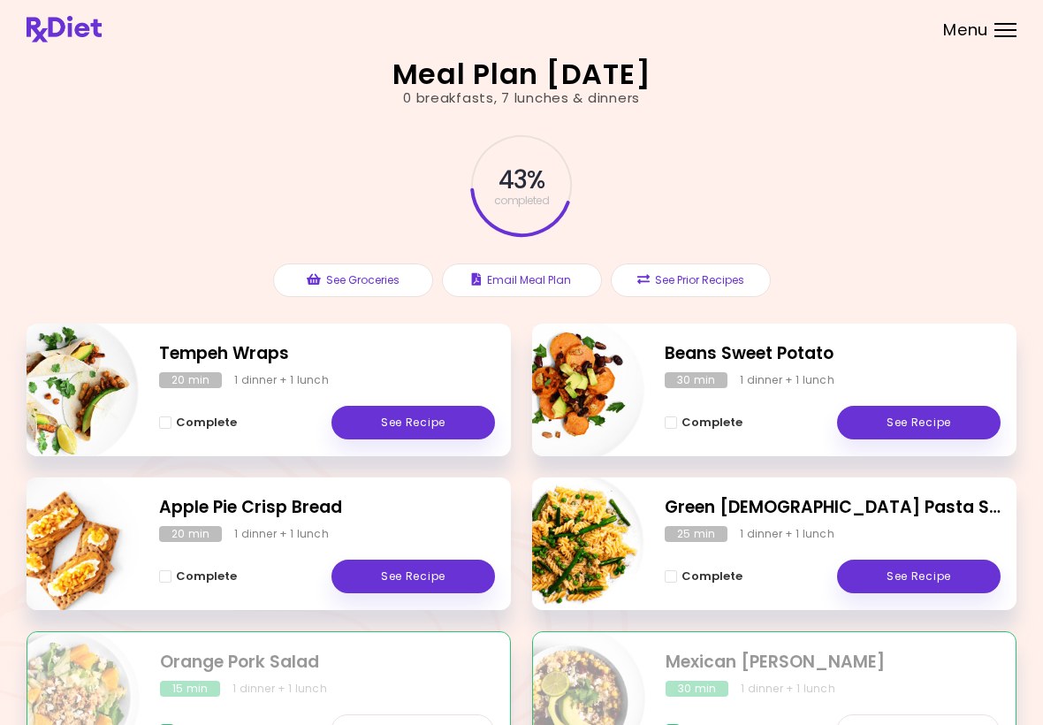
click at [52, 27] on img at bounding box center [64, 29] width 75 height 27
click at [1000, 31] on div "Menu" at bounding box center [1006, 30] width 22 height 14
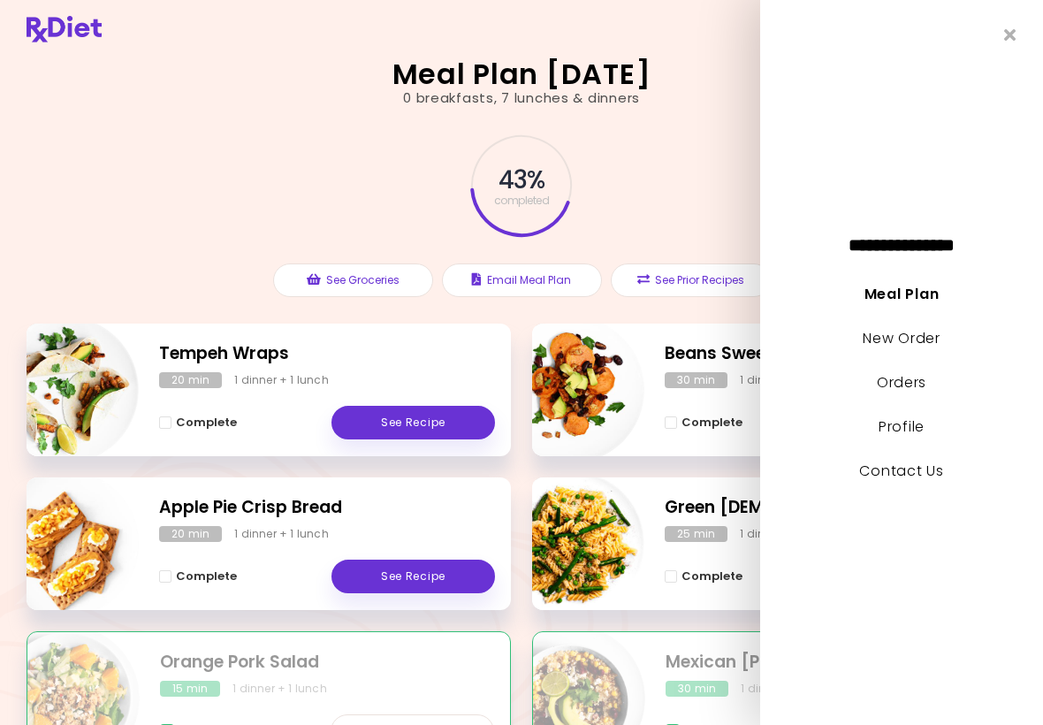
click at [920, 340] on link "New Order" at bounding box center [901, 338] width 77 height 20
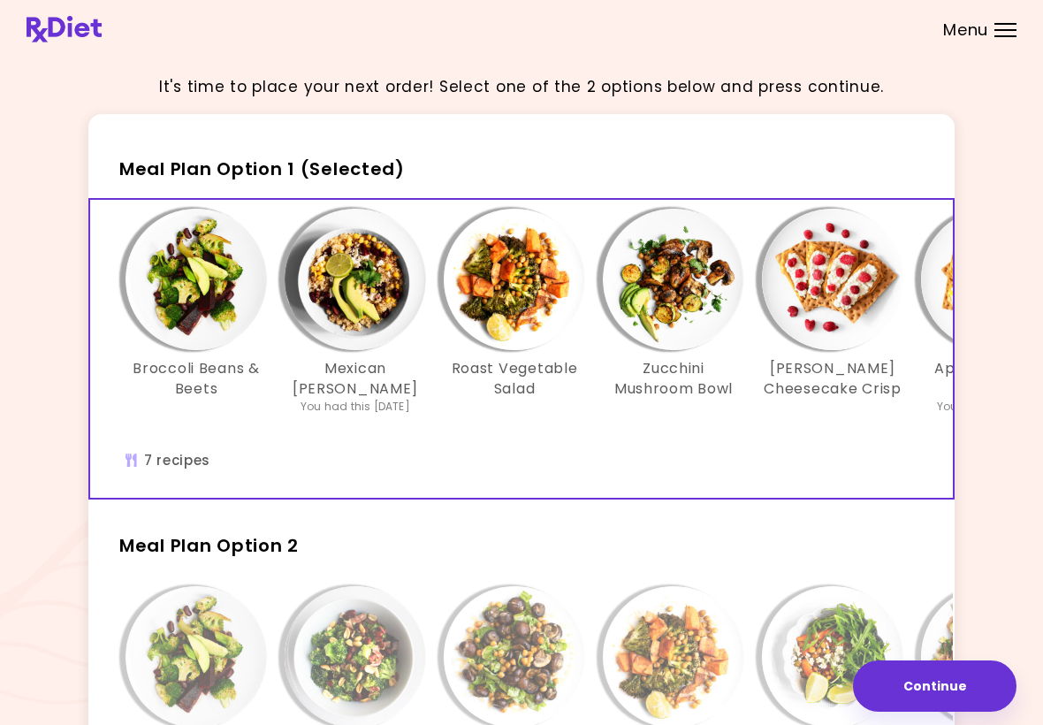
click at [998, 26] on div "Menu" at bounding box center [1006, 30] width 22 height 14
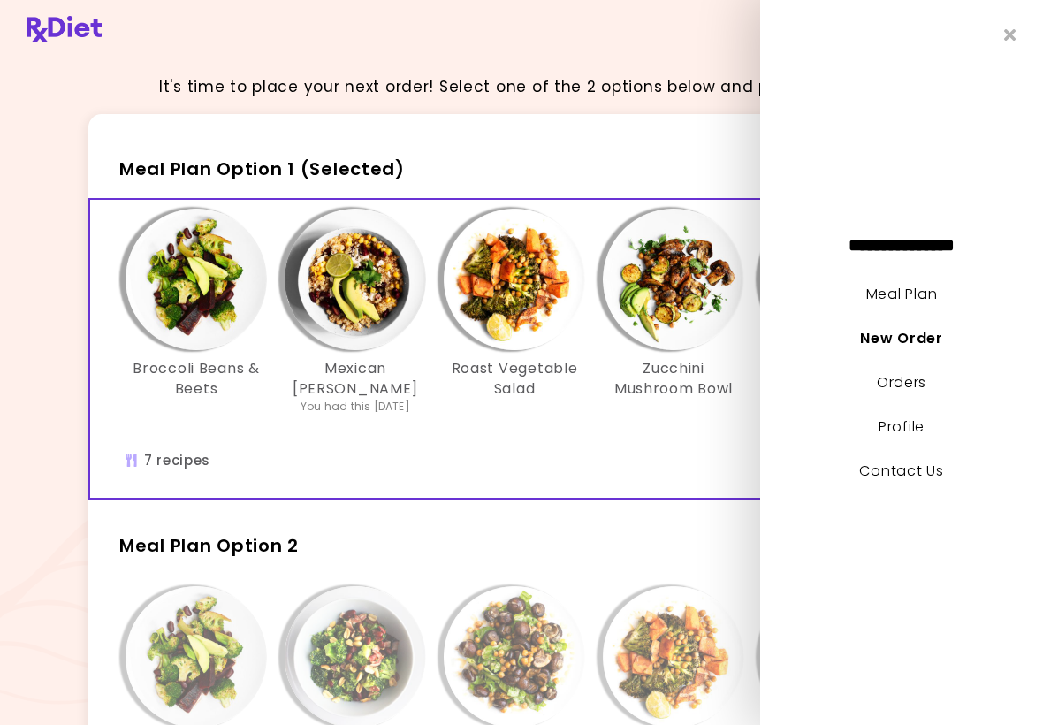
click at [904, 391] on link "Orders" at bounding box center [902, 382] width 50 height 20
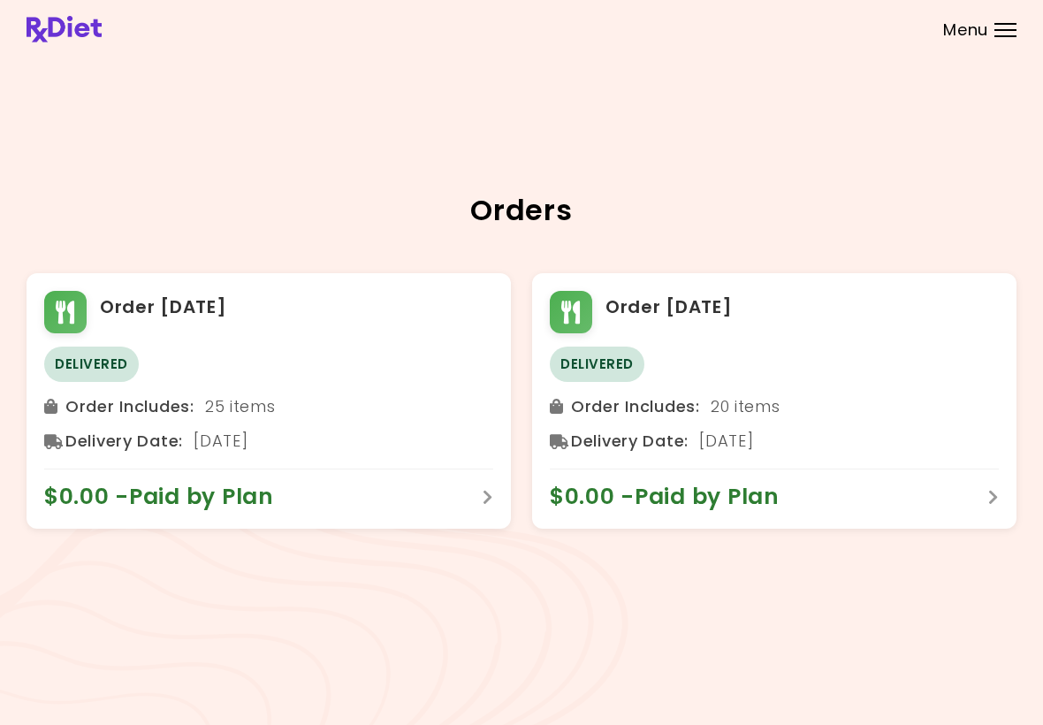
click at [996, 26] on div "Menu" at bounding box center [1006, 30] width 22 height 14
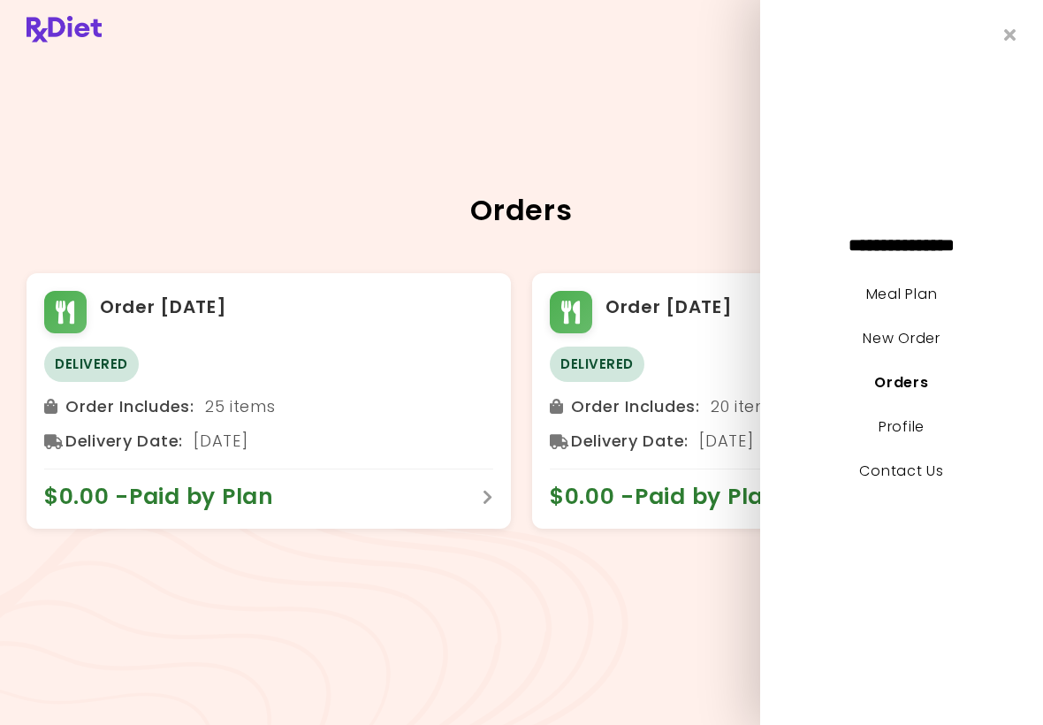
click at [917, 299] on link "Meal Plan" at bounding box center [902, 294] width 71 height 20
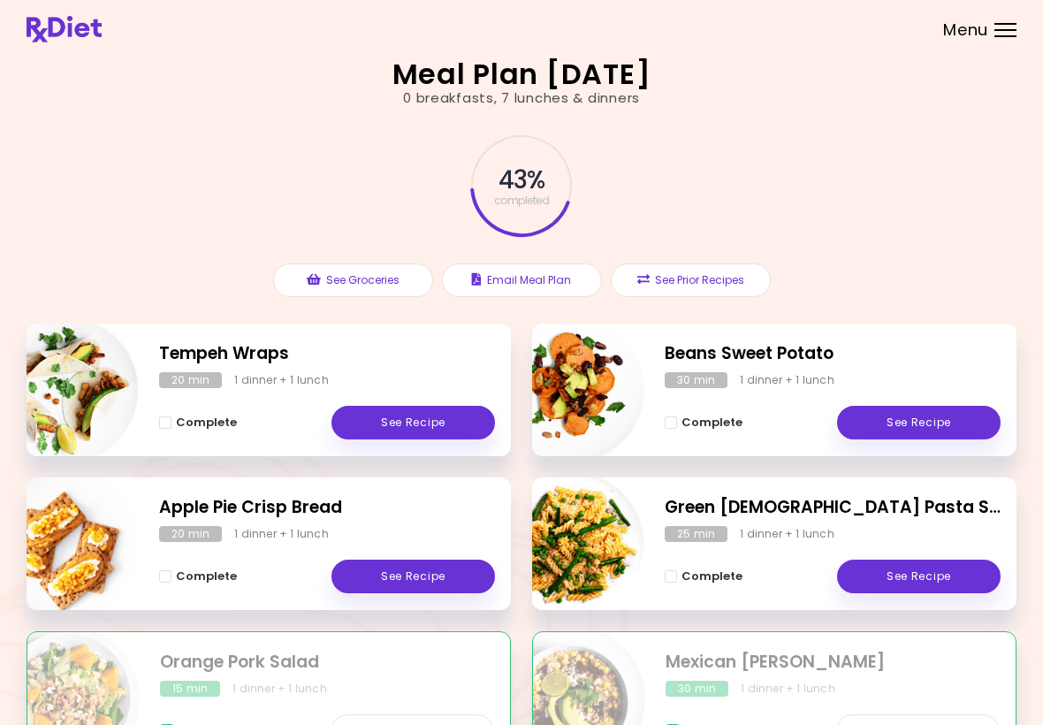
click at [1004, 34] on div "Menu" at bounding box center [1006, 30] width 22 height 14
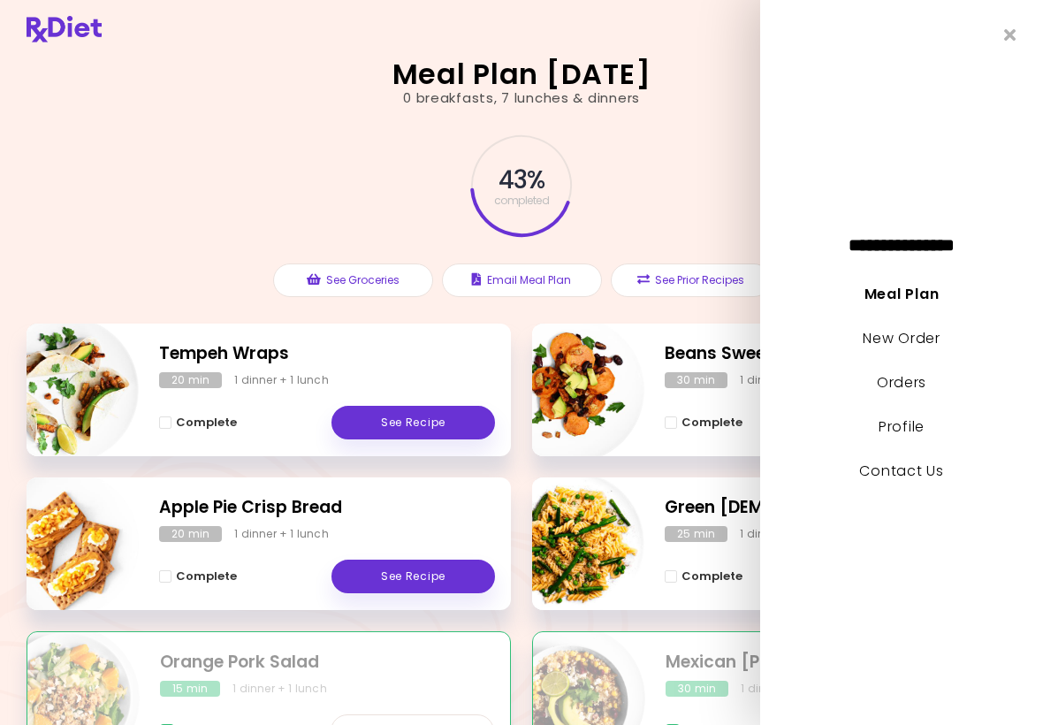
click at [907, 392] on link "Orders" at bounding box center [902, 382] width 50 height 20
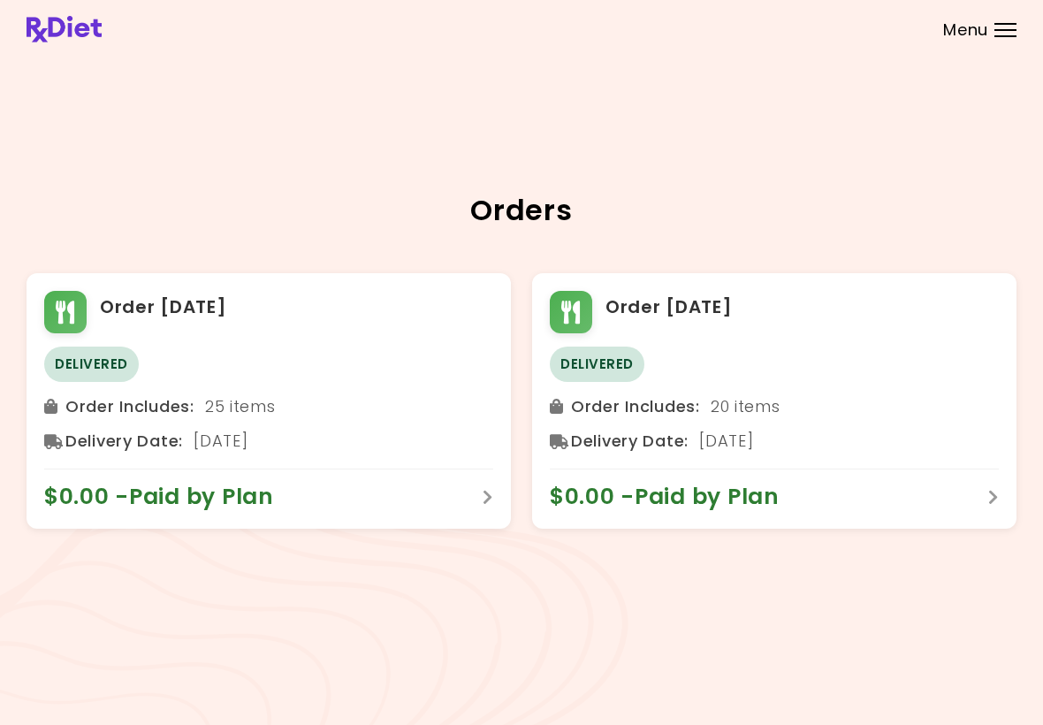
click at [1016, 23] on div at bounding box center [1006, 24] width 22 height 2
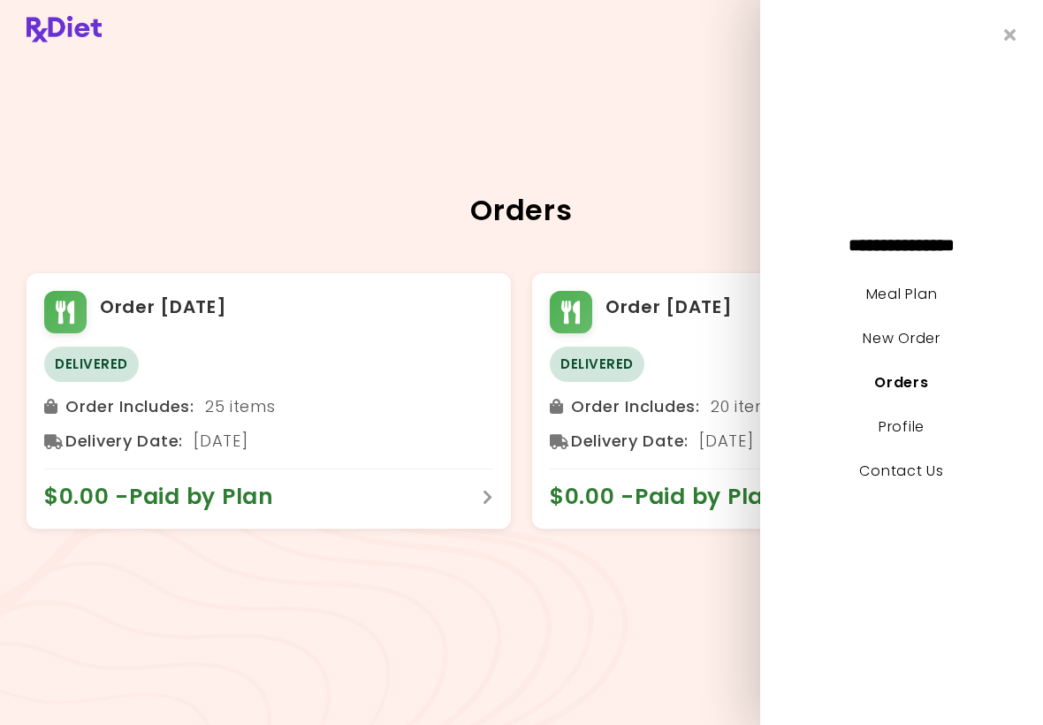
click at [923, 301] on link "Meal Plan" at bounding box center [902, 294] width 71 height 20
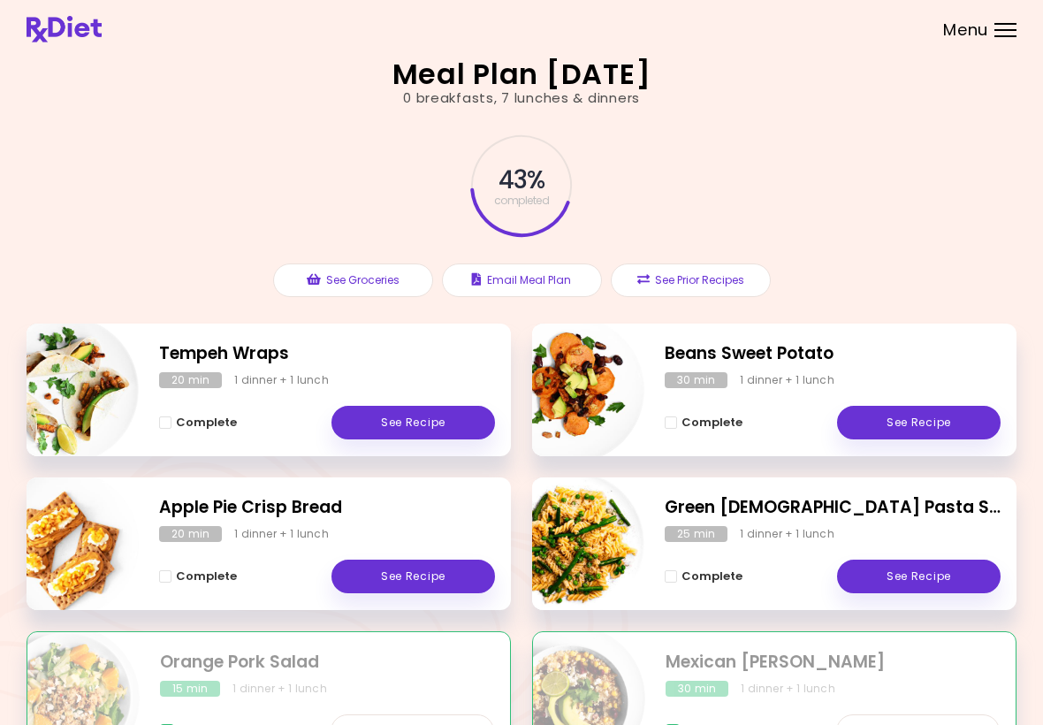
click at [922, 300] on div "43 % completed See Groceries Email Meal Plan See Prior Recipes" at bounding box center [522, 216] width 990 height 216
click at [66, 7] on header at bounding box center [521, 29] width 1043 height 58
click at [1008, 35] on div at bounding box center [1006, 36] width 22 height 2
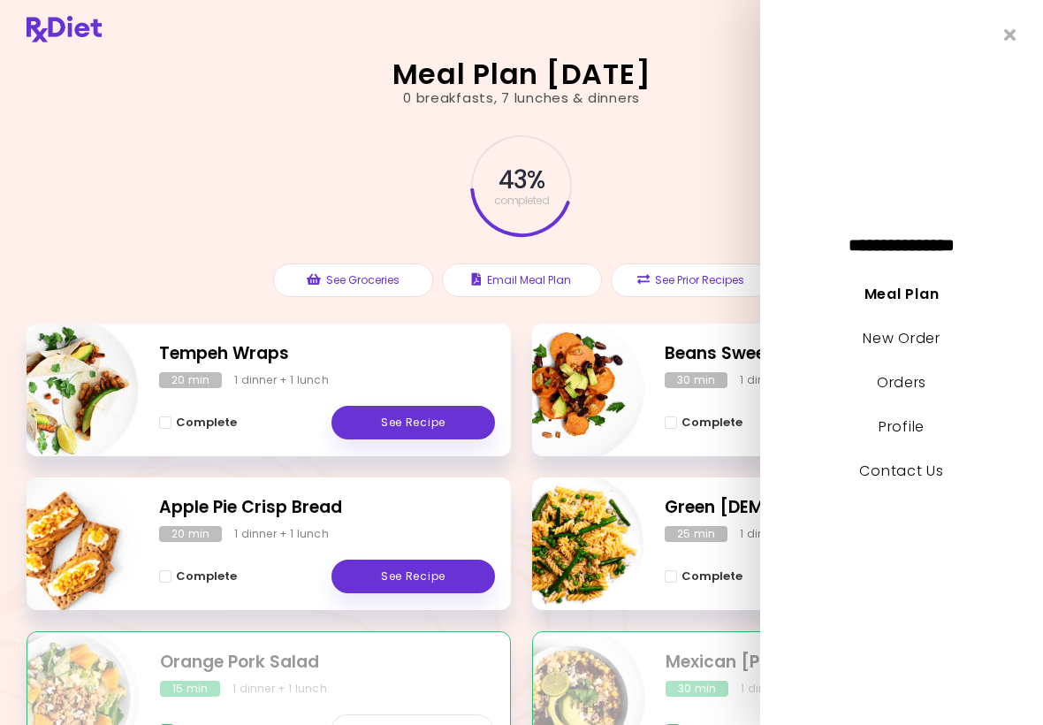
click at [912, 295] on link "Meal Plan" at bounding box center [902, 294] width 74 height 20
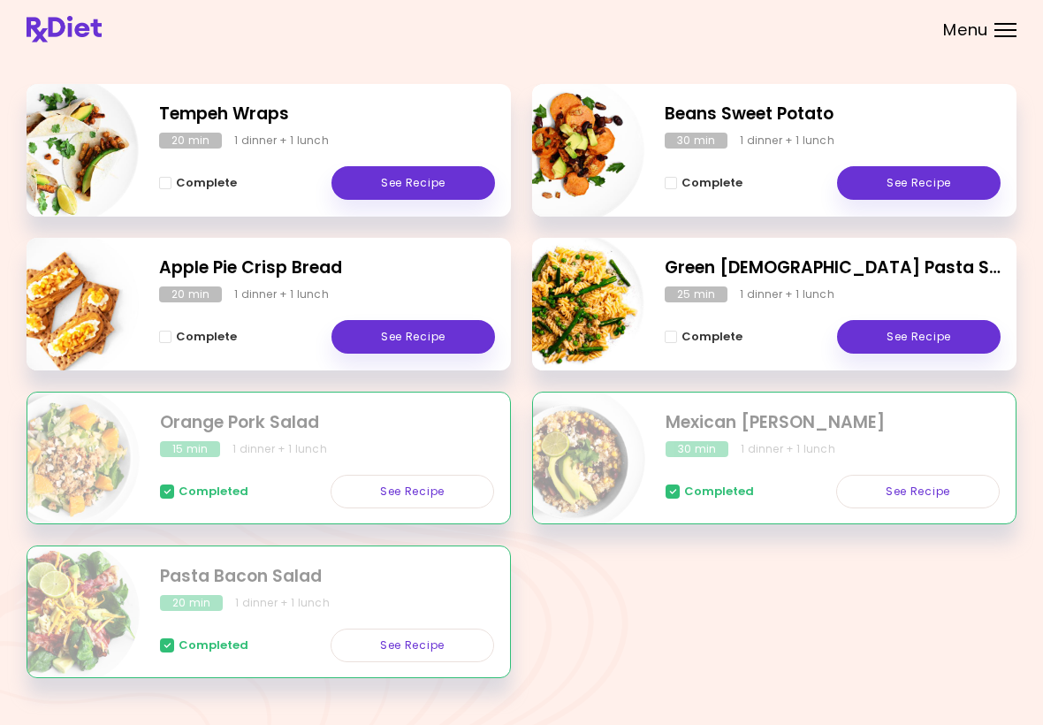
scroll to position [273, 0]
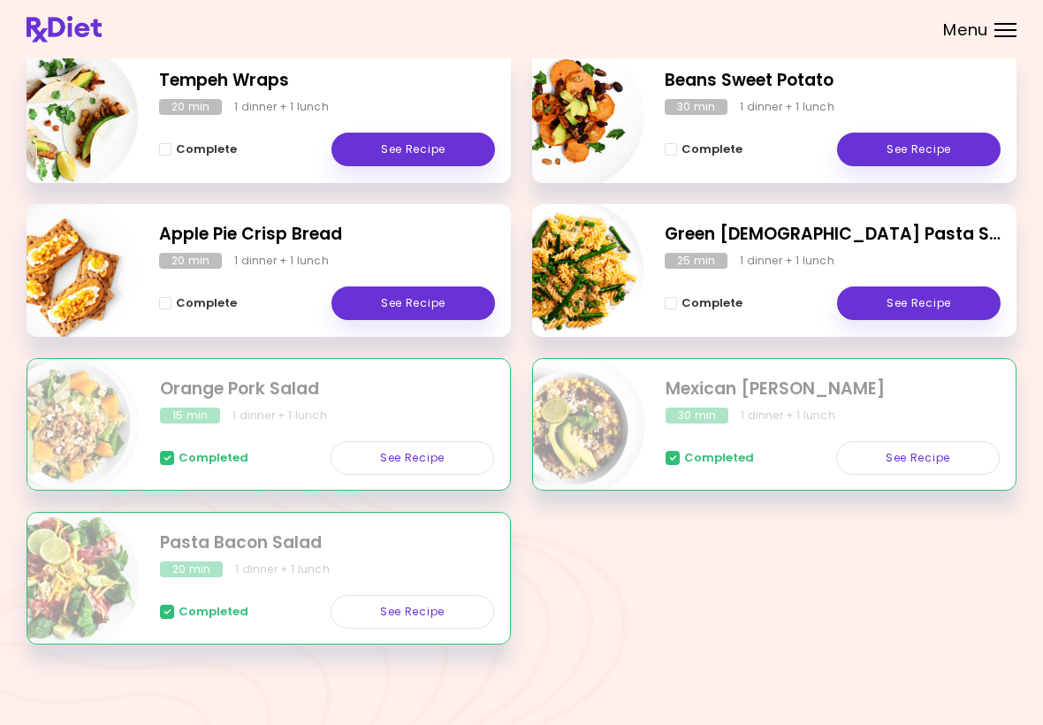
click at [1038, 684] on div "Meal Plan 10/2/2025 0 breakfasts , 7 lunches & dinners 43 % completed See Groce…" at bounding box center [521, 226] width 1043 height 999
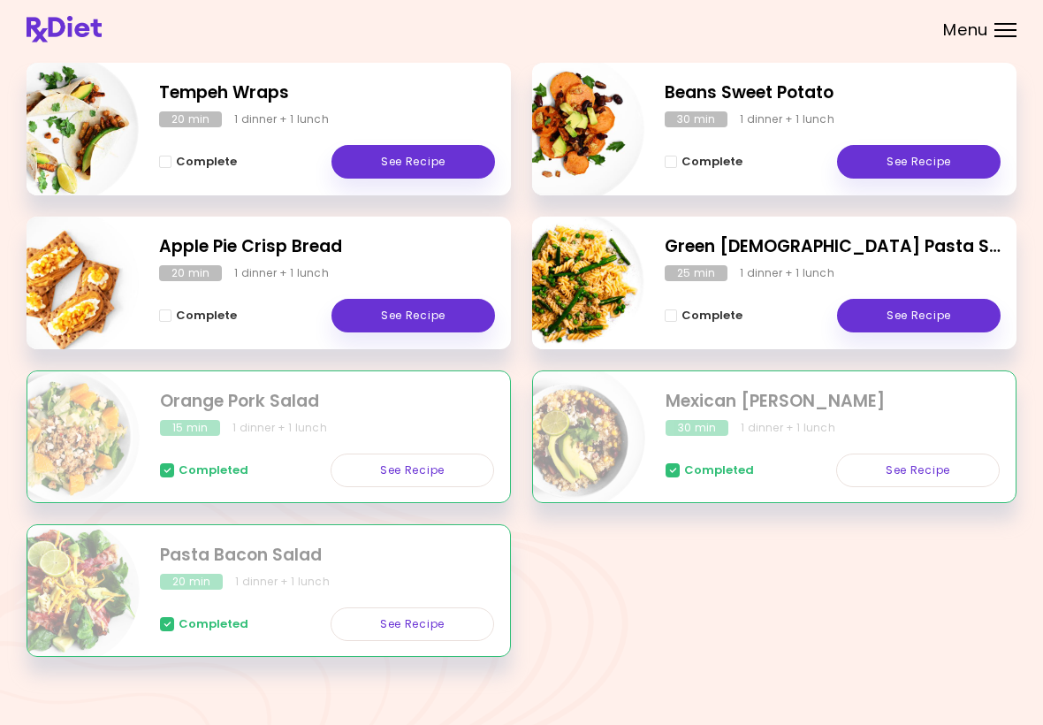
scroll to position [260, 0]
click at [1026, 661] on div "Meal Plan 10/2/2025 0 breakfasts , 7 lunches & dinners 43 % completed See Groce…" at bounding box center [521, 239] width 1043 height 999
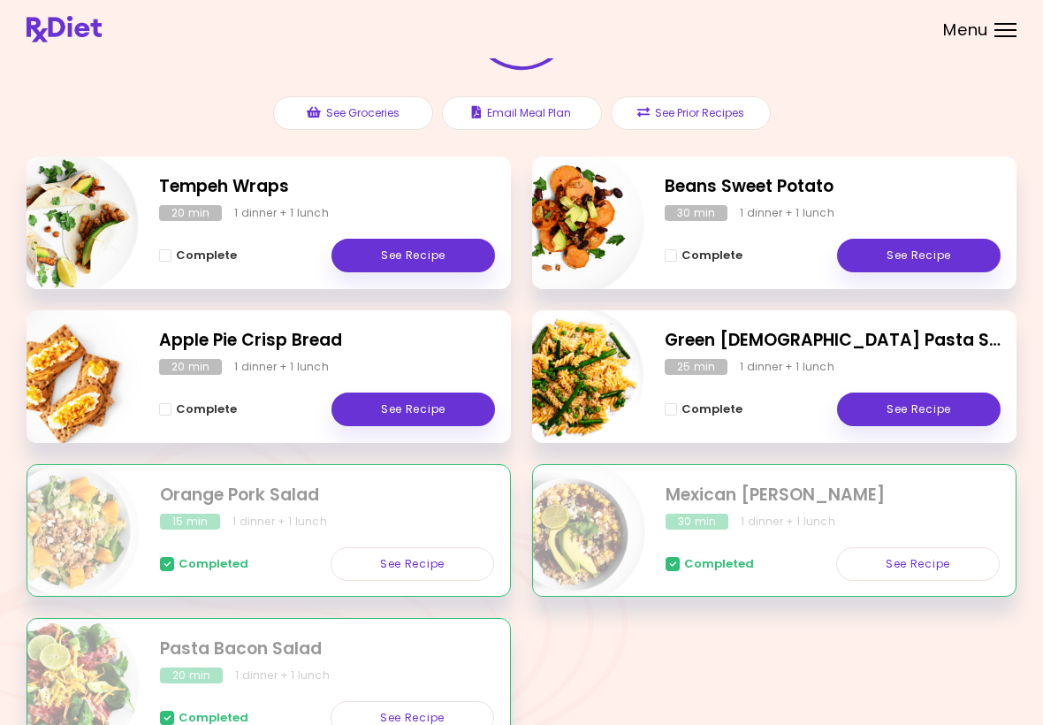
scroll to position [273, 0]
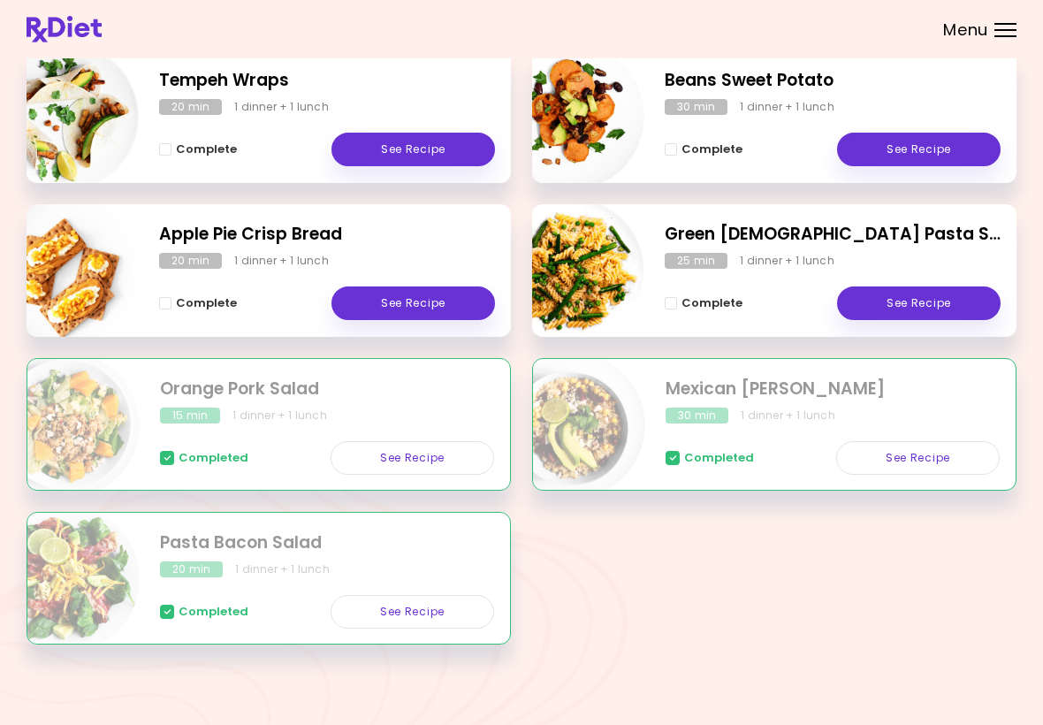
click at [986, 553] on div "Tempeh Wraps 20 min 1 dinner + 1 lunch Complete See Recipe Beans Sweet Potato 3…" at bounding box center [522, 357] width 990 height 615
click at [952, 584] on div "Tempeh Wraps 20 min 1 dinner + 1 lunch Complete See Recipe Beans Sweet Potato 3…" at bounding box center [522, 357] width 990 height 615
click at [987, 556] on div "Tempeh Wraps 20 min 1 dinner + 1 lunch Complete See Recipe Beans Sweet Potato 3…" at bounding box center [522, 357] width 990 height 615
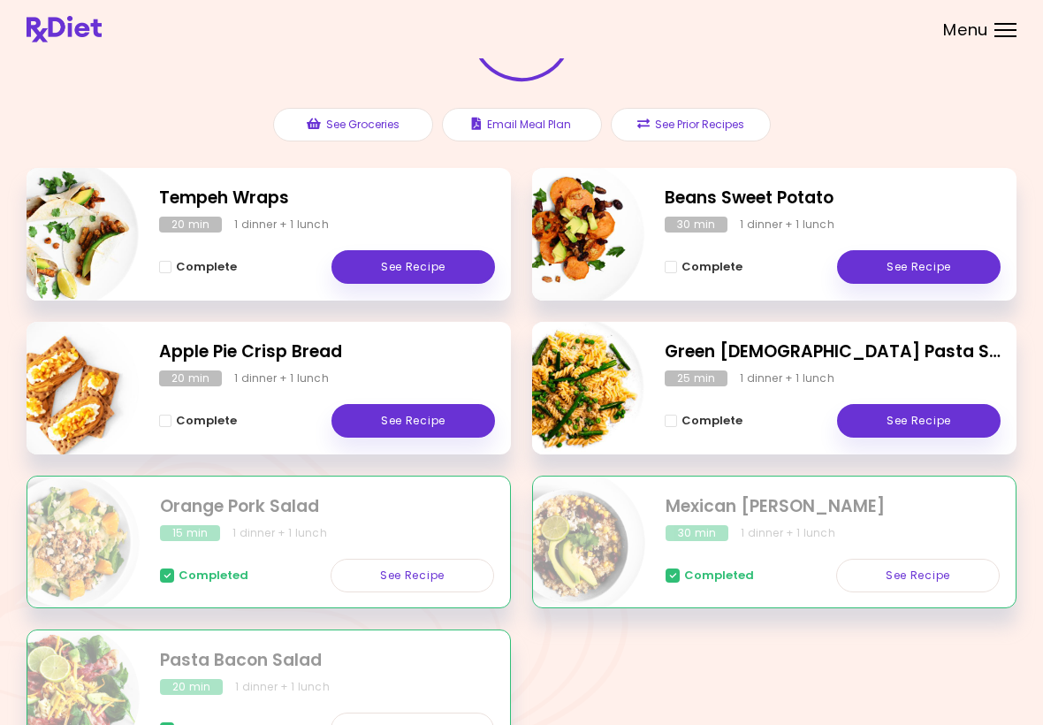
scroll to position [0, 0]
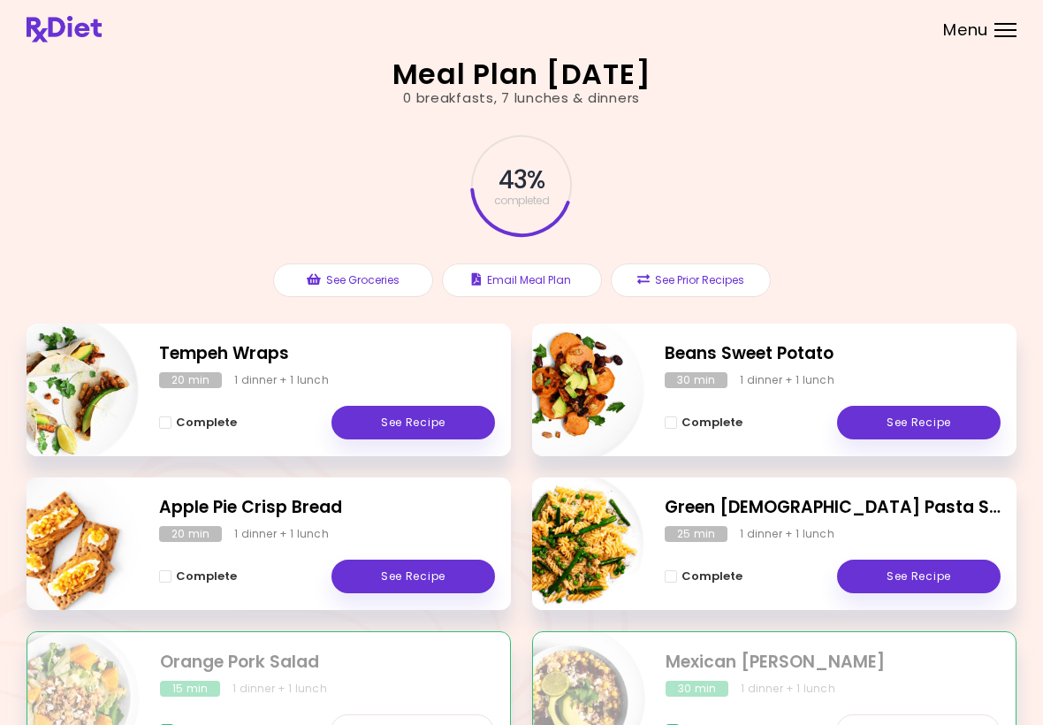
click at [985, 33] on span "Menu" at bounding box center [965, 30] width 45 height 16
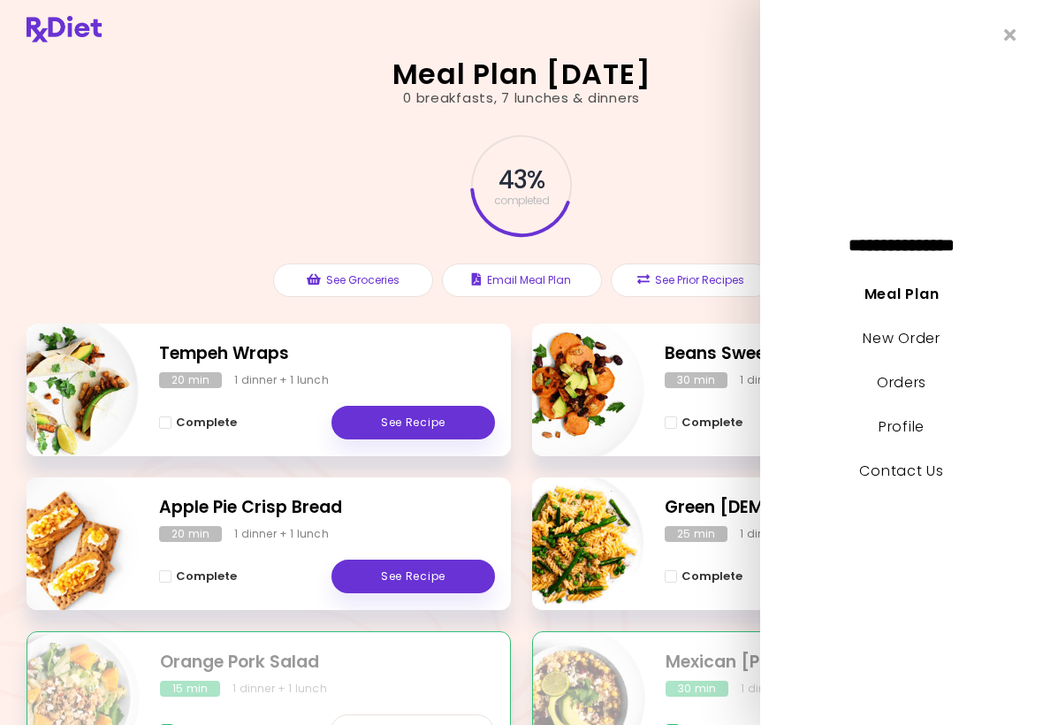
click at [911, 343] on link "New Order" at bounding box center [901, 338] width 77 height 20
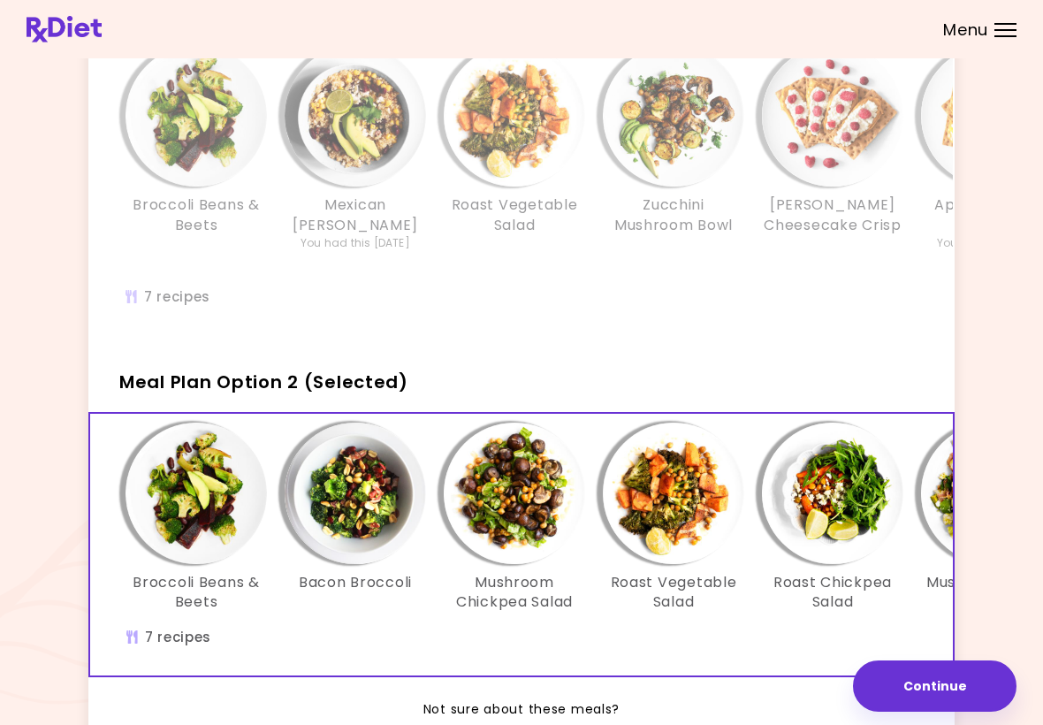
scroll to position [269, 0]
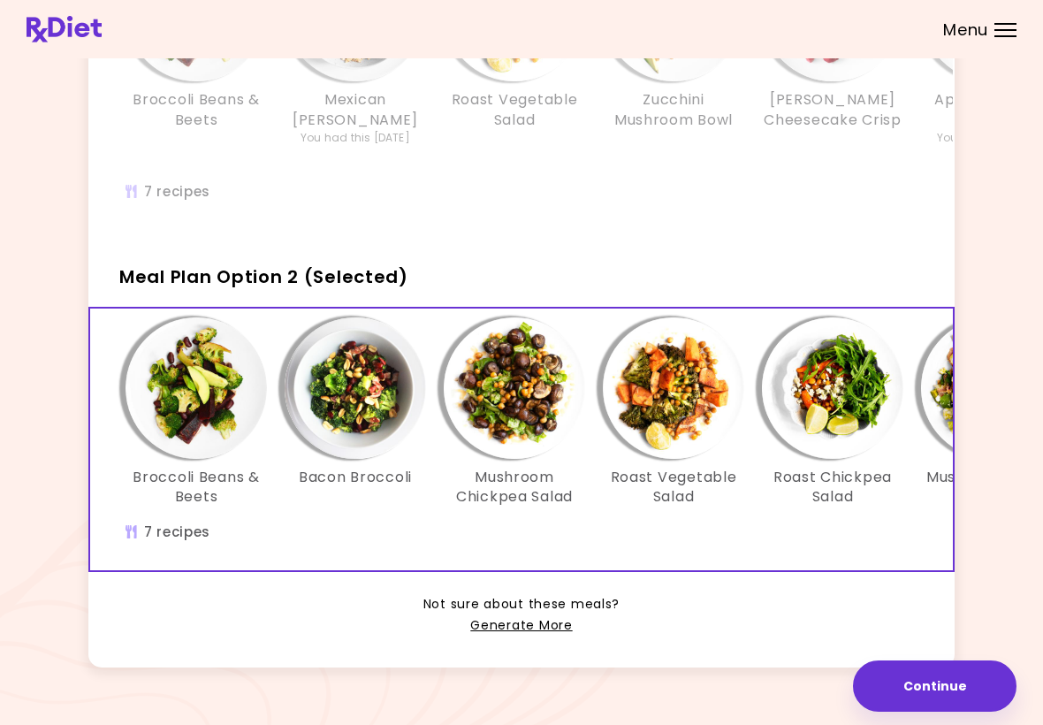
click at [546, 615] on link "Generate More" at bounding box center [521, 625] width 102 height 21
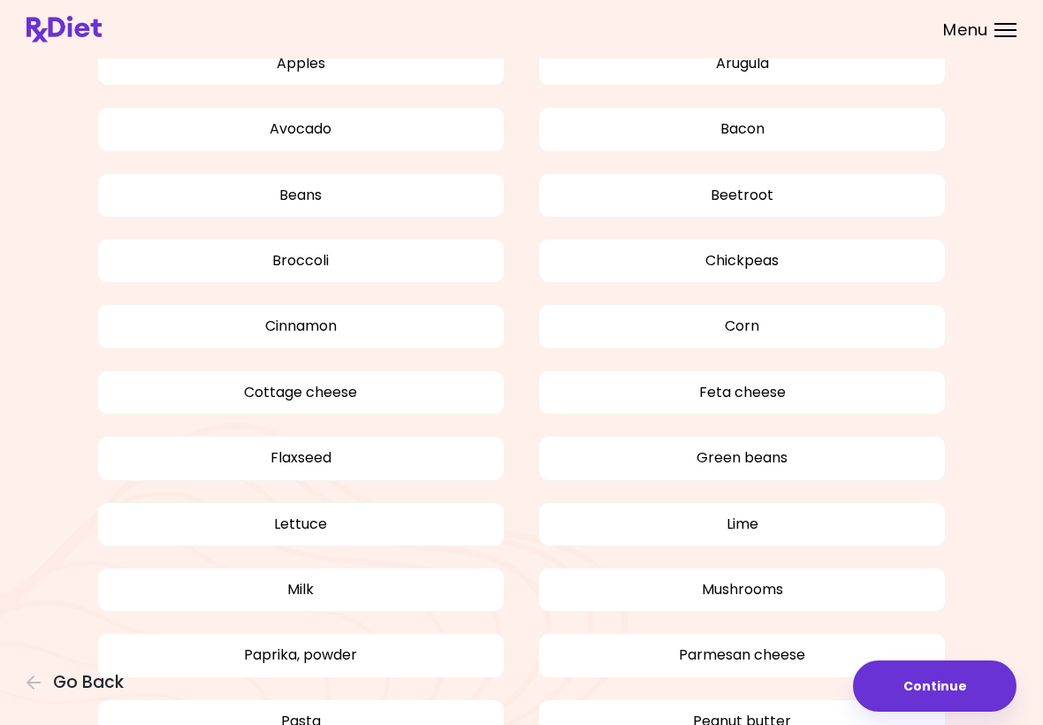
scroll to position [1084, 0]
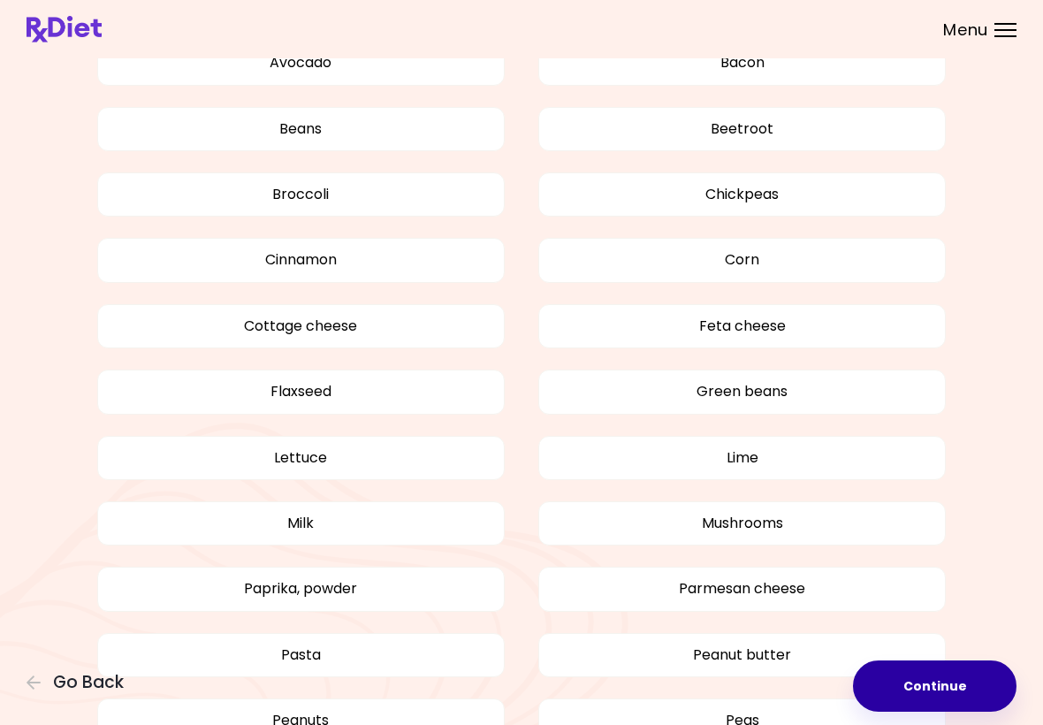
click at [919, 668] on button "Continue" at bounding box center [935, 686] width 164 height 51
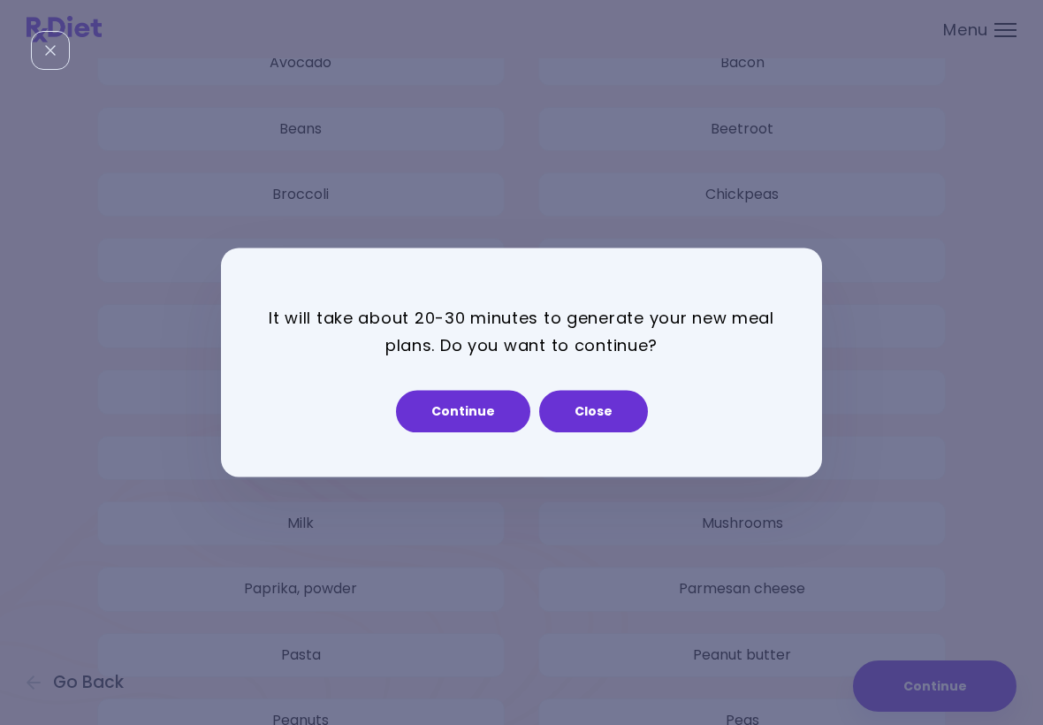
click at [484, 386] on div "Continue Close" at bounding box center [521, 403] width 513 height 60
click at [507, 399] on button "Continue" at bounding box center [463, 412] width 134 height 42
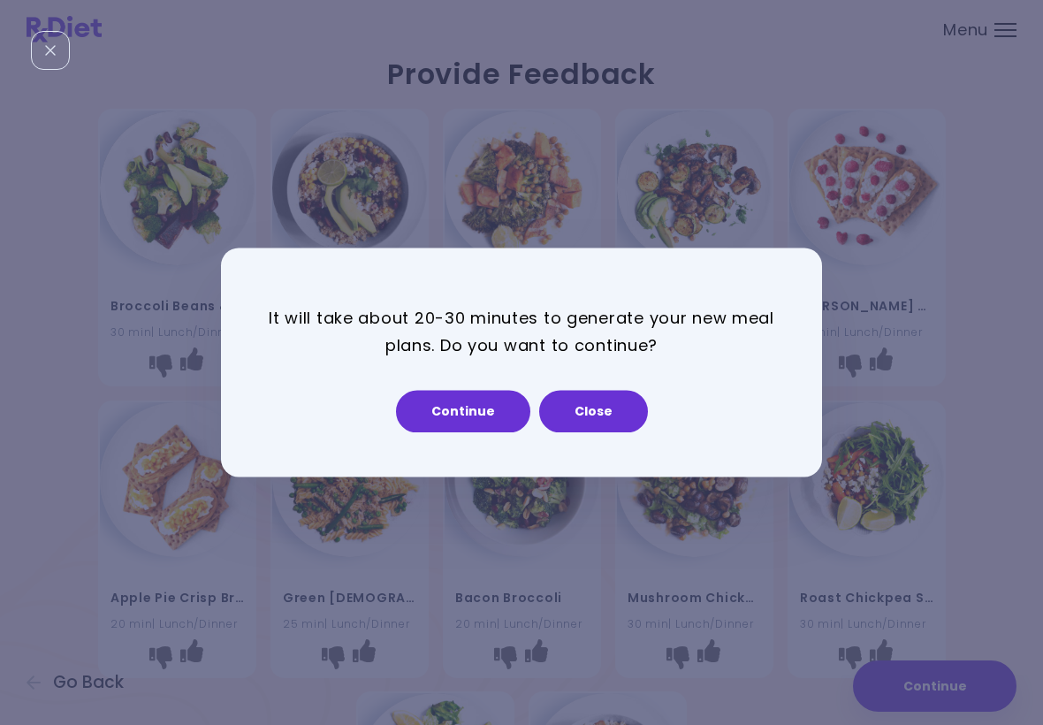
select select "*"
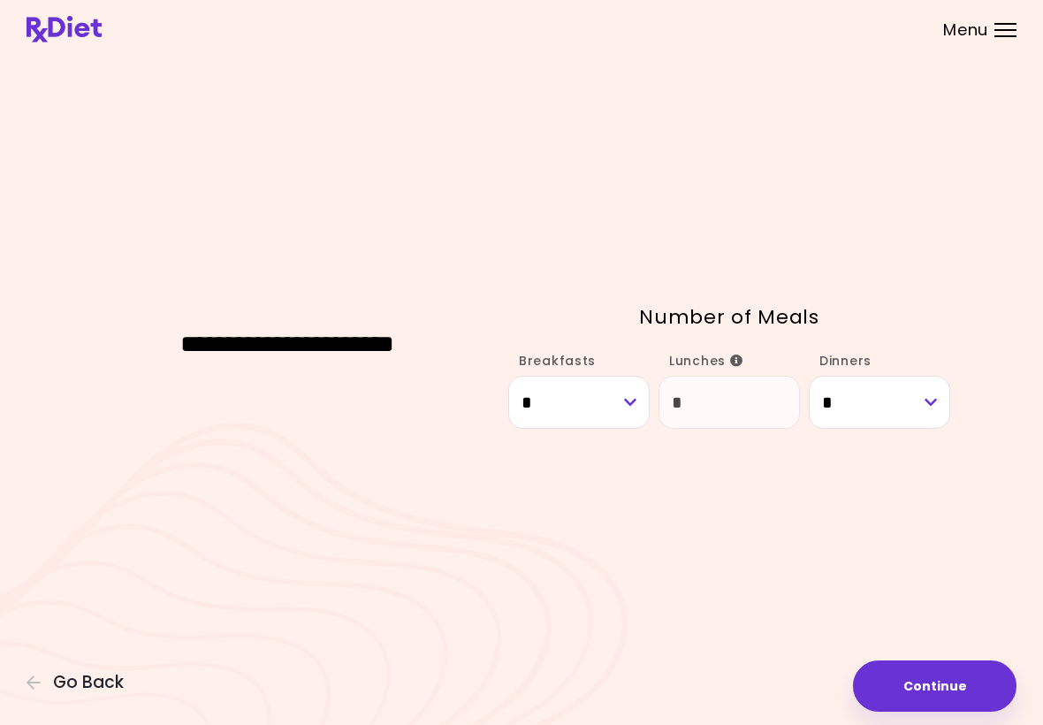
click at [898, 674] on button "Continue" at bounding box center [935, 686] width 164 height 51
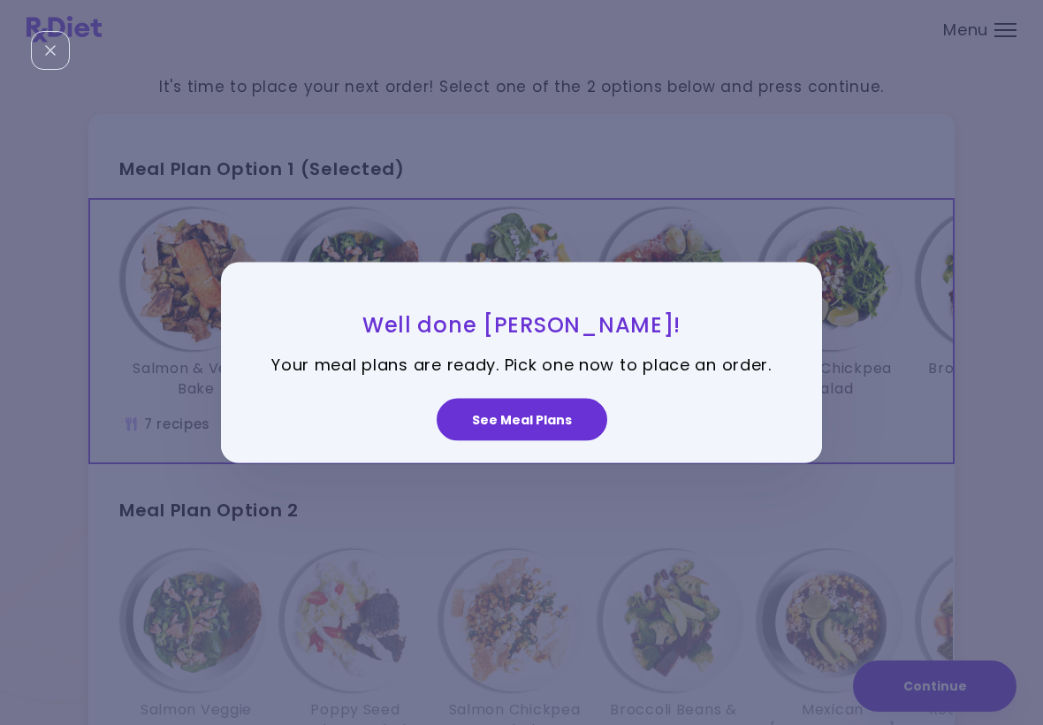
click at [546, 422] on button "See Meal Plans" at bounding box center [522, 419] width 171 height 42
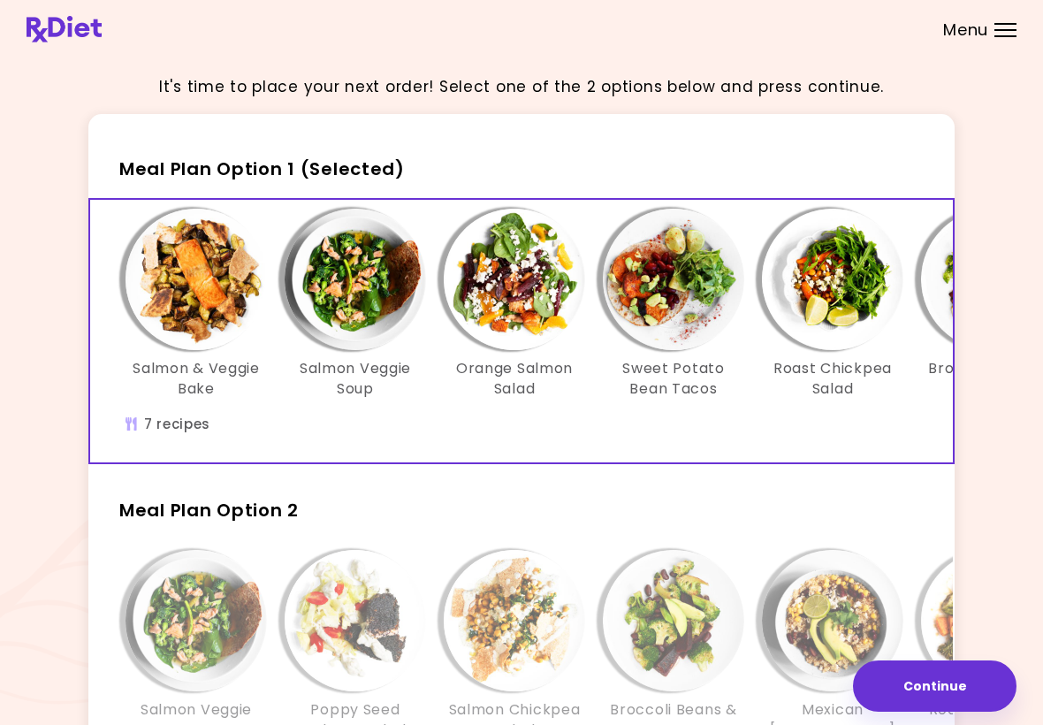
click at [775, 321] on img "Info - Roast Chickpea Salad - Meal Plan Option 1 (Selected)" at bounding box center [832, 279] width 141 height 141
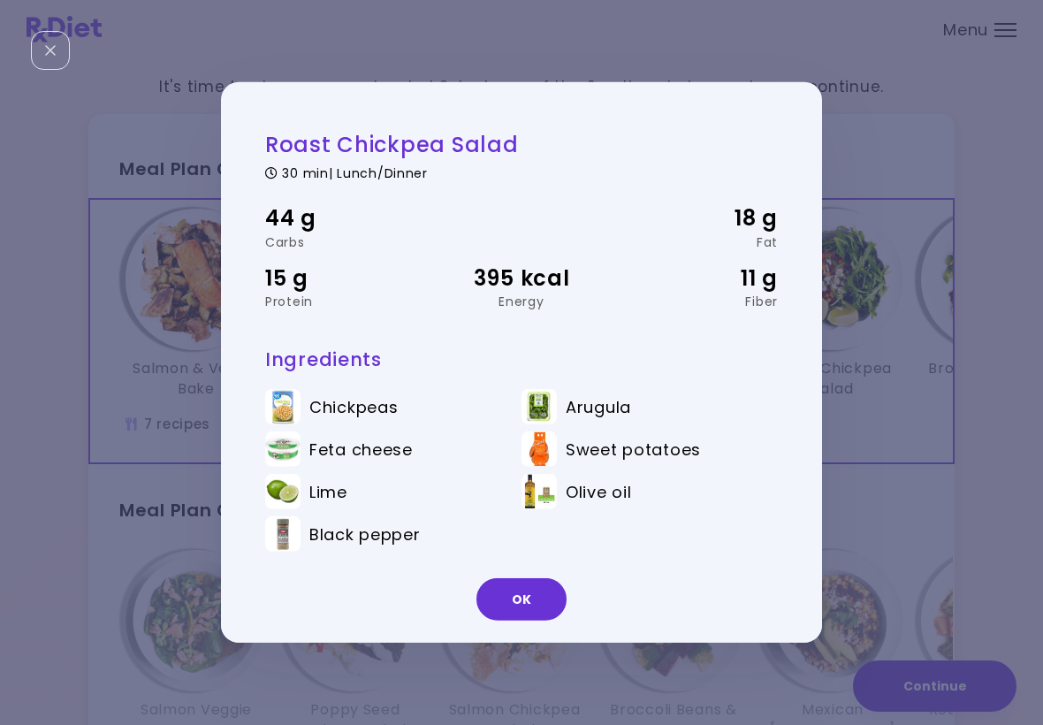
click at [531, 592] on button "OK" at bounding box center [522, 599] width 90 height 42
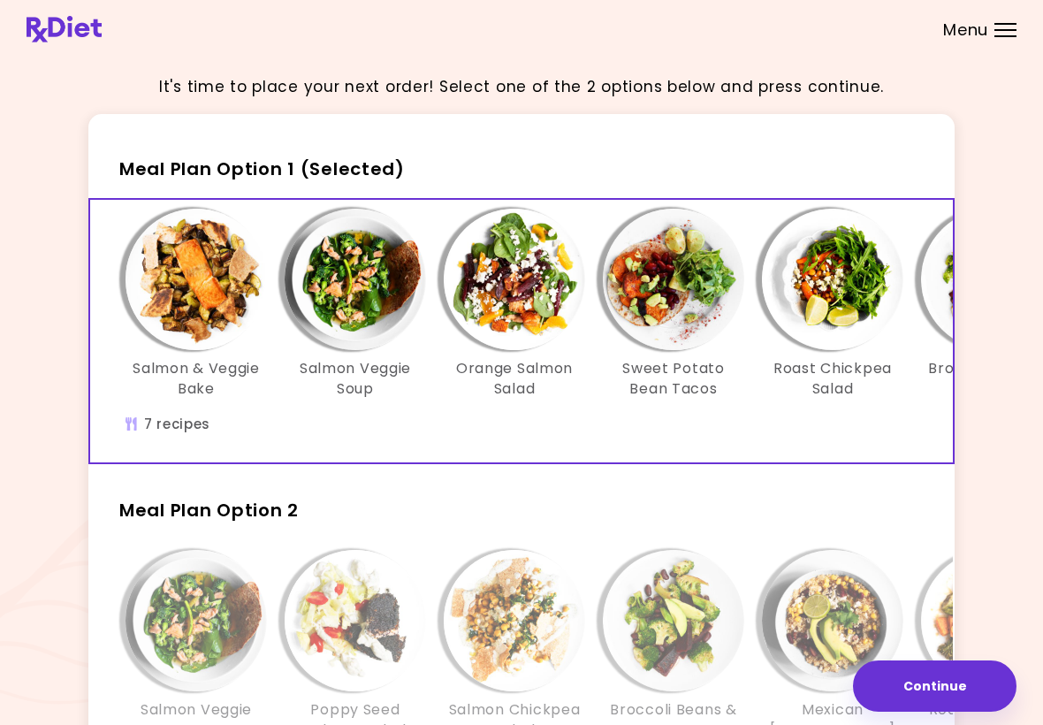
click at [897, 680] on button "Continue" at bounding box center [935, 686] width 164 height 51
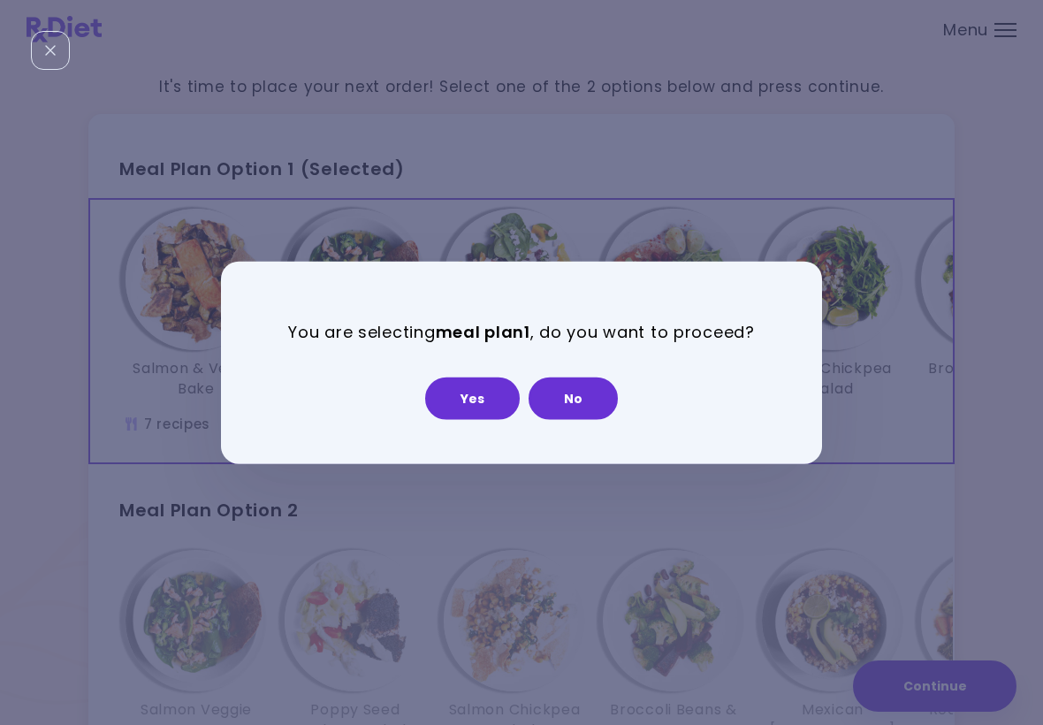
click at [497, 393] on button "Yes" at bounding box center [472, 398] width 95 height 42
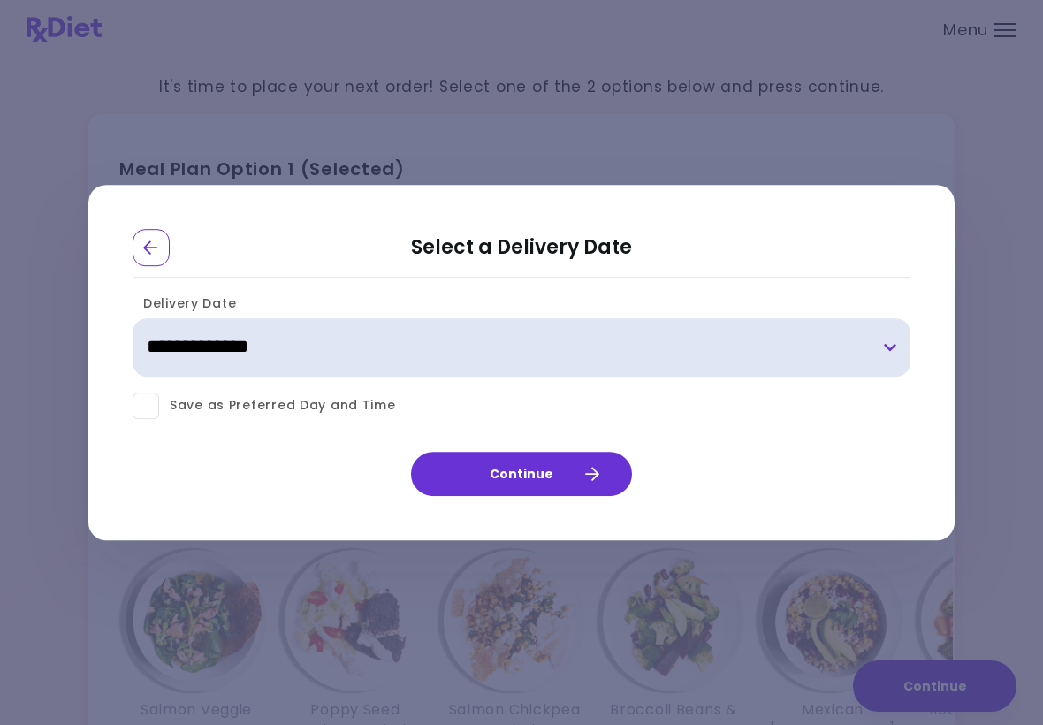
click at [867, 341] on select "**********" at bounding box center [522, 347] width 778 height 58
select select "**********"
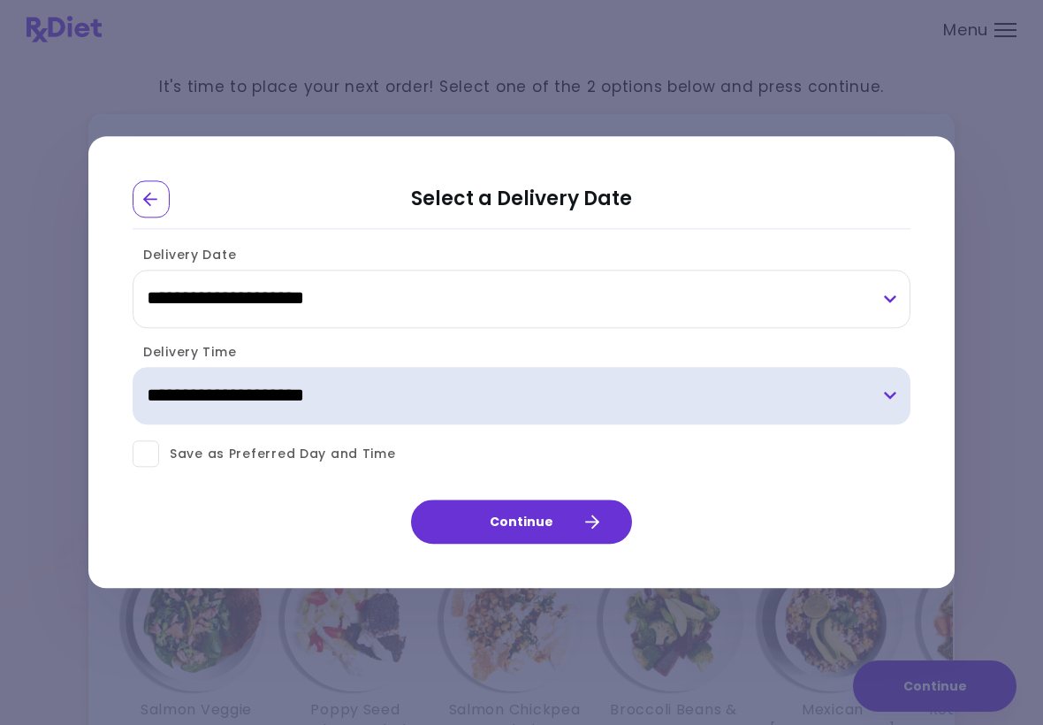
click at [885, 394] on select "**********" at bounding box center [522, 396] width 778 height 58
select select "*"
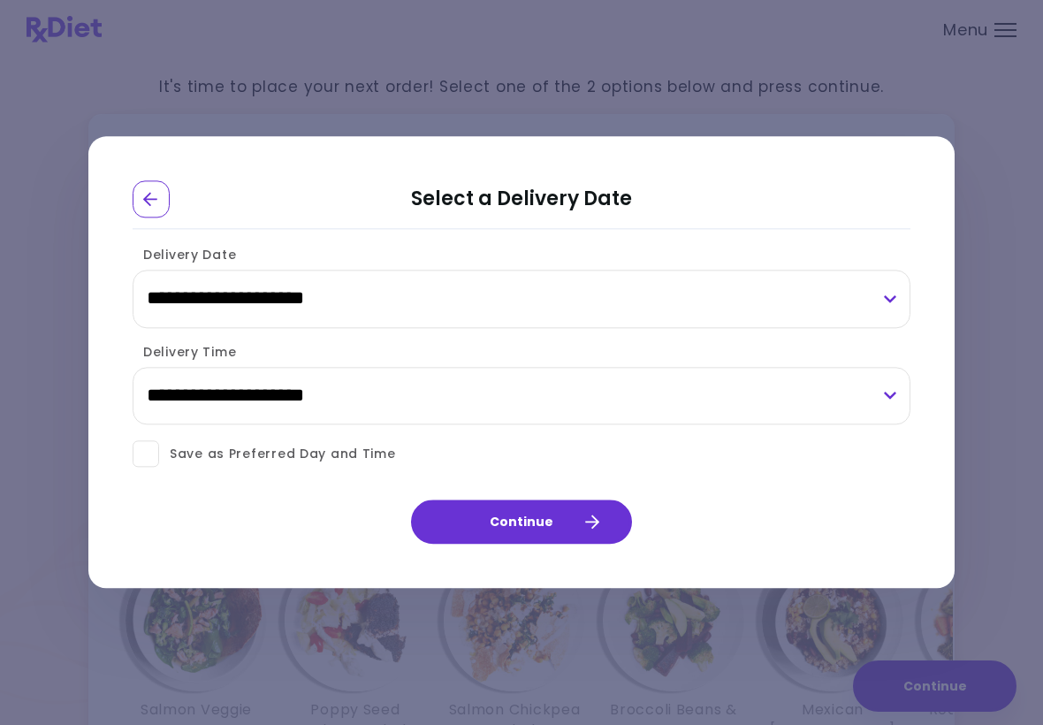
click at [574, 531] on button "Continue" at bounding box center [521, 522] width 221 height 44
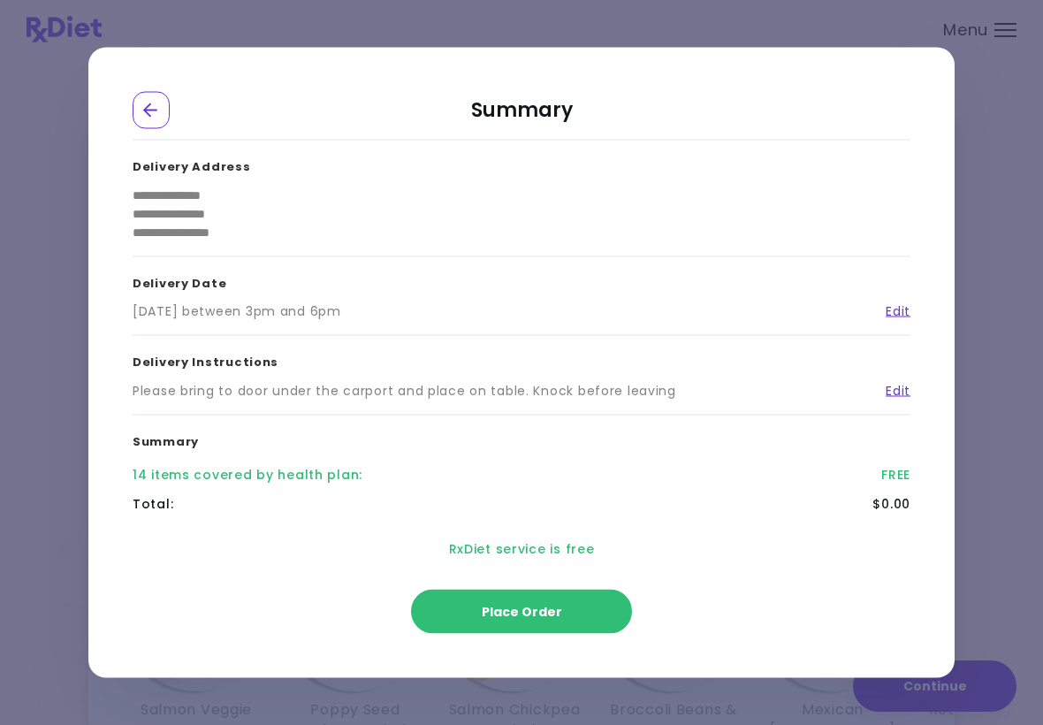
click at [540, 599] on button "Place Order" at bounding box center [521, 612] width 221 height 44
